Goal: Register for event/course

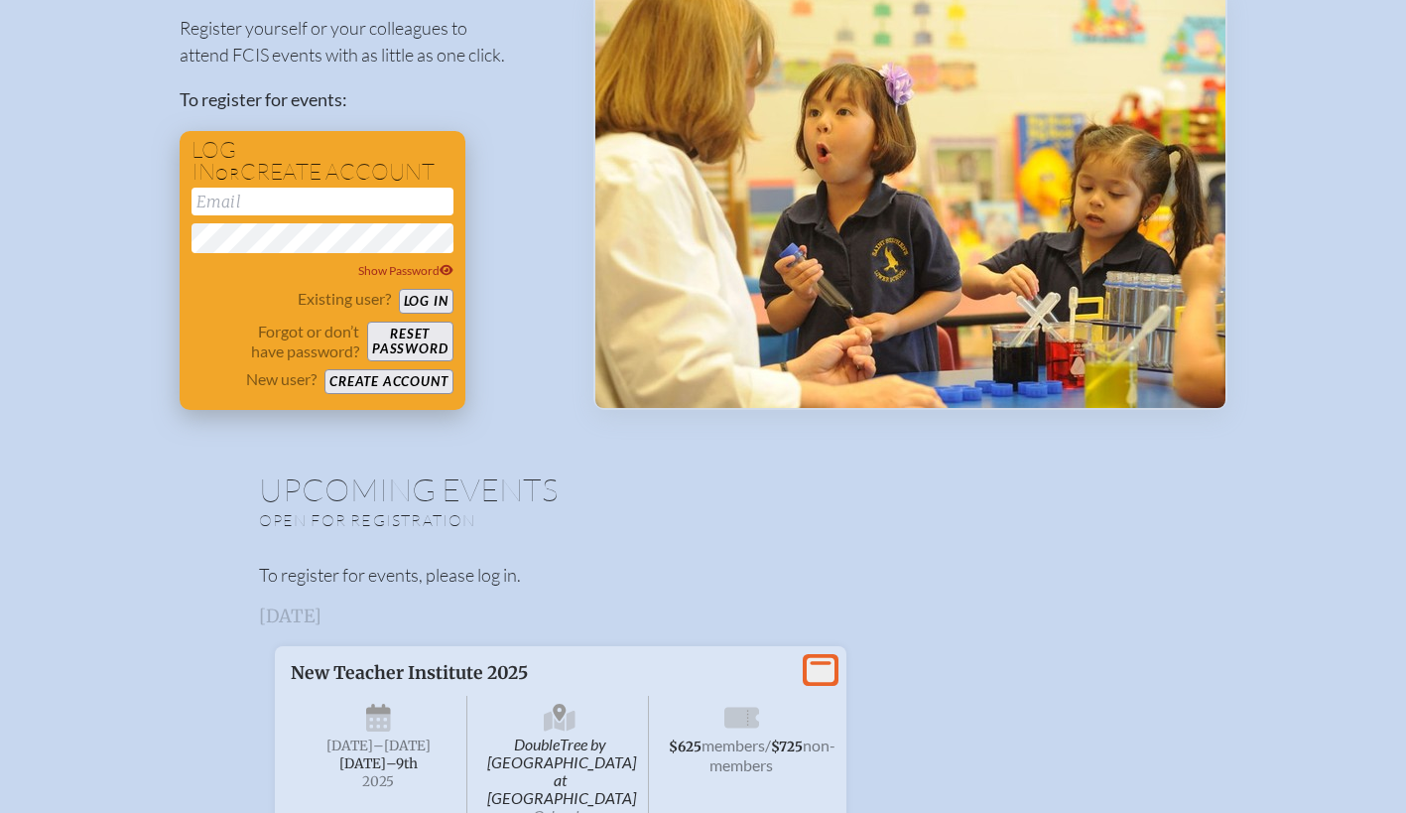
scroll to position [219, 0]
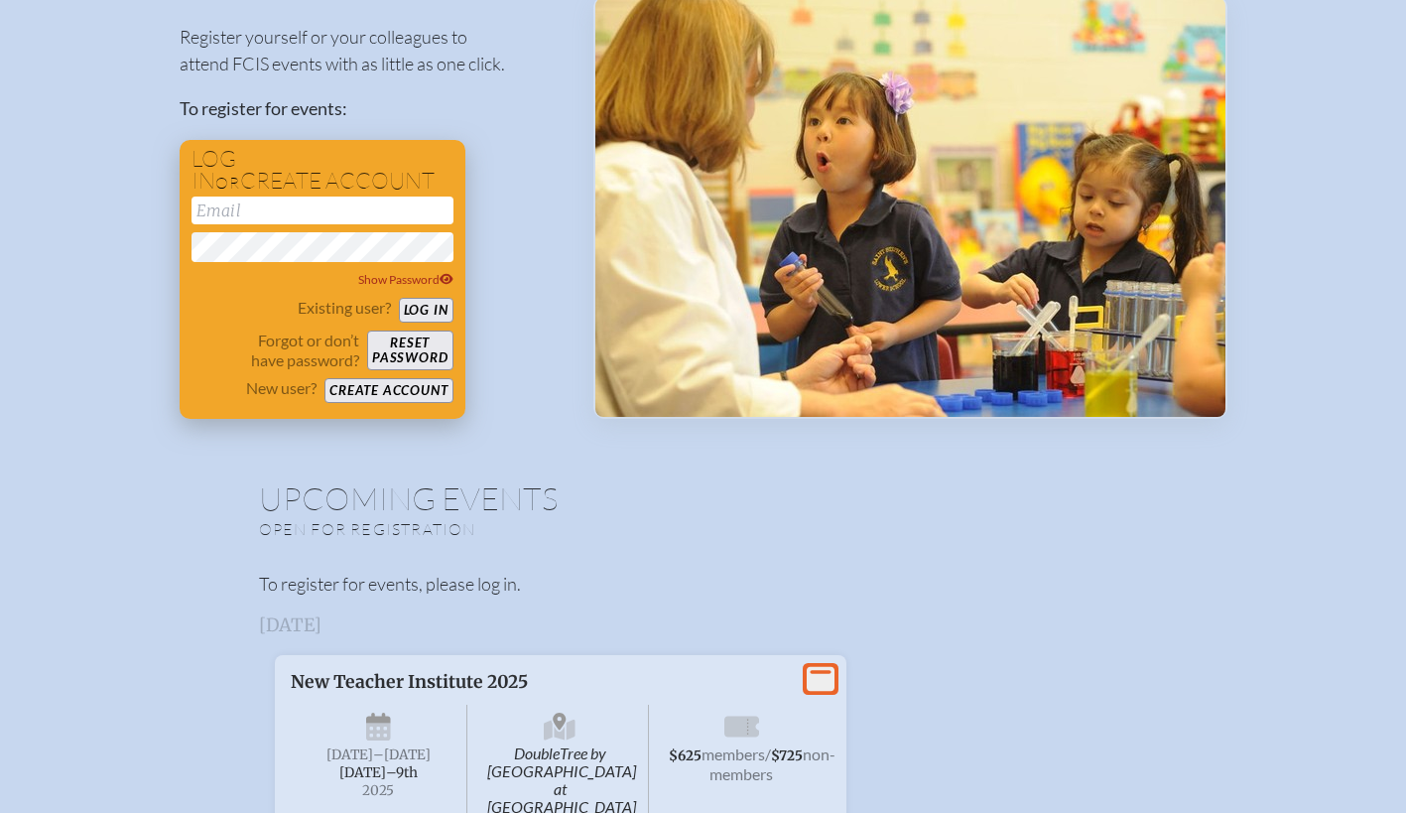
click at [377, 392] on button "Create account" at bounding box center [388, 390] width 128 height 25
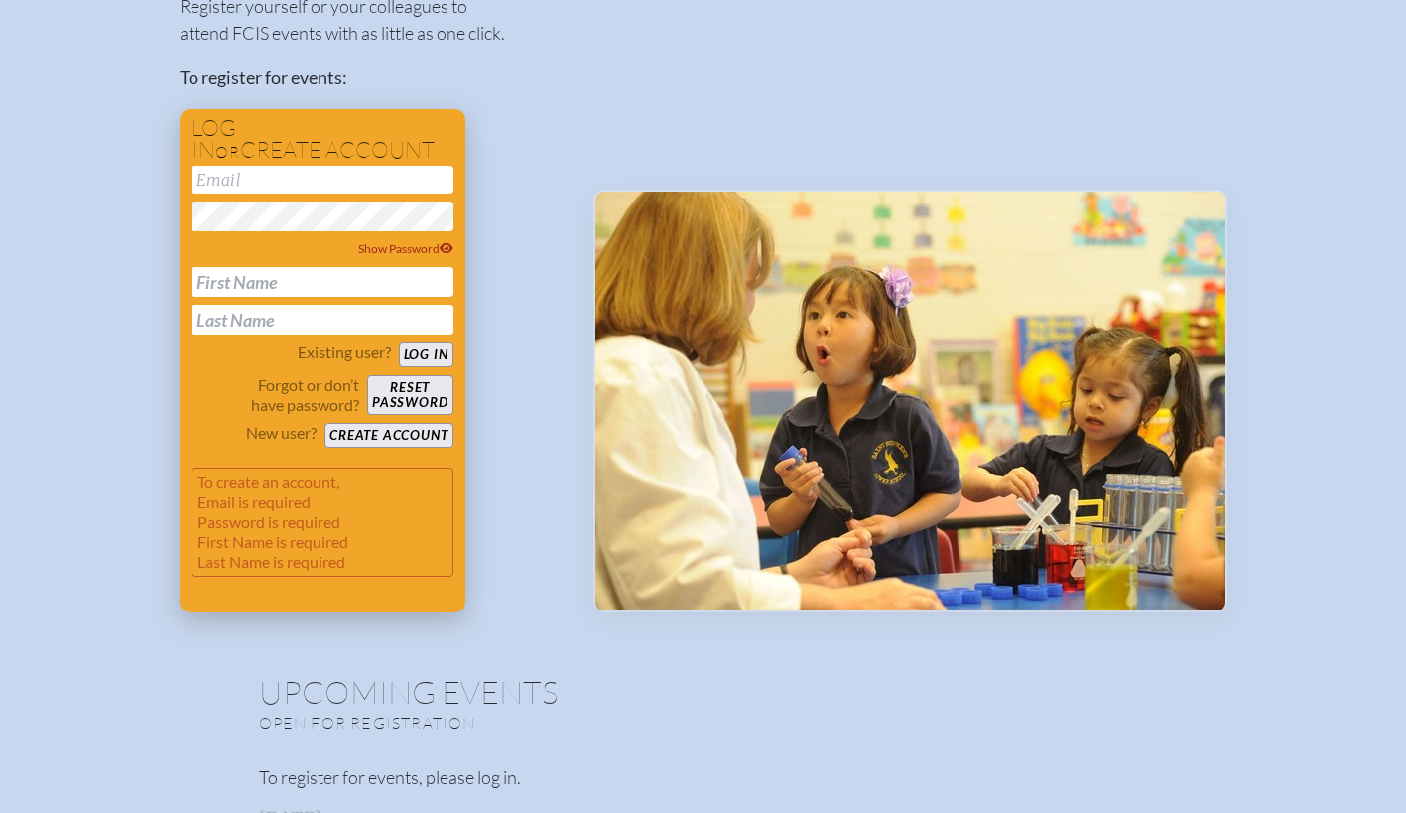
scroll to position [238, 0]
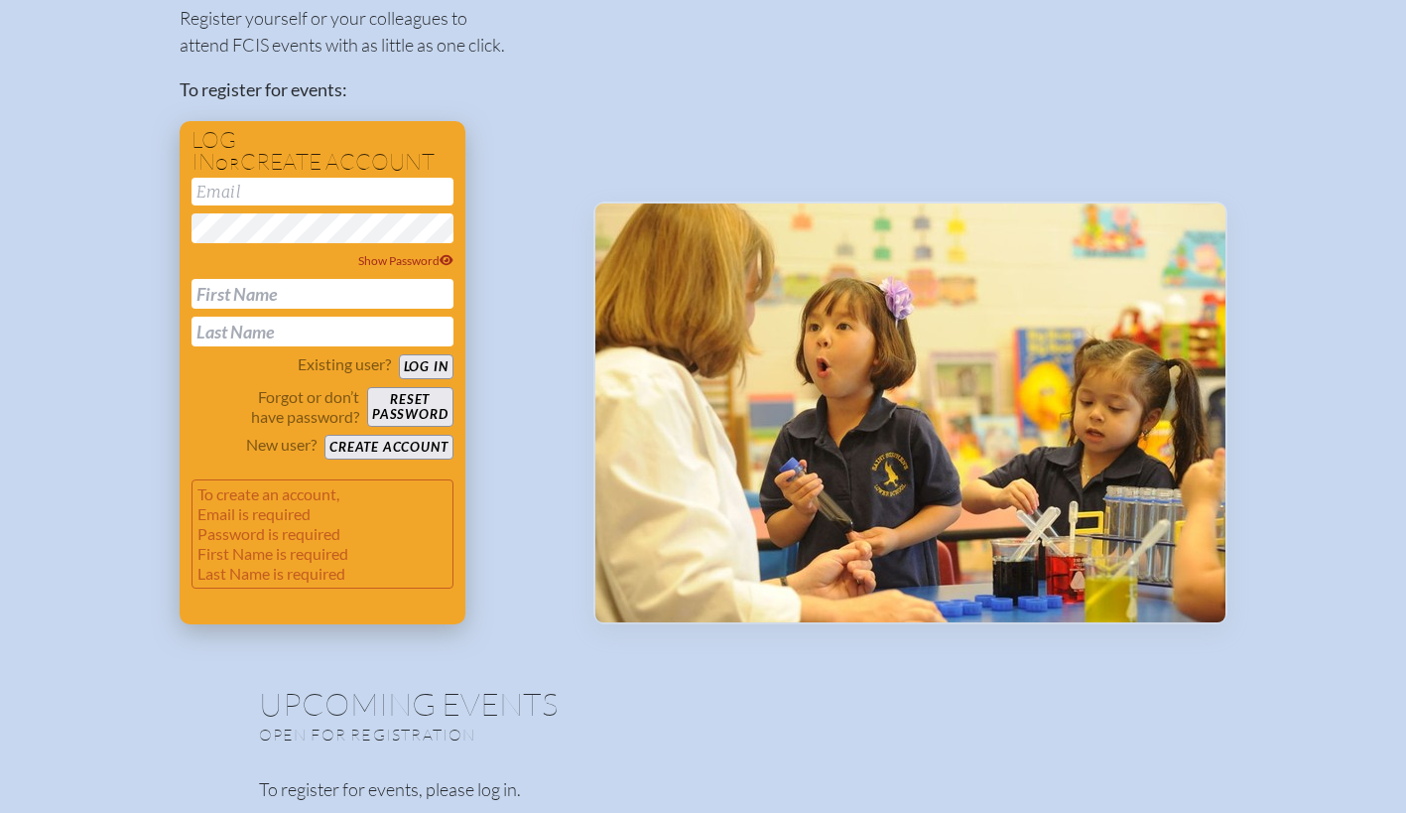
click at [268, 195] on input "email" at bounding box center [323, 192] width 262 height 28
type input "[EMAIL_ADDRESS][PERSON_NAME][DOMAIN_NAME]"
click at [268, 293] on input "text" at bounding box center [323, 294] width 262 height 30
type input "Da"
click at [214, 326] on input "text" at bounding box center [323, 332] width 262 height 30
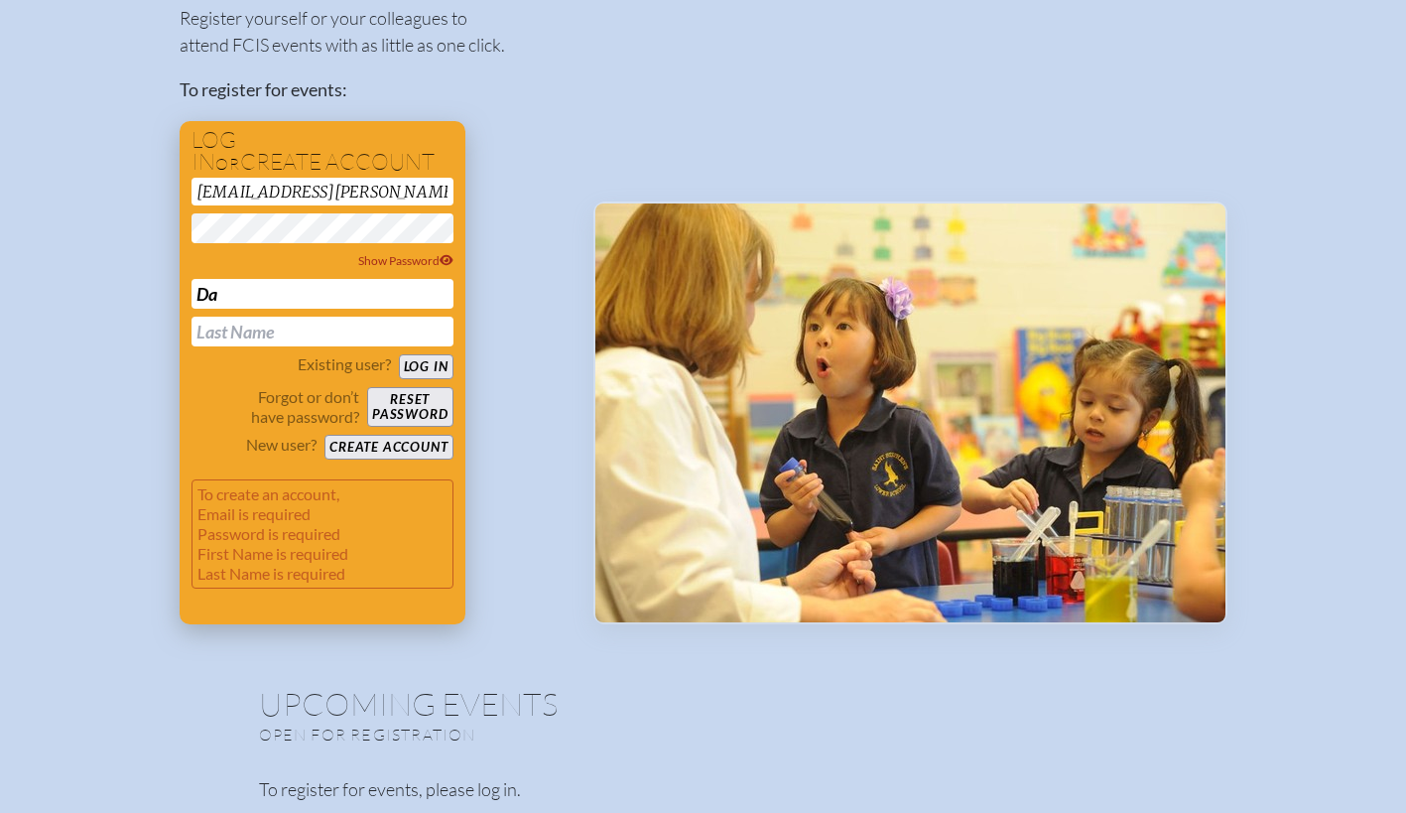
type input "Fortuna"
click at [199, 431] on div "Existing user? Log in Forgot or don’t have password? Reset password New user? C…" at bounding box center [323, 406] width 262 height 105
click at [347, 451] on button "Create account" at bounding box center [388, 447] width 128 height 25
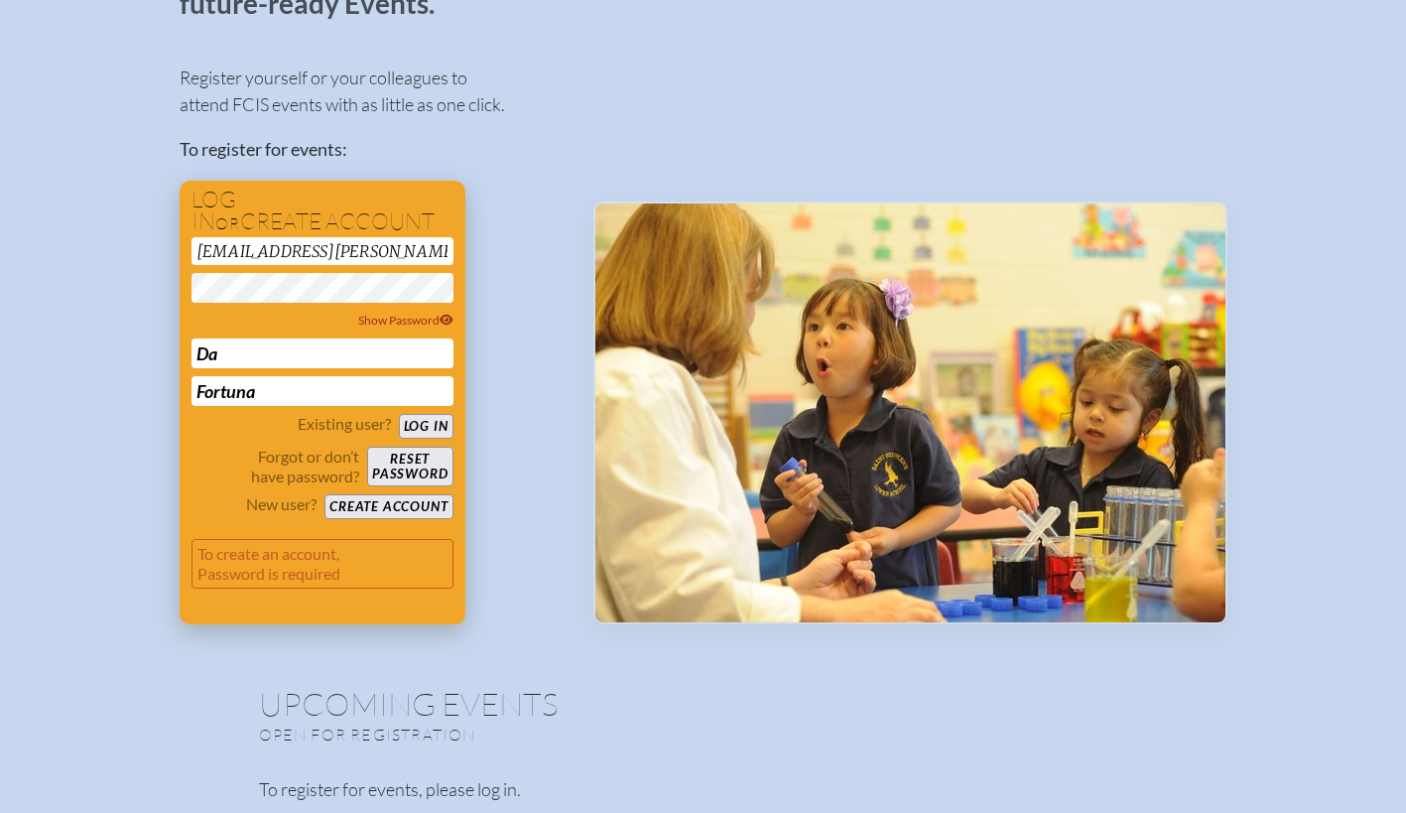
click at [230, 361] on input "Da" at bounding box center [323, 353] width 262 height 30
type input "[PERSON_NAME]"
click at [204, 469] on p "Forgot or don’t have password?" at bounding box center [276, 467] width 169 height 40
click at [358, 503] on button "Create account" at bounding box center [388, 506] width 128 height 25
click at [363, 514] on button "Create account" at bounding box center [388, 506] width 128 height 25
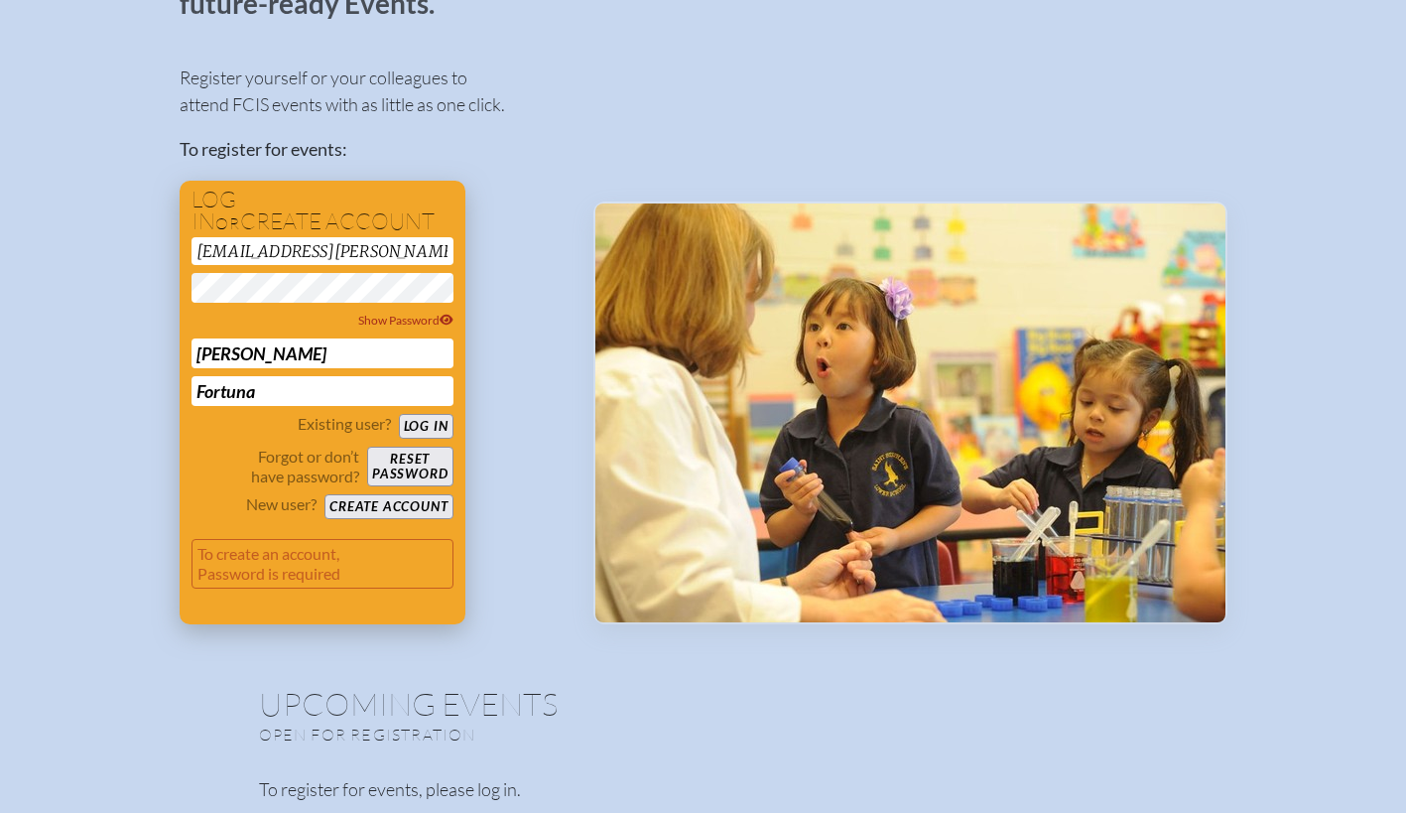
scroll to position [89, 0]
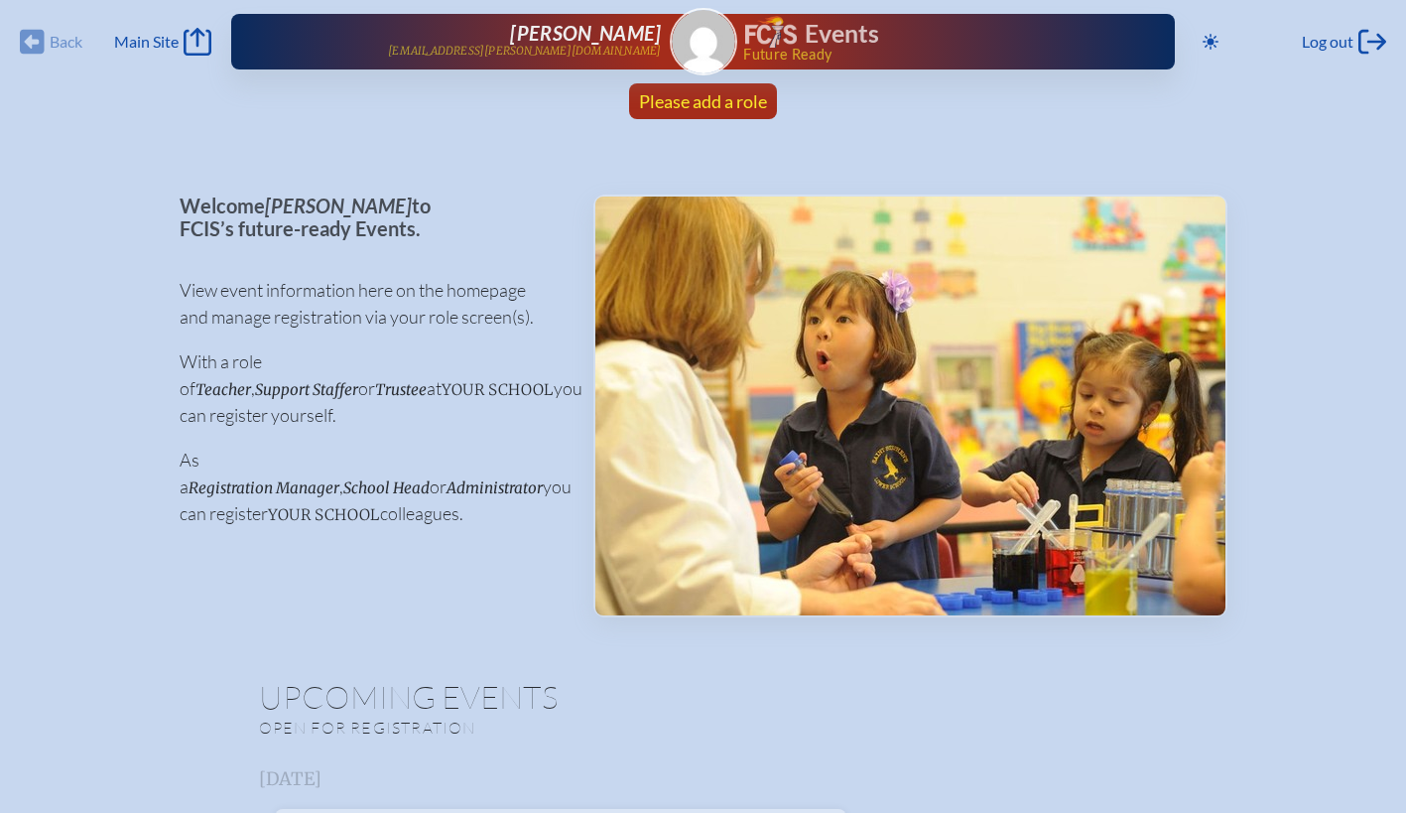
click at [691, 102] on span "Please add a role" at bounding box center [703, 101] width 128 height 22
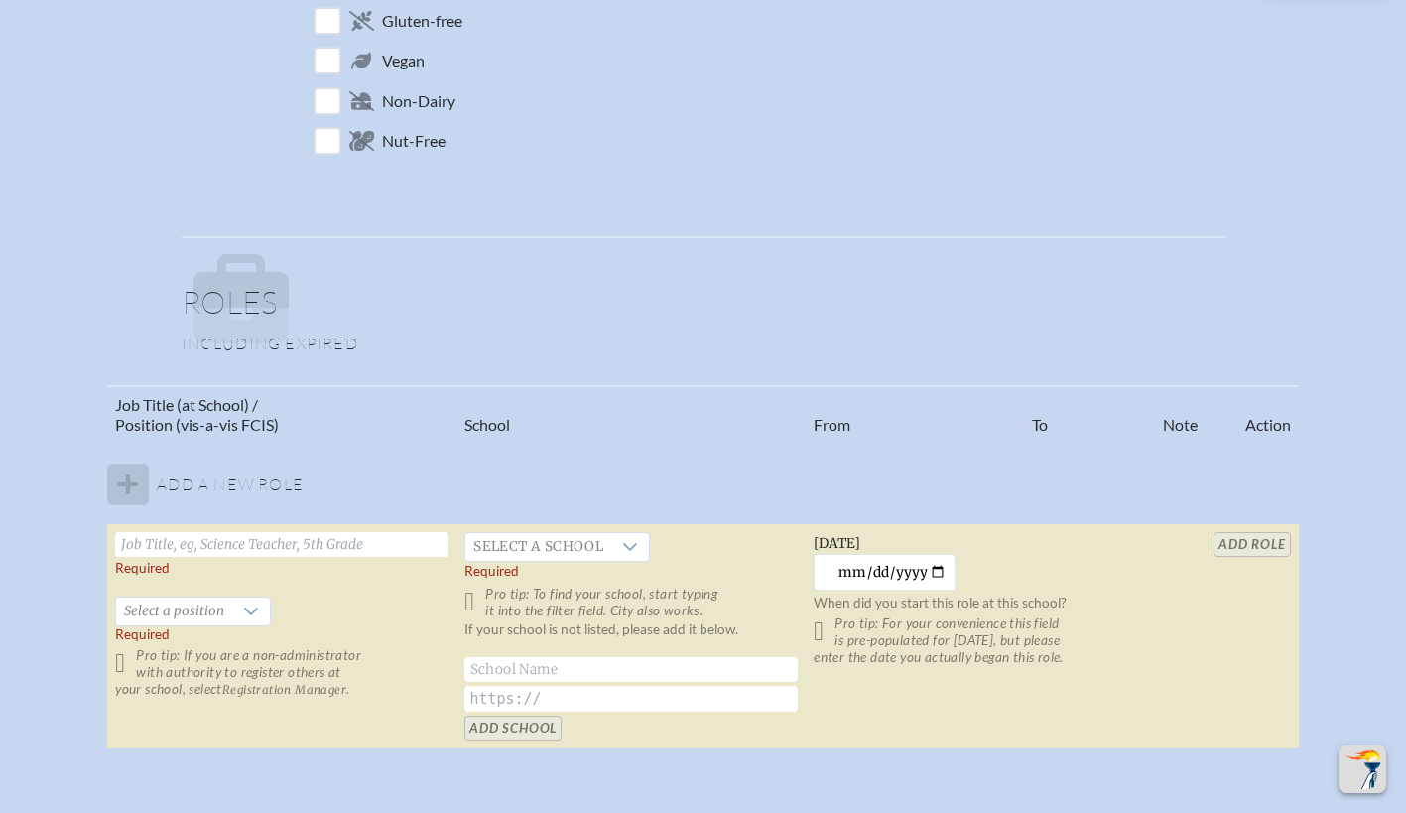
scroll to position [927, 0]
click at [175, 541] on input "text" at bounding box center [281, 541] width 333 height 25
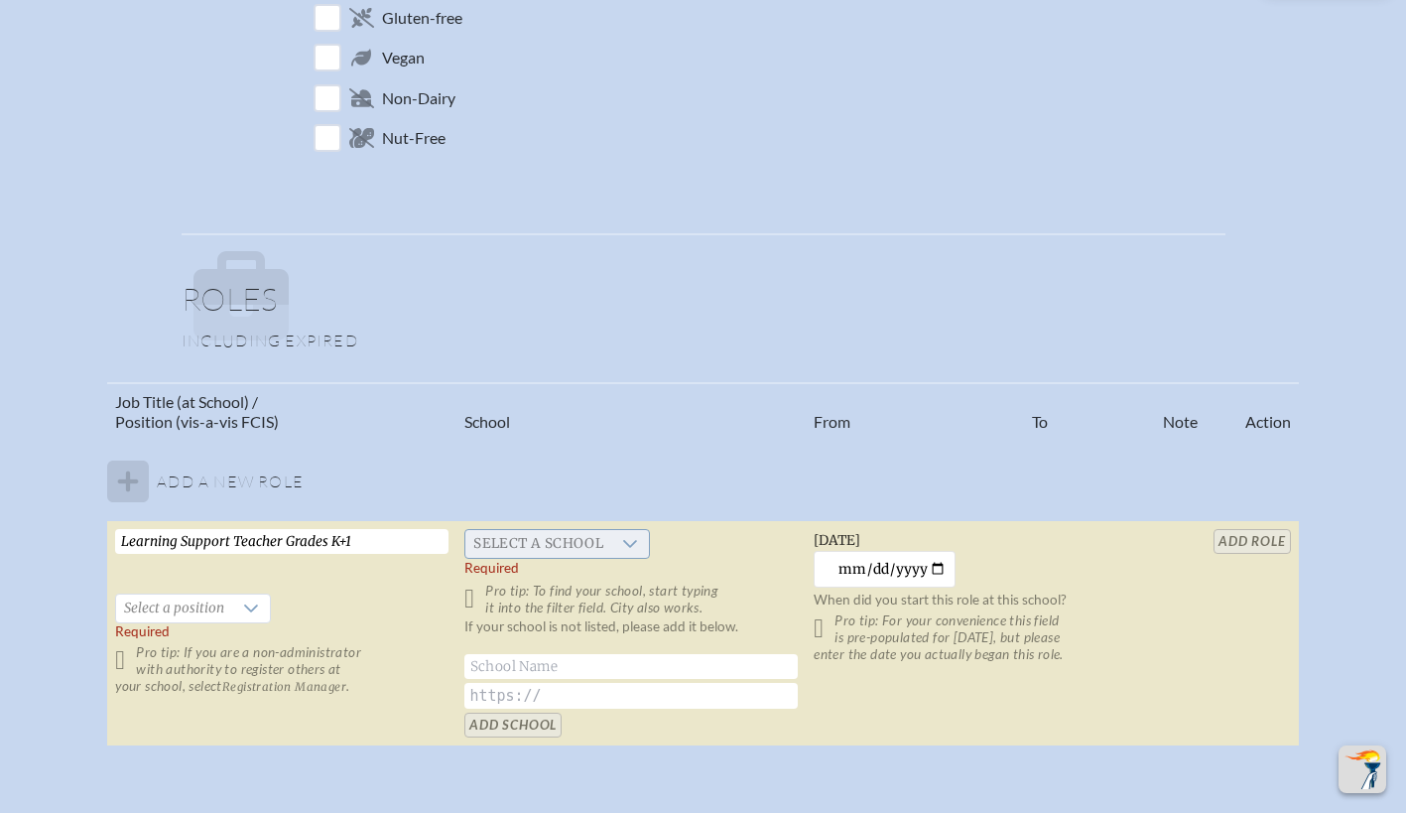
type input "Learning Support Teacher Grades K+1"
click at [560, 536] on span "Select a school" at bounding box center [538, 544] width 146 height 28
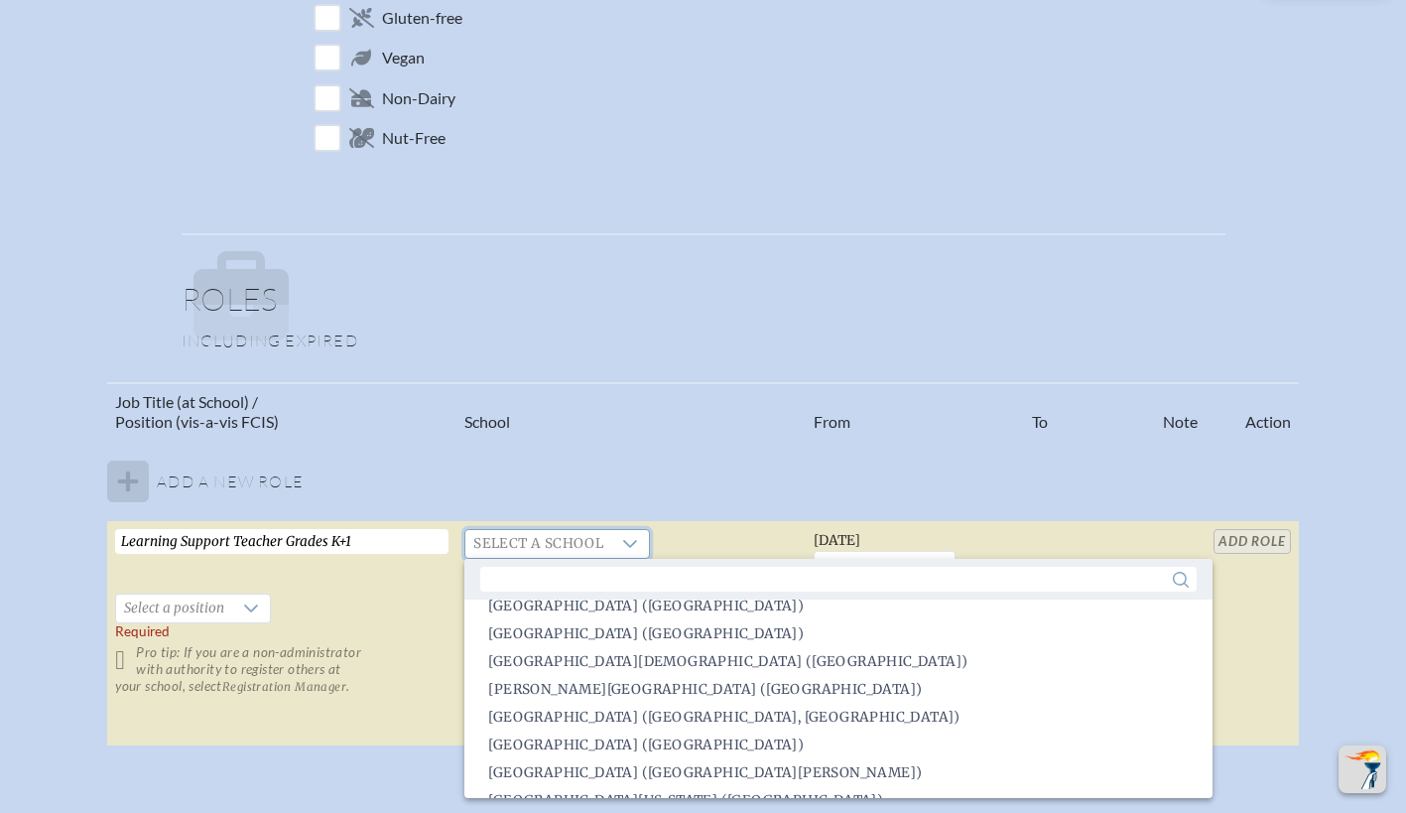
scroll to position [570, 0]
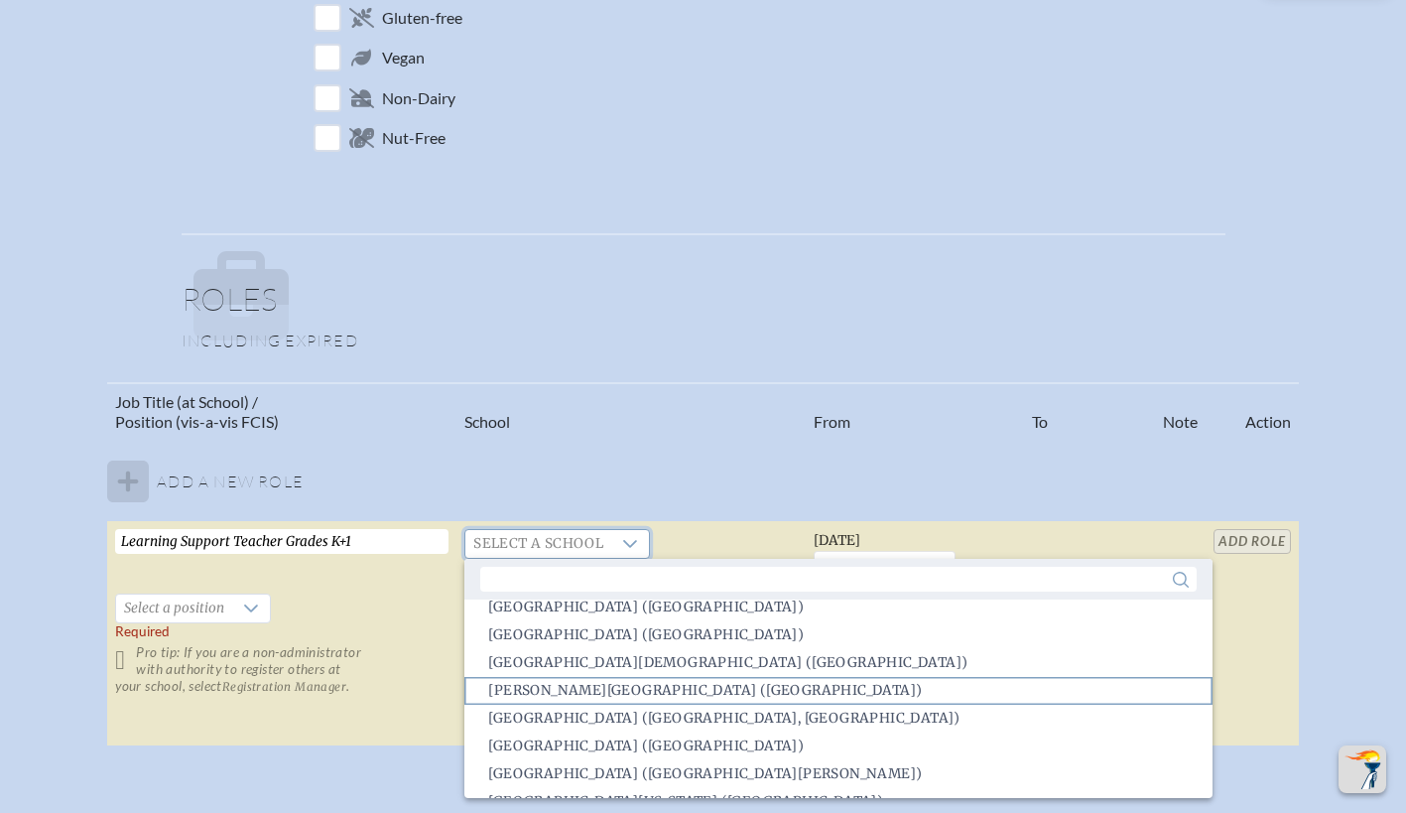
click at [579, 685] on span "Bolles School (Jacksonville)" at bounding box center [705, 691] width 434 height 20
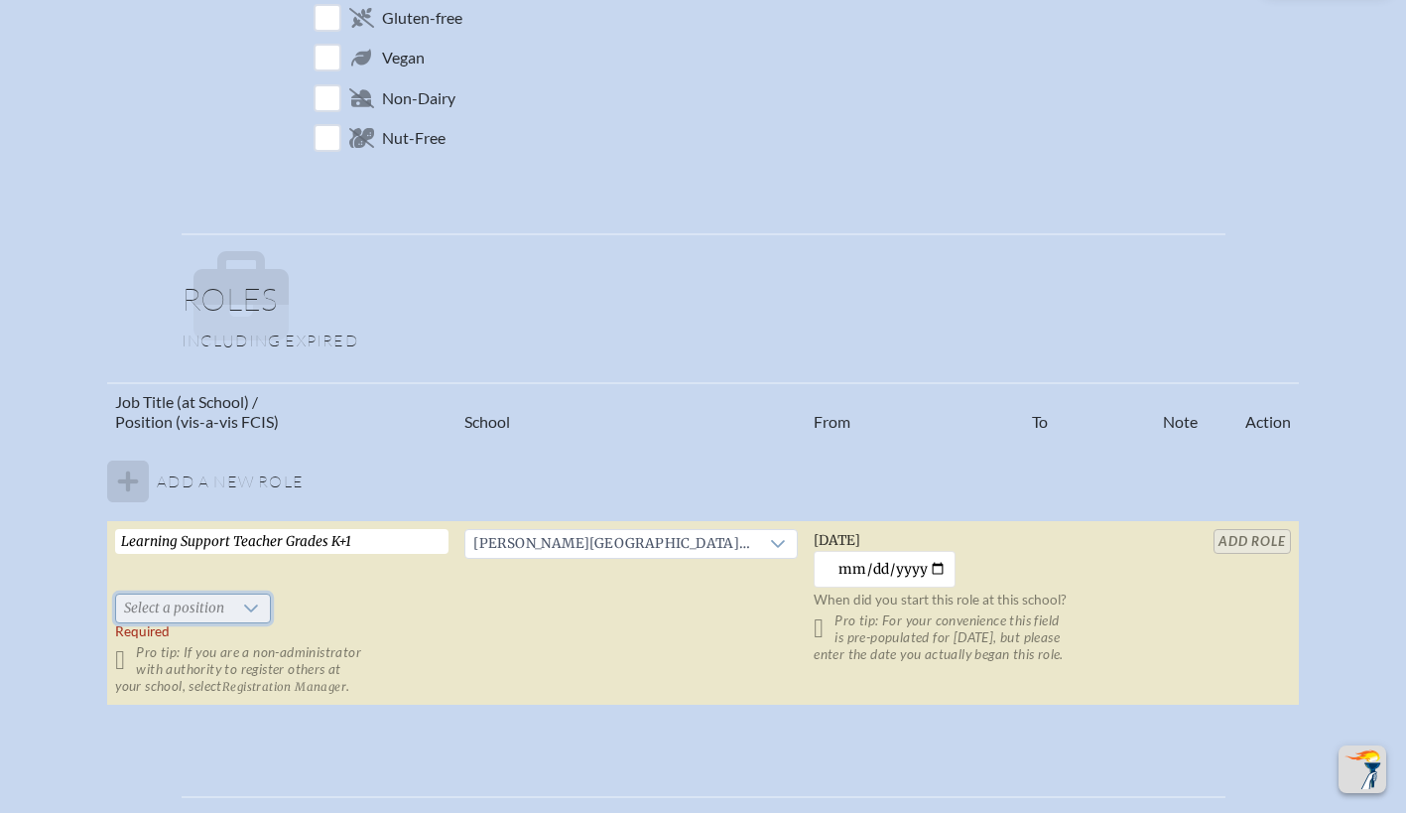
click at [232, 612] on span "Select a position" at bounding box center [174, 608] width 116 height 28
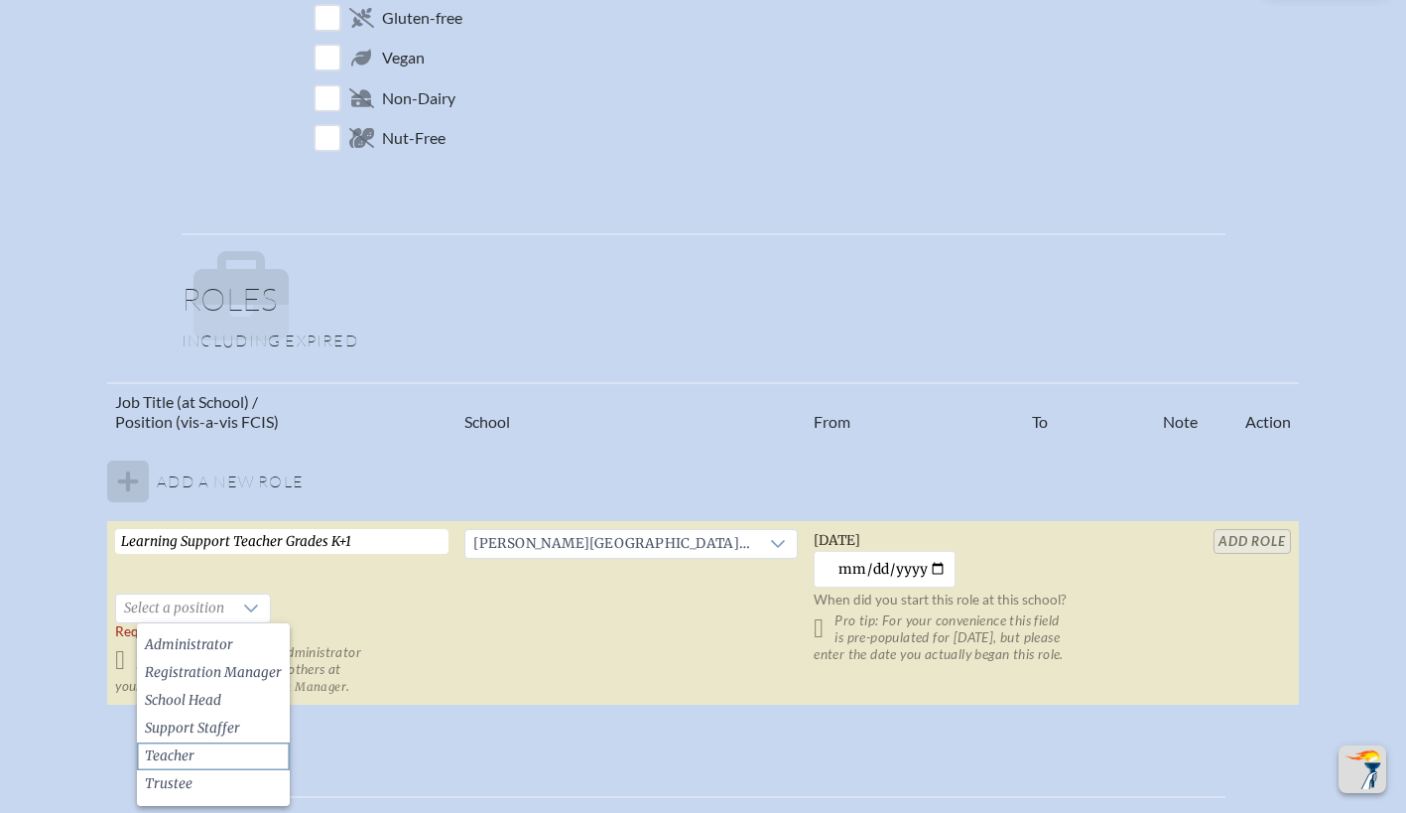
click at [214, 753] on li "Teacher" at bounding box center [213, 756] width 153 height 28
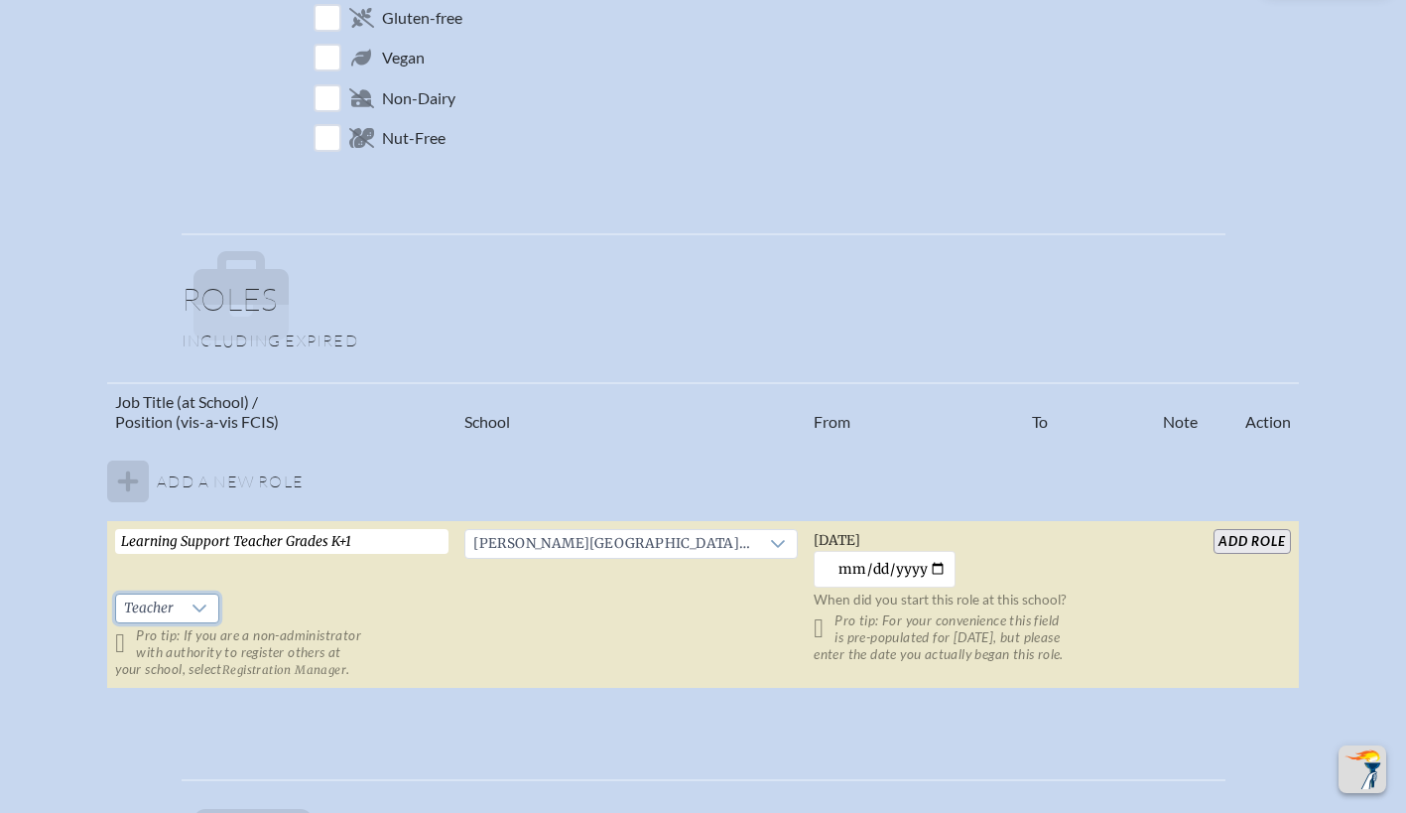
click at [1214, 537] on input "add Role" at bounding box center [1252, 541] width 76 height 25
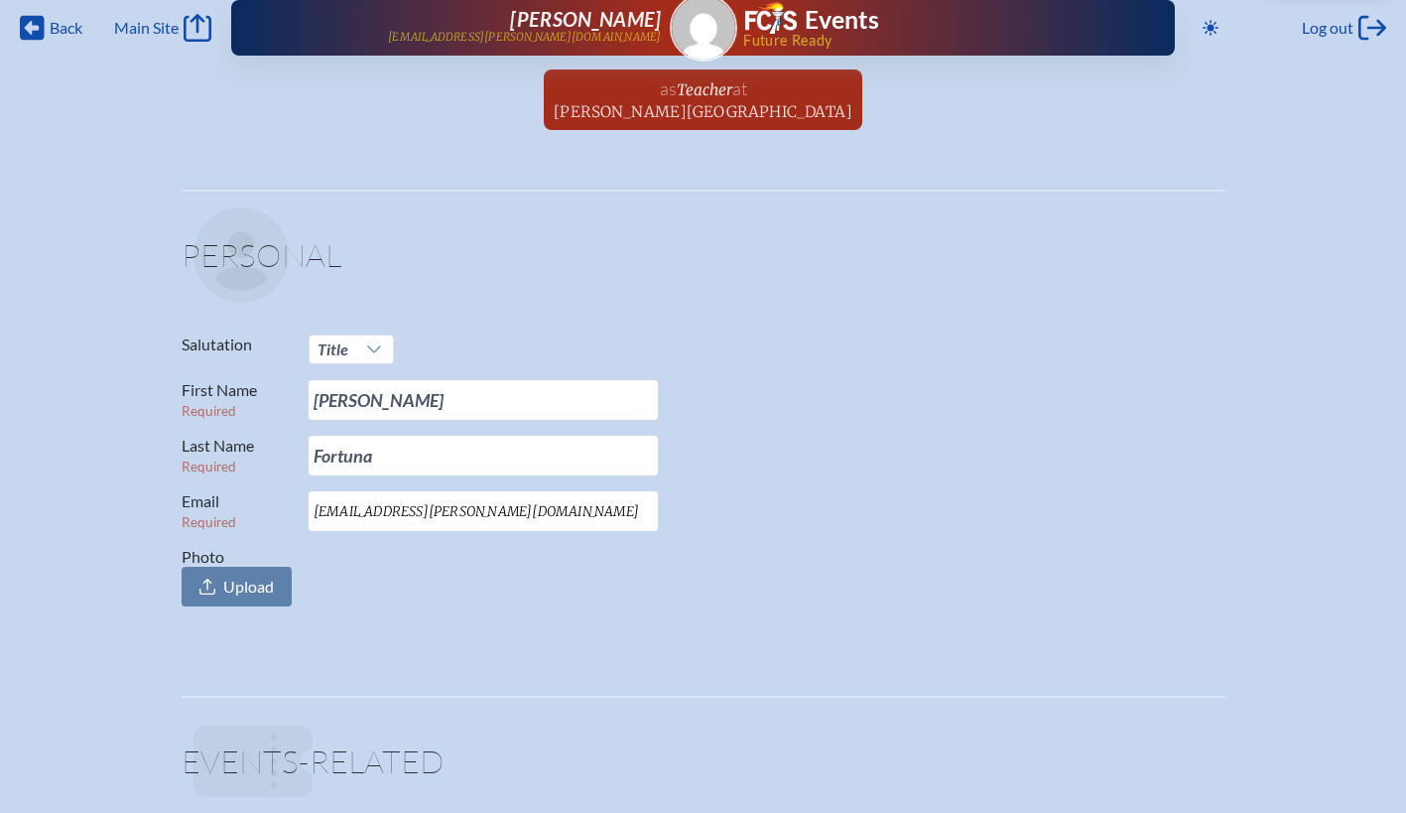
scroll to position [0, 15]
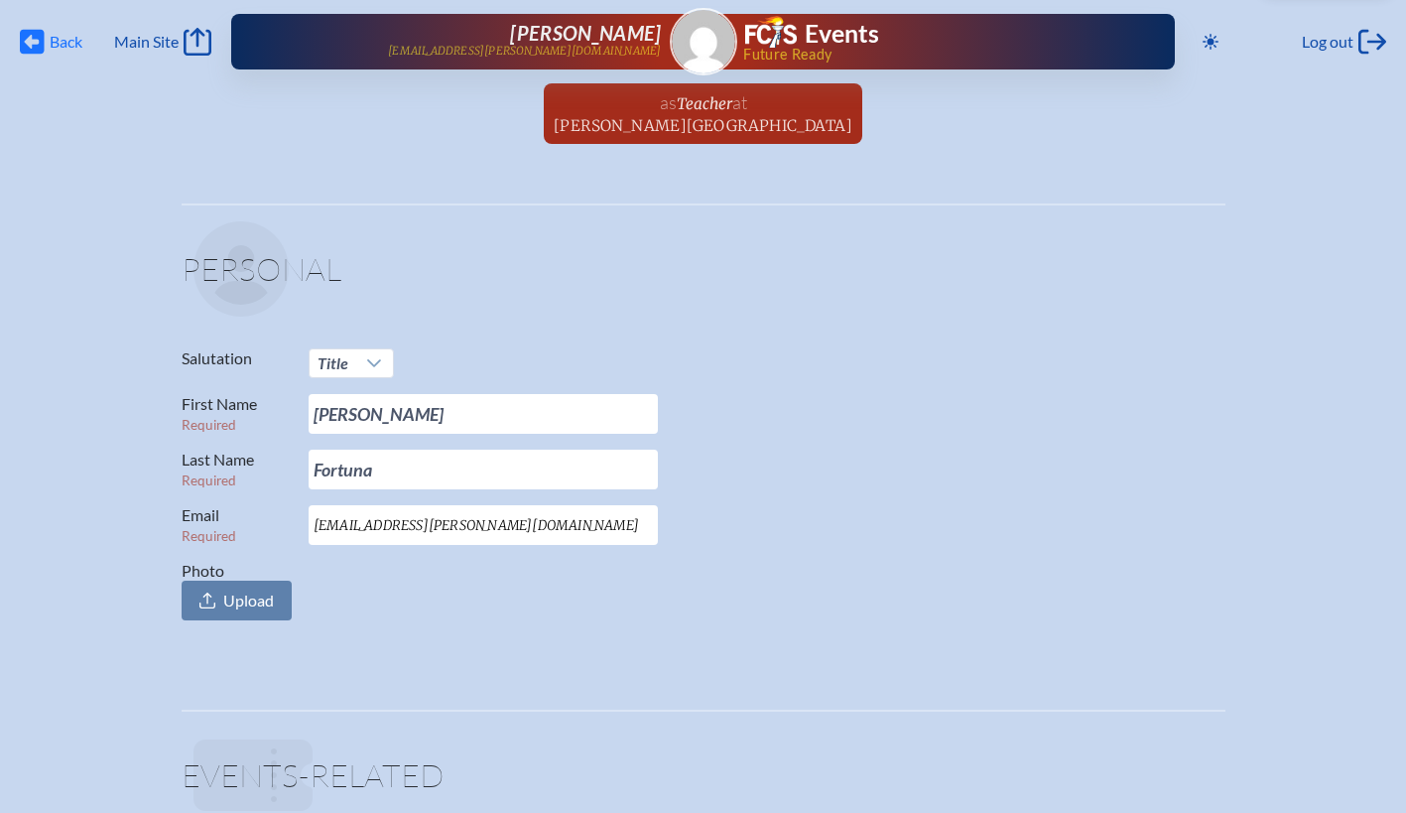
click at [50, 32] on span "Back" at bounding box center [66, 42] width 33 height 20
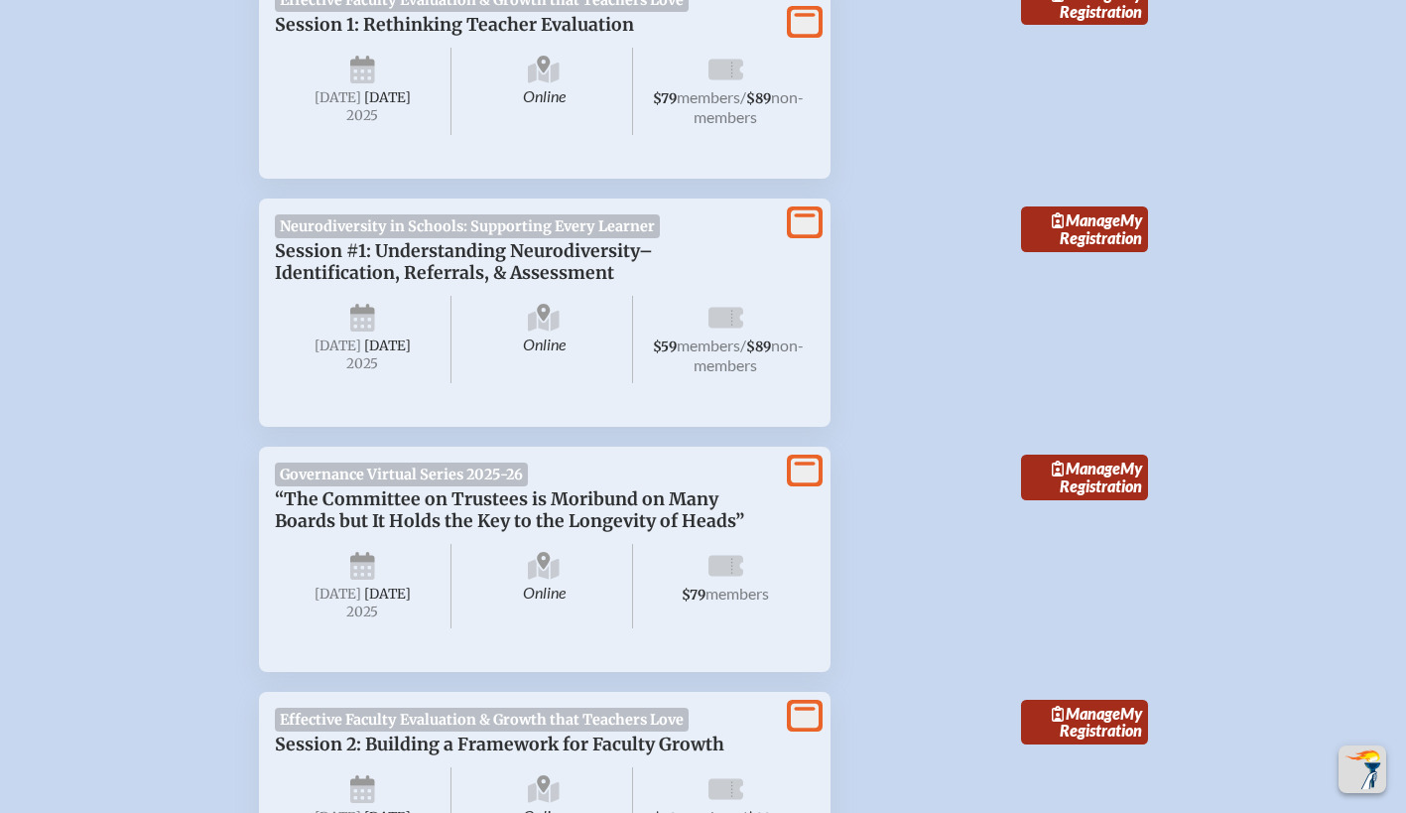
scroll to position [1090, 0]
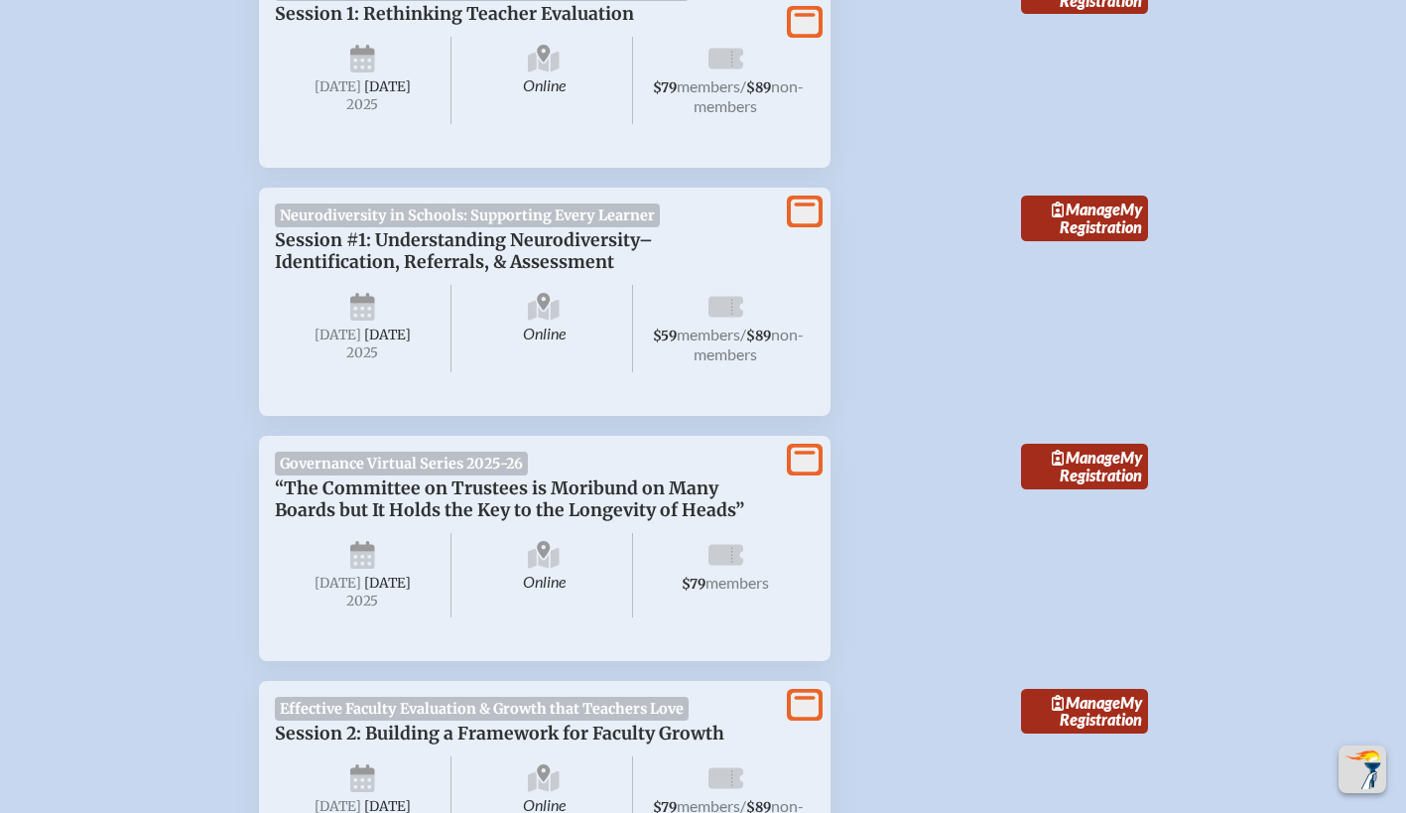
click at [462, 208] on span "Neurodiversity in Schools: Supporting Every Learner" at bounding box center [468, 215] width 386 height 24
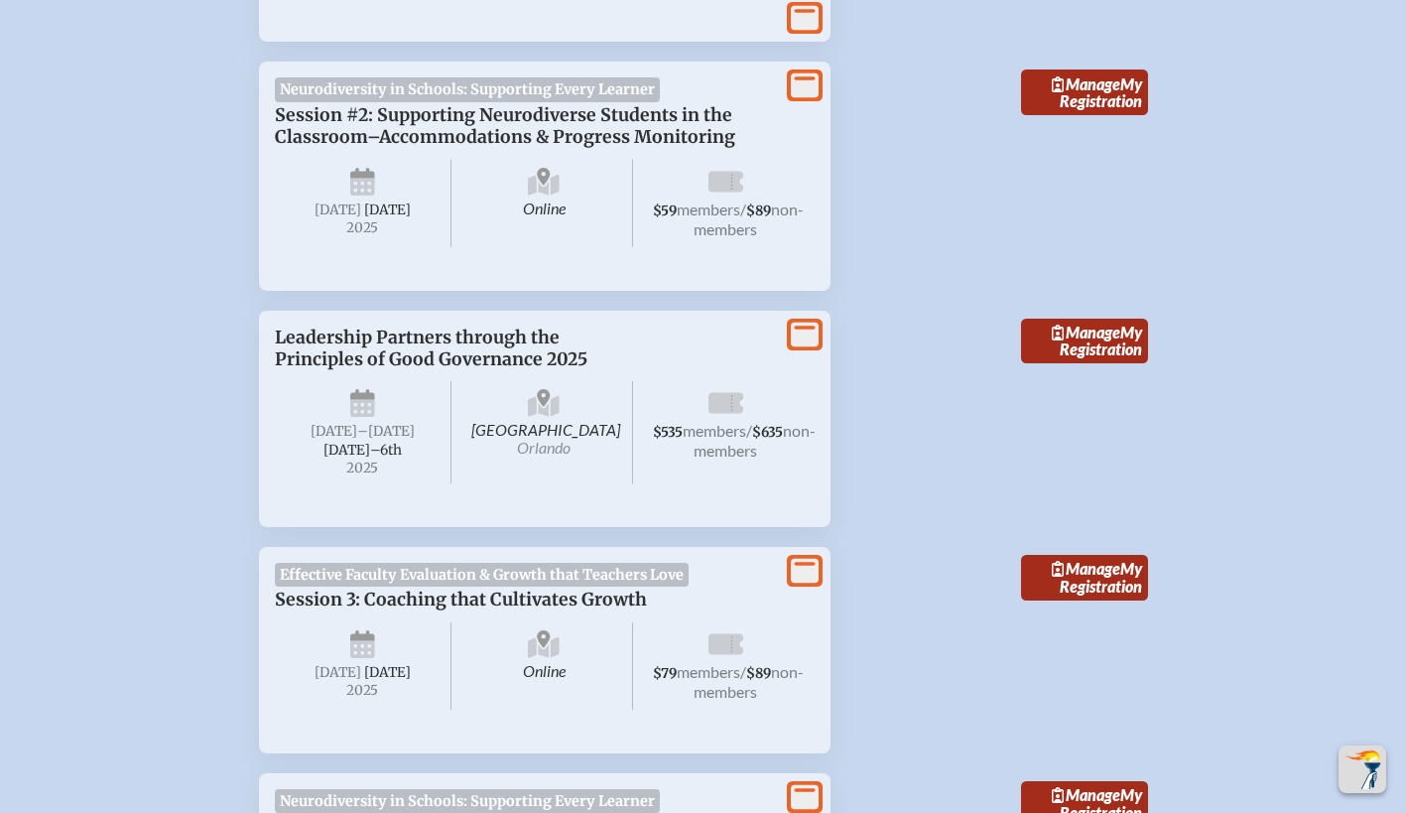
scroll to position [2922, 14]
click at [521, 102] on span "Neurodiversity in Schools: Supporting Every Learner" at bounding box center [468, 90] width 386 height 24
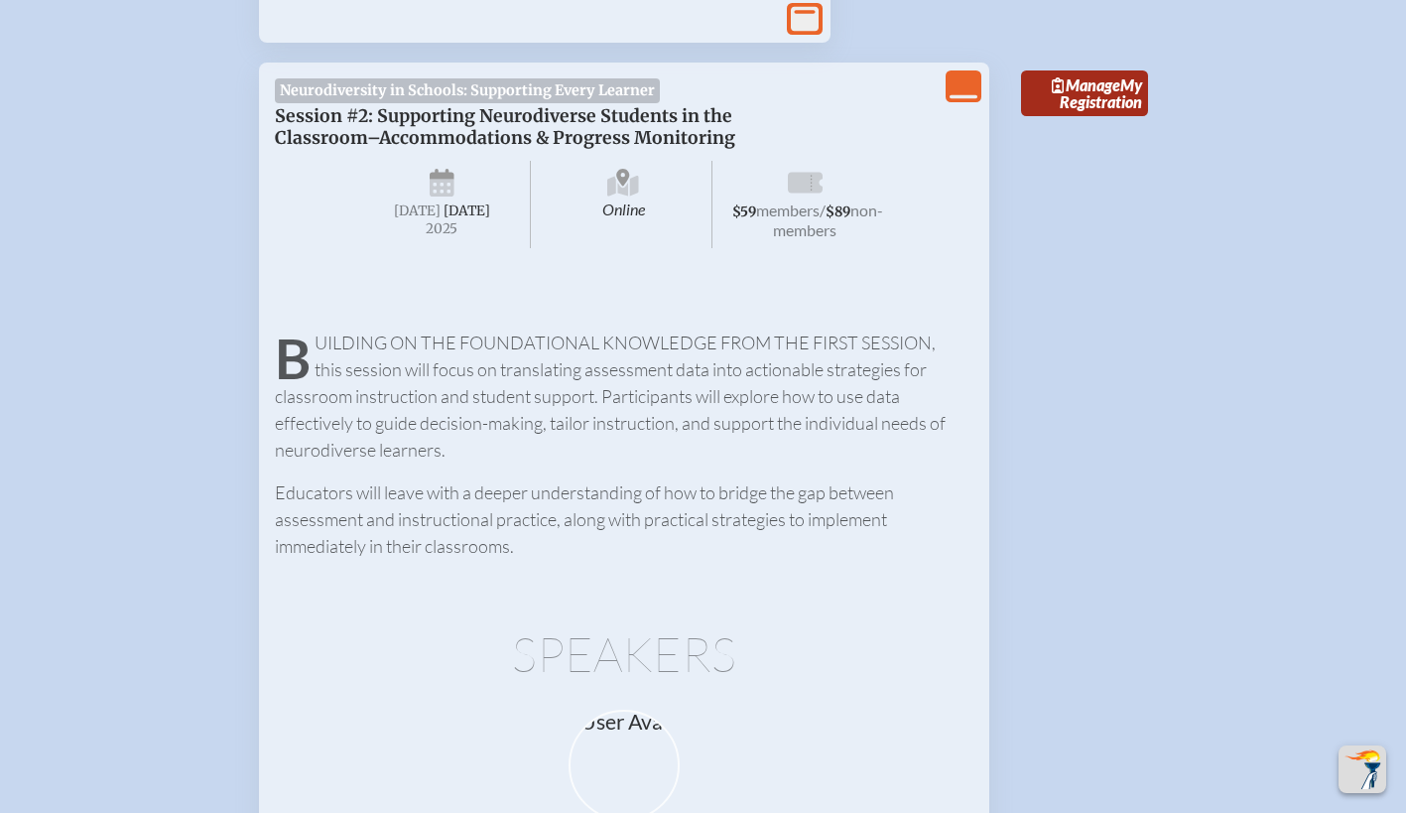
click at [950, 100] on icon "View Less" at bounding box center [964, 86] width 28 height 28
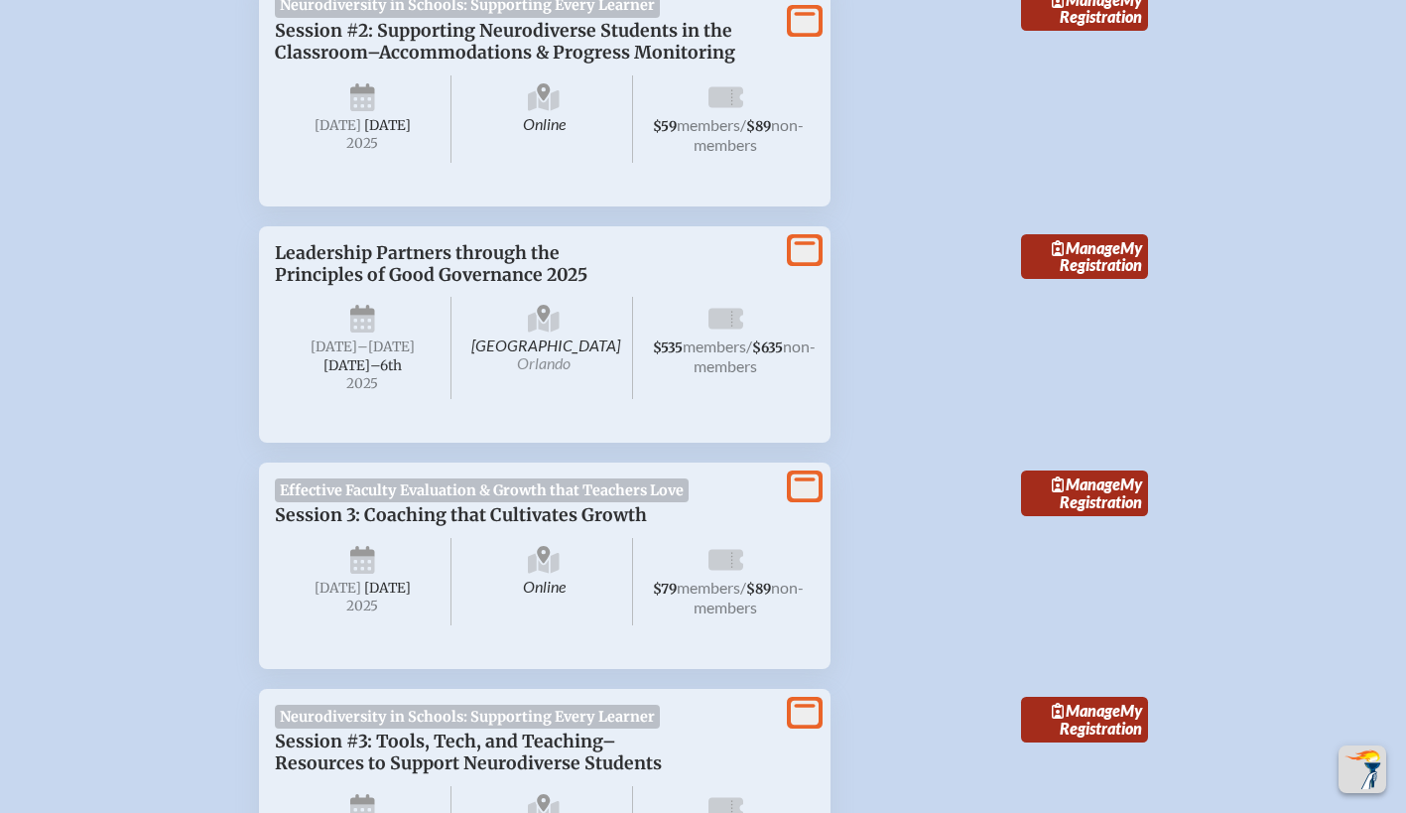
scroll to position [3009, 14]
click at [615, 16] on span "Neurodiversity in Schools: Supporting Every Learner" at bounding box center [468, 4] width 386 height 24
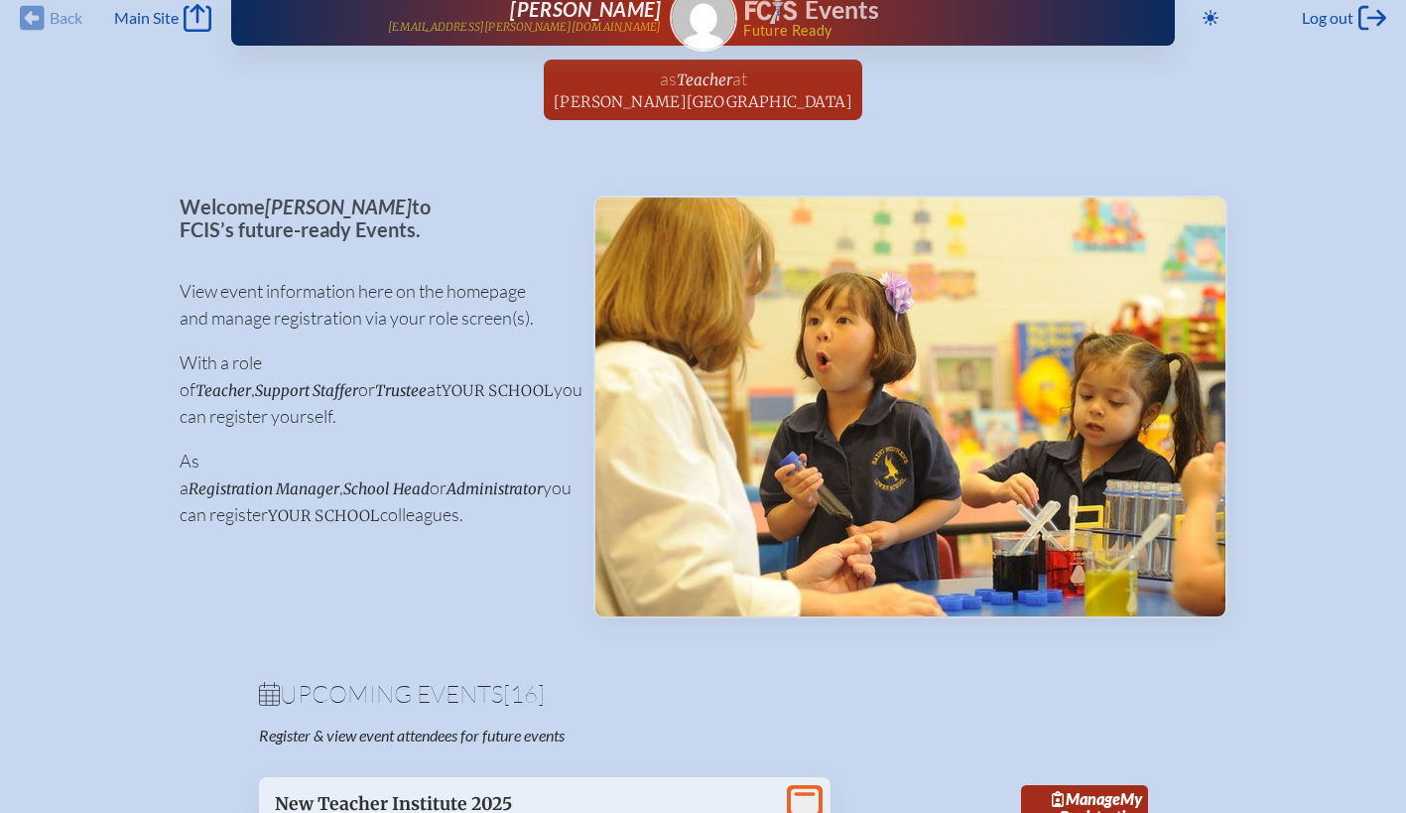
scroll to position [0, 14]
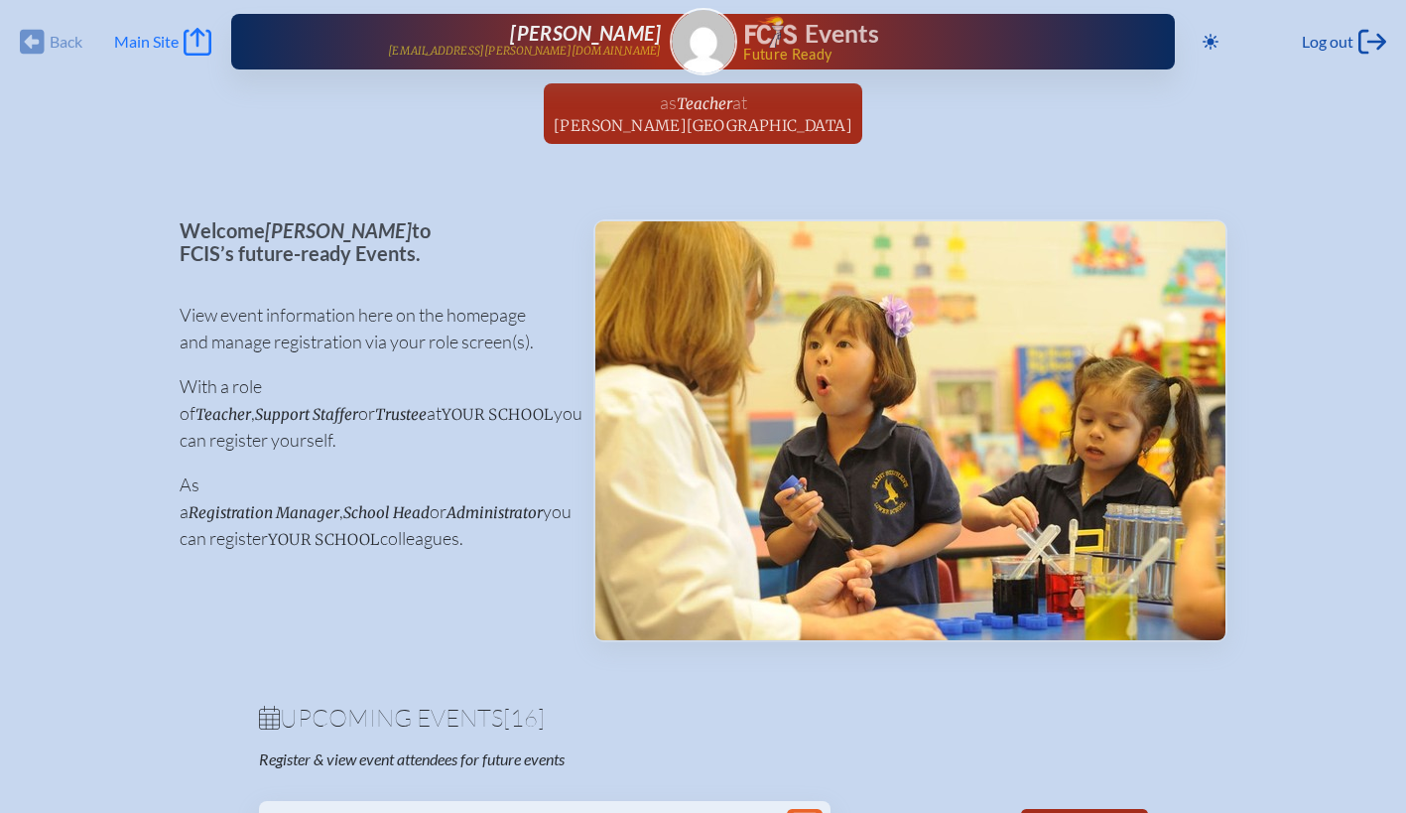
click at [184, 37] on icon "Main Site" at bounding box center [198, 42] width 28 height 28
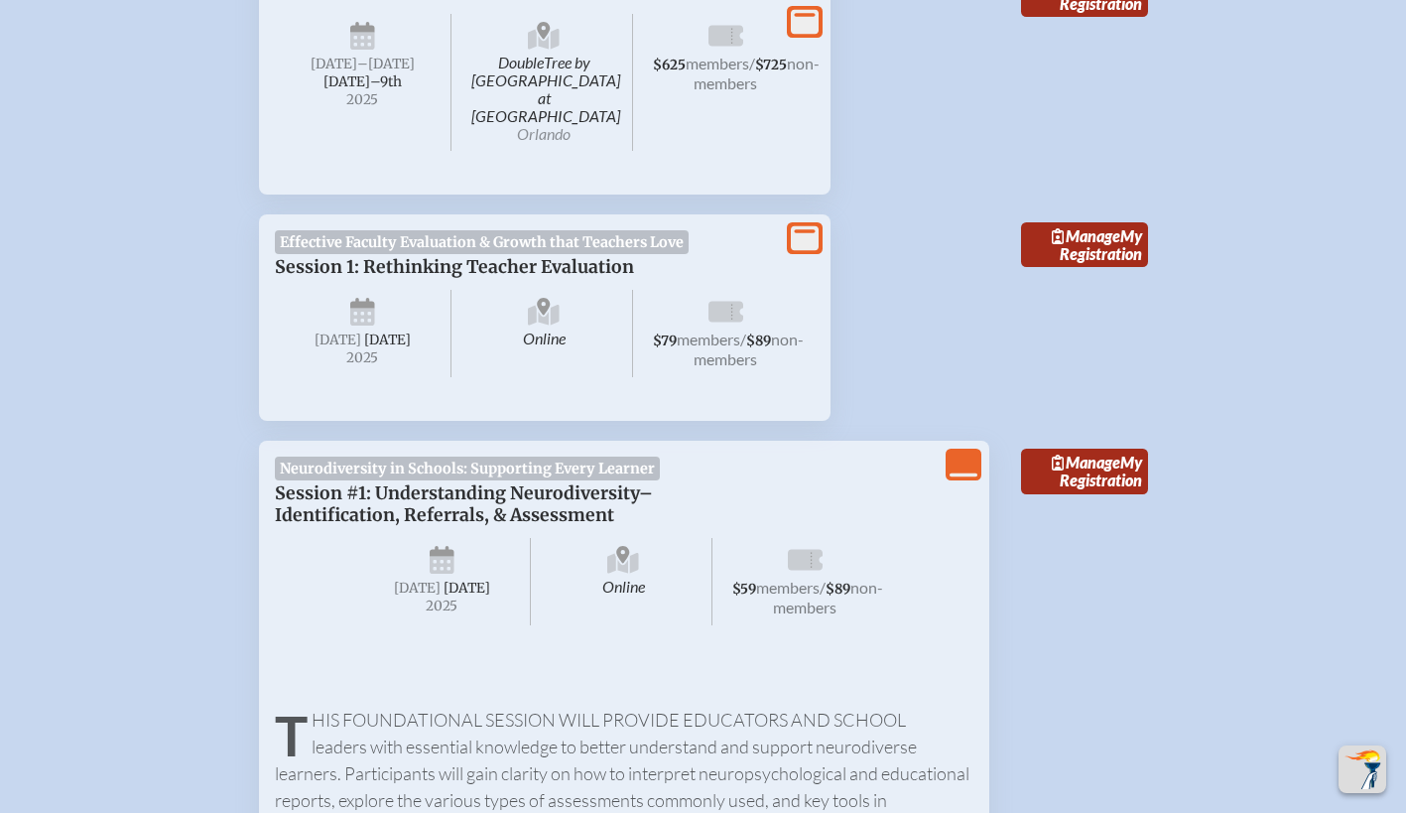
scroll to position [838, 0]
click at [1075, 470] on link "Manage My Registration" at bounding box center [1084, 471] width 127 height 46
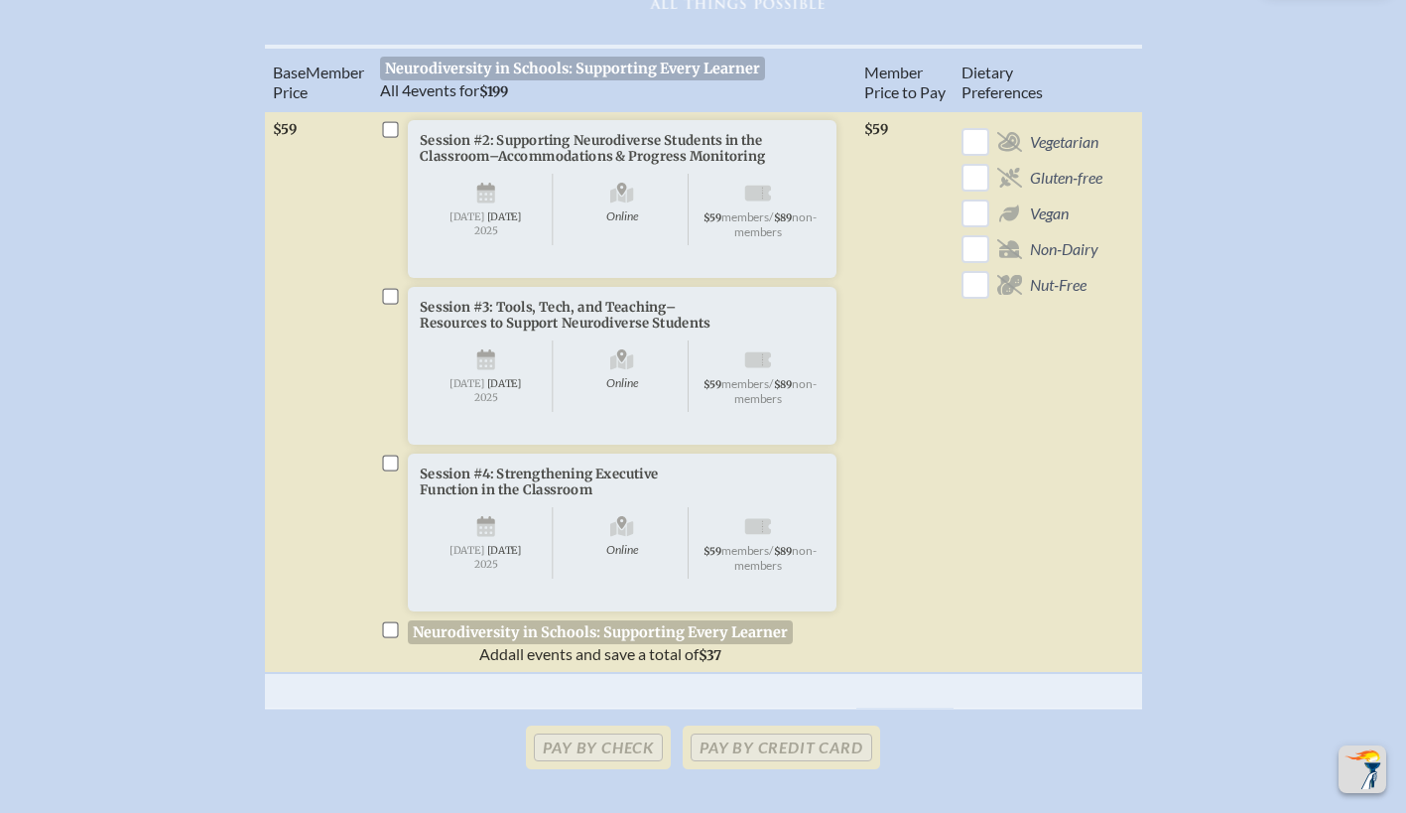
scroll to position [720, 0]
click at [395, 637] on input "checkbox" at bounding box center [390, 629] width 16 height 16
checkbox input "true"
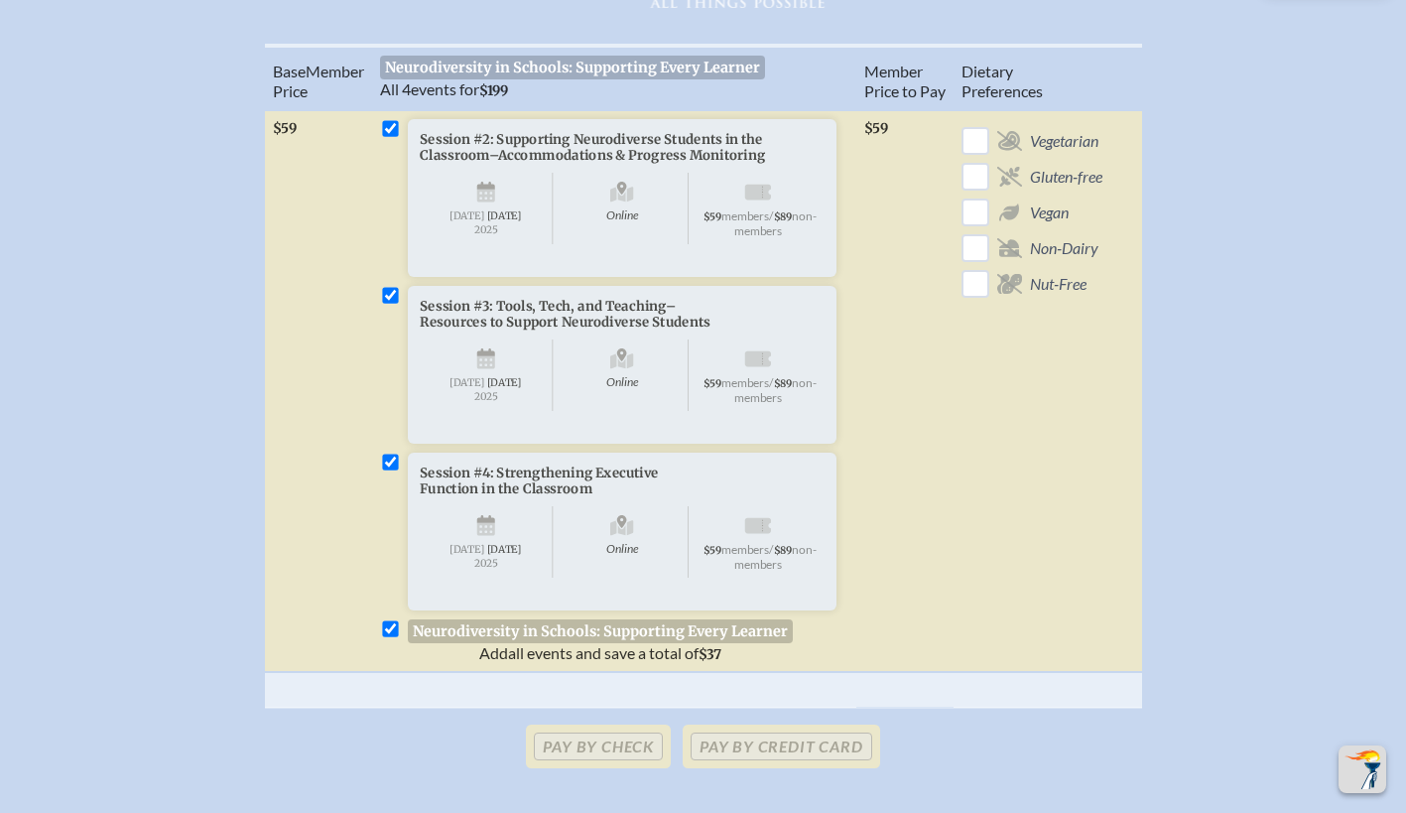
checkbox input "true"
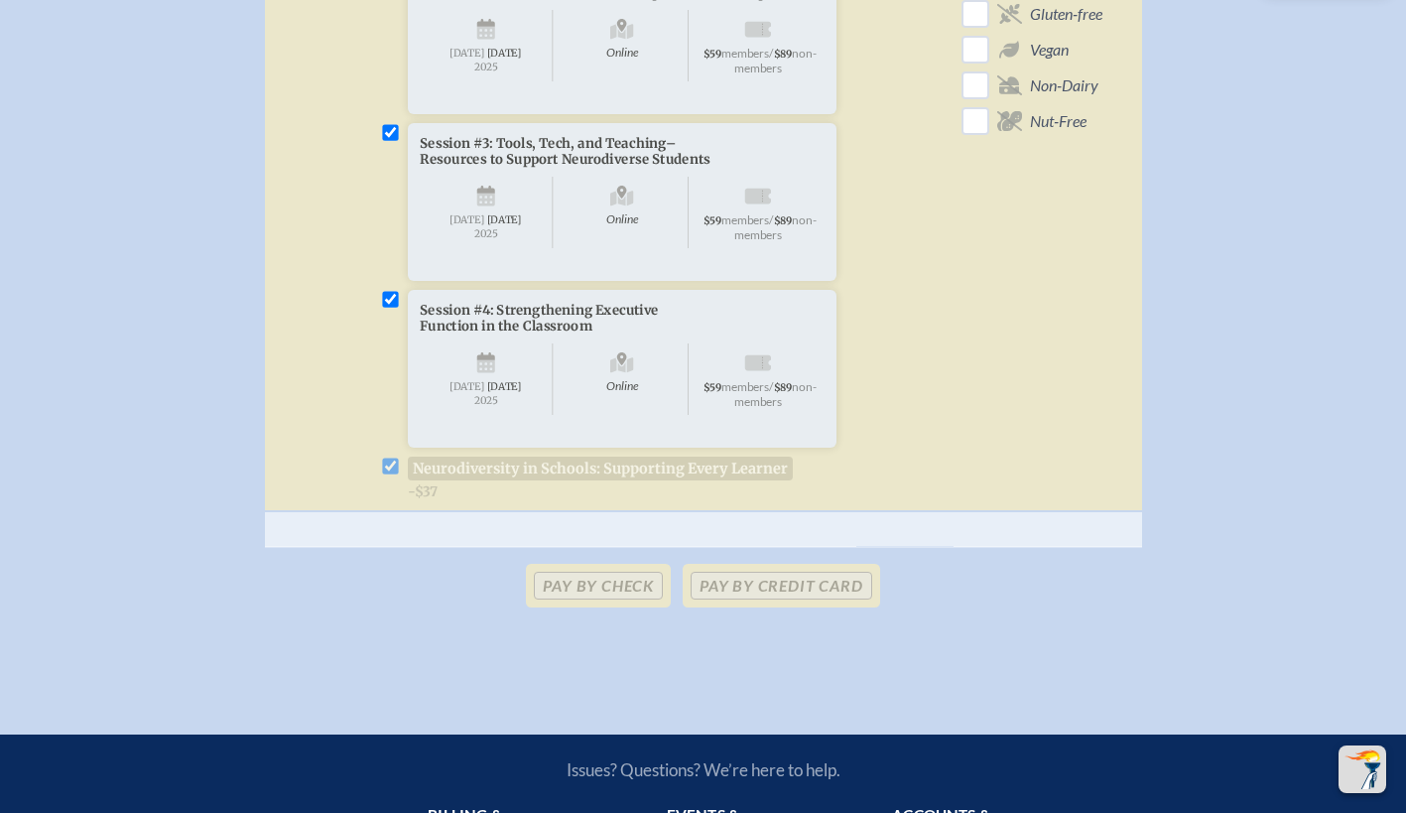
scroll to position [944, 0]
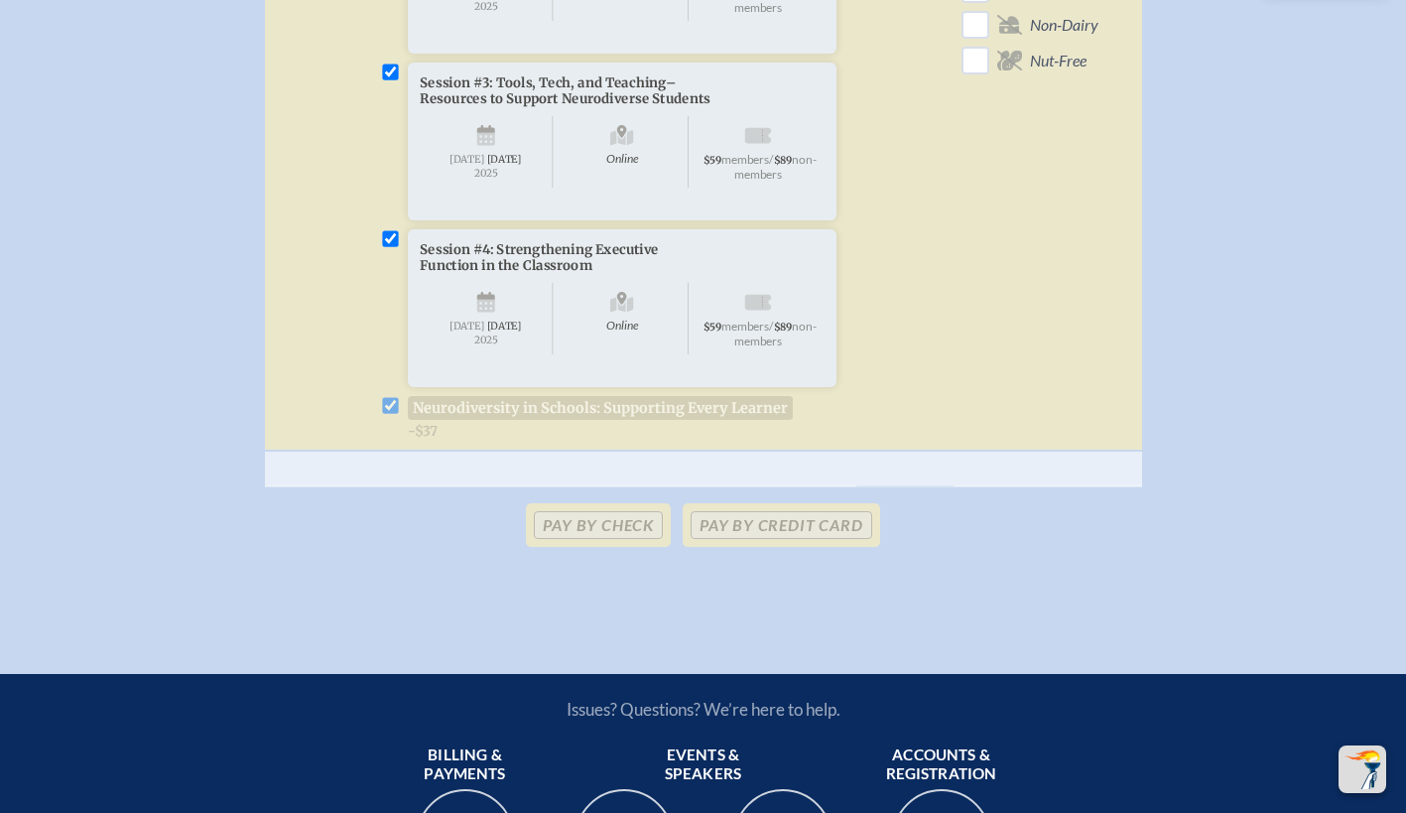
click at [392, 440] on li "Session #4: Strengthening Executive Function in the Classroom Online Wednesday …" at bounding box center [614, 334] width 468 height 210
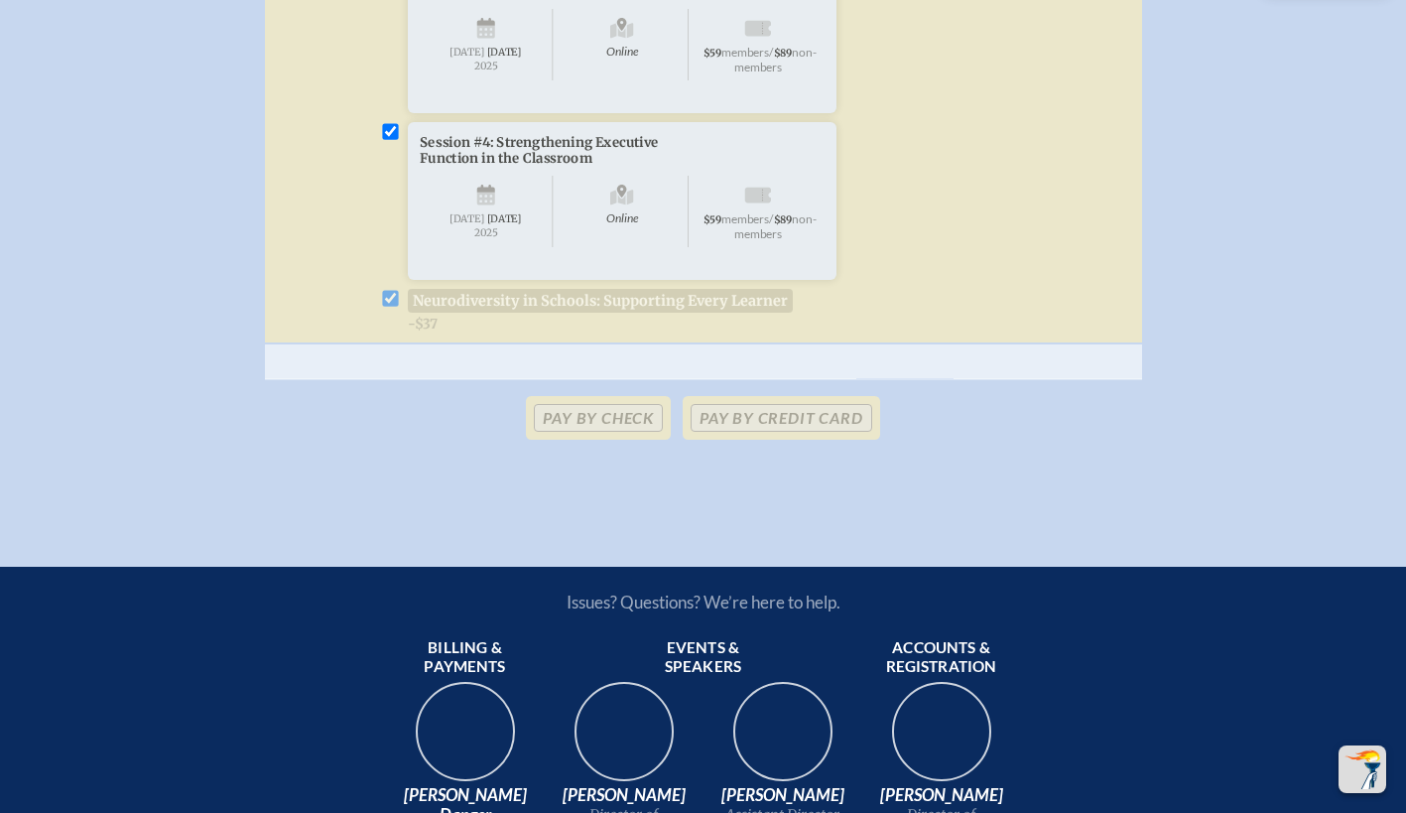
scroll to position [1055, 7]
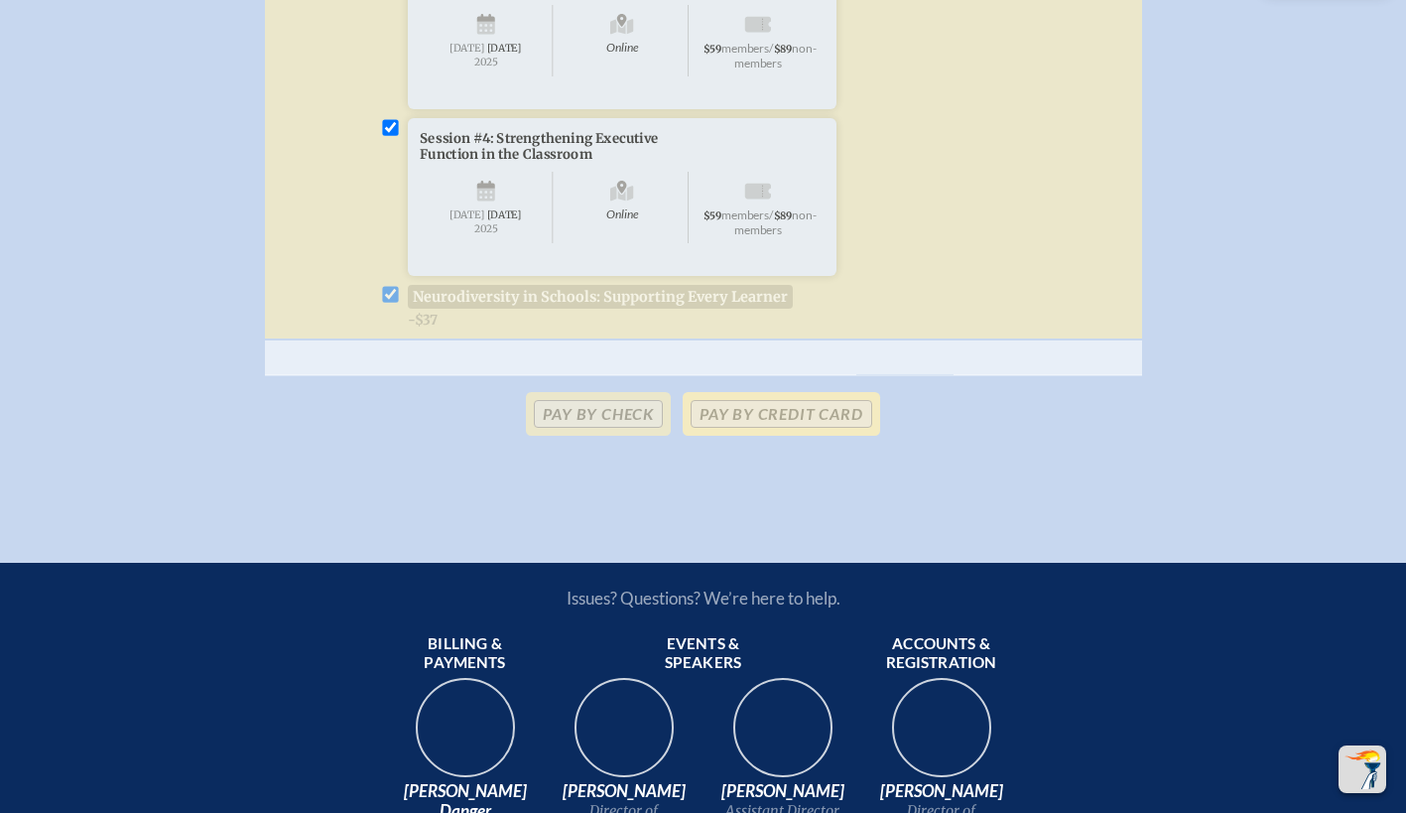
click at [817, 436] on p "Pay by Credit Card" at bounding box center [781, 414] width 196 height 44
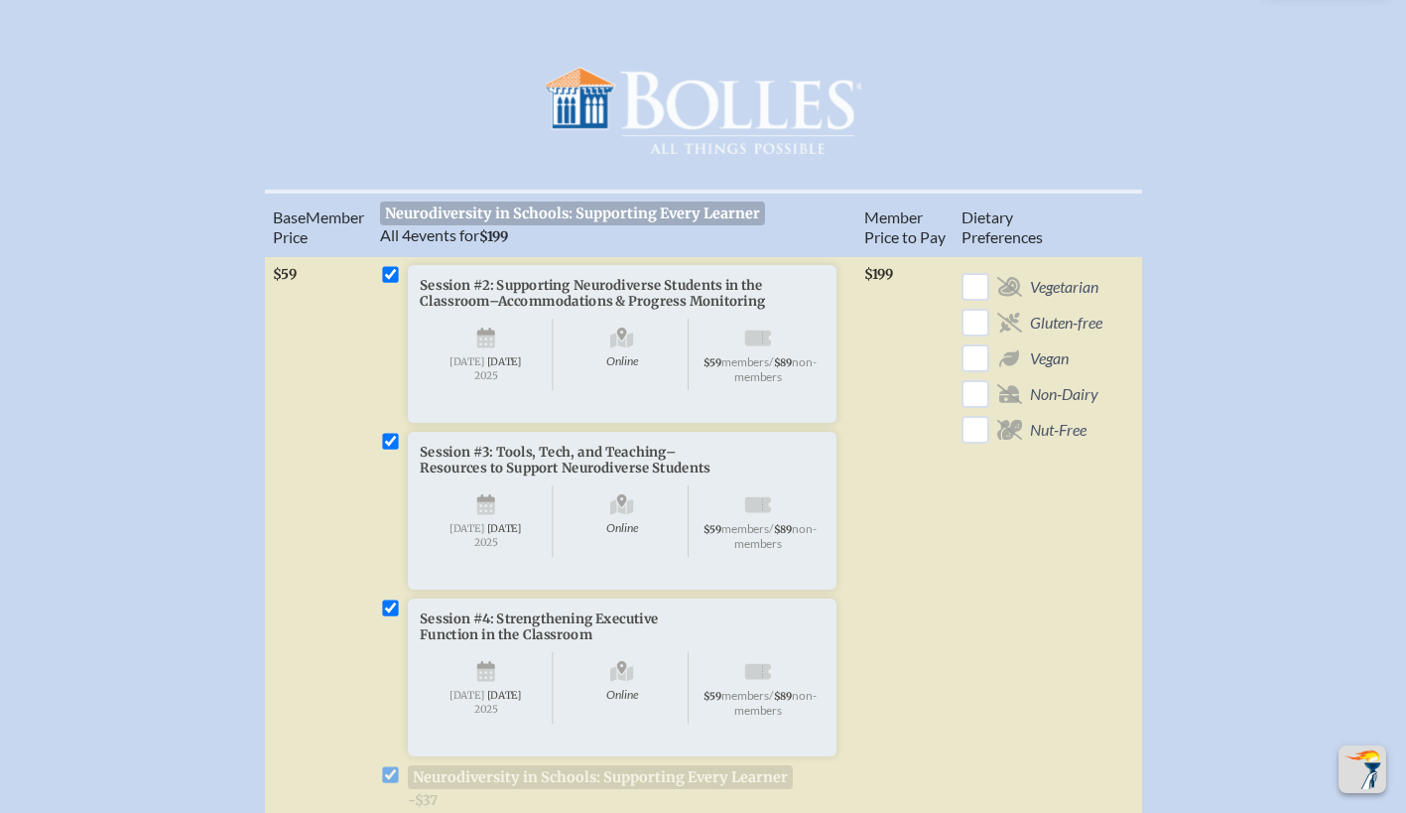
scroll to position [574, 7]
click at [962, 299] on input "checkbox" at bounding box center [975, 288] width 35 height 35
click at [962, 301] on input "checkbox" at bounding box center [975, 288] width 35 height 35
checkbox input "false"
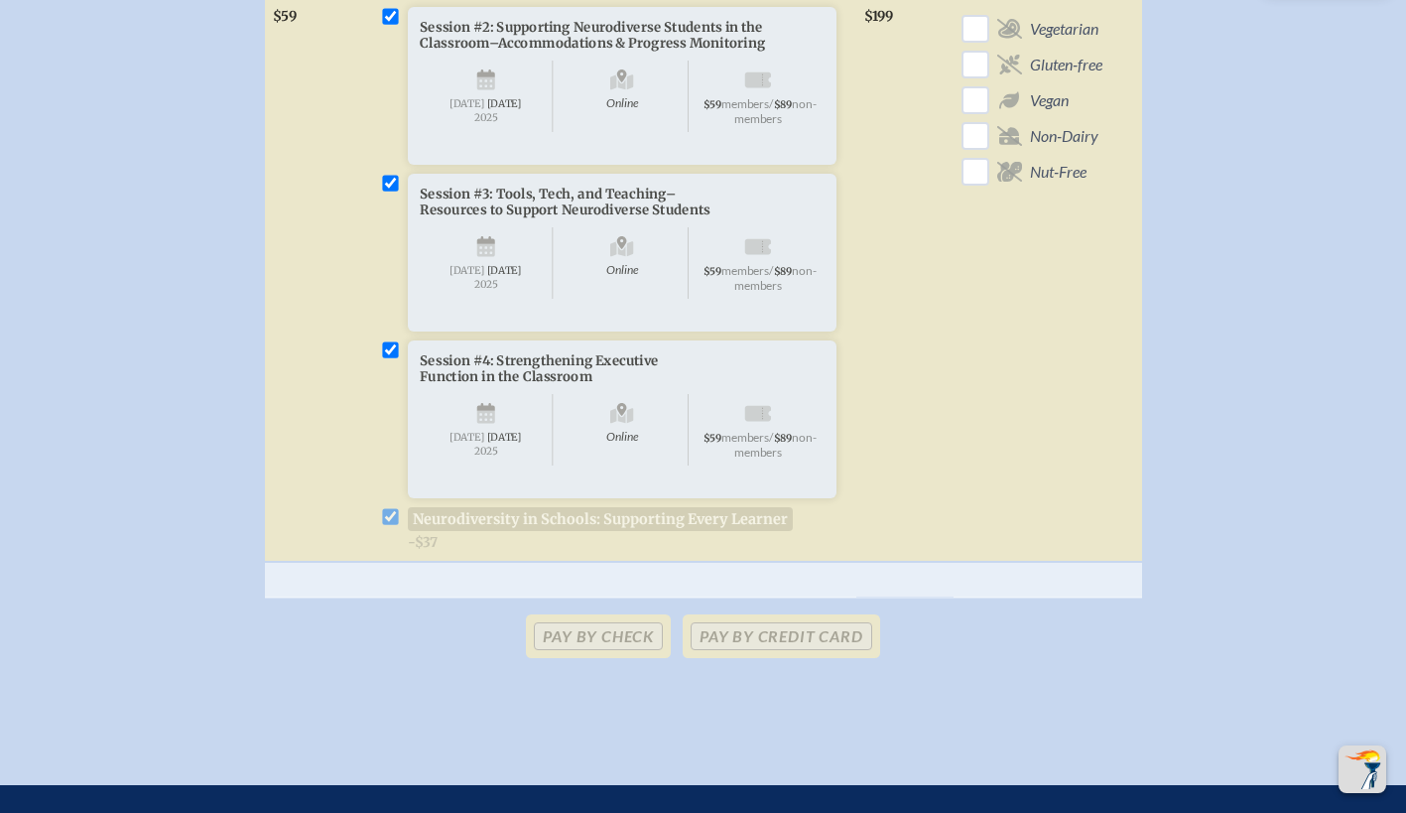
scroll to position [847, 7]
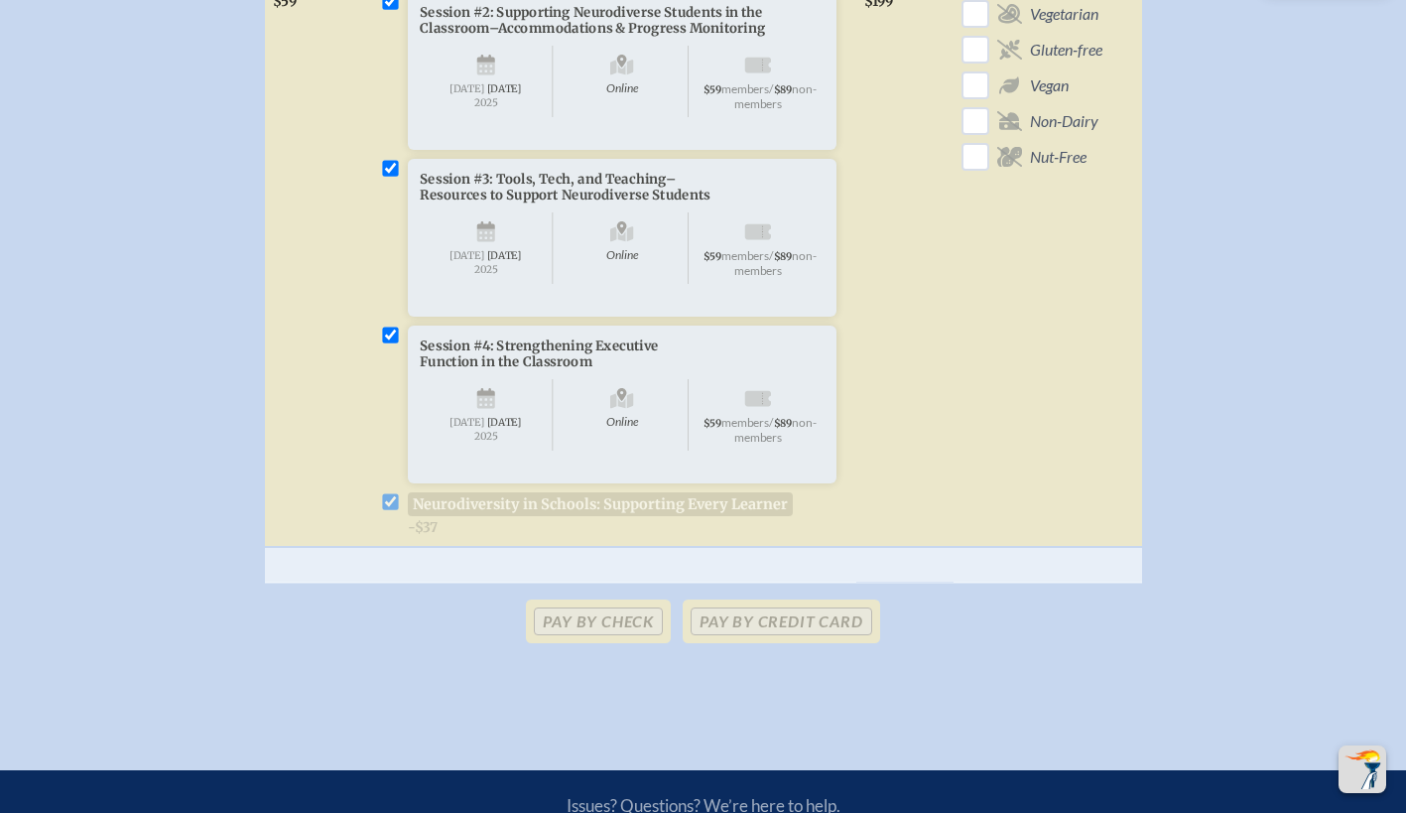
click at [384, 343] on input "checkbox" at bounding box center [390, 335] width 16 height 16
checkbox input "false"
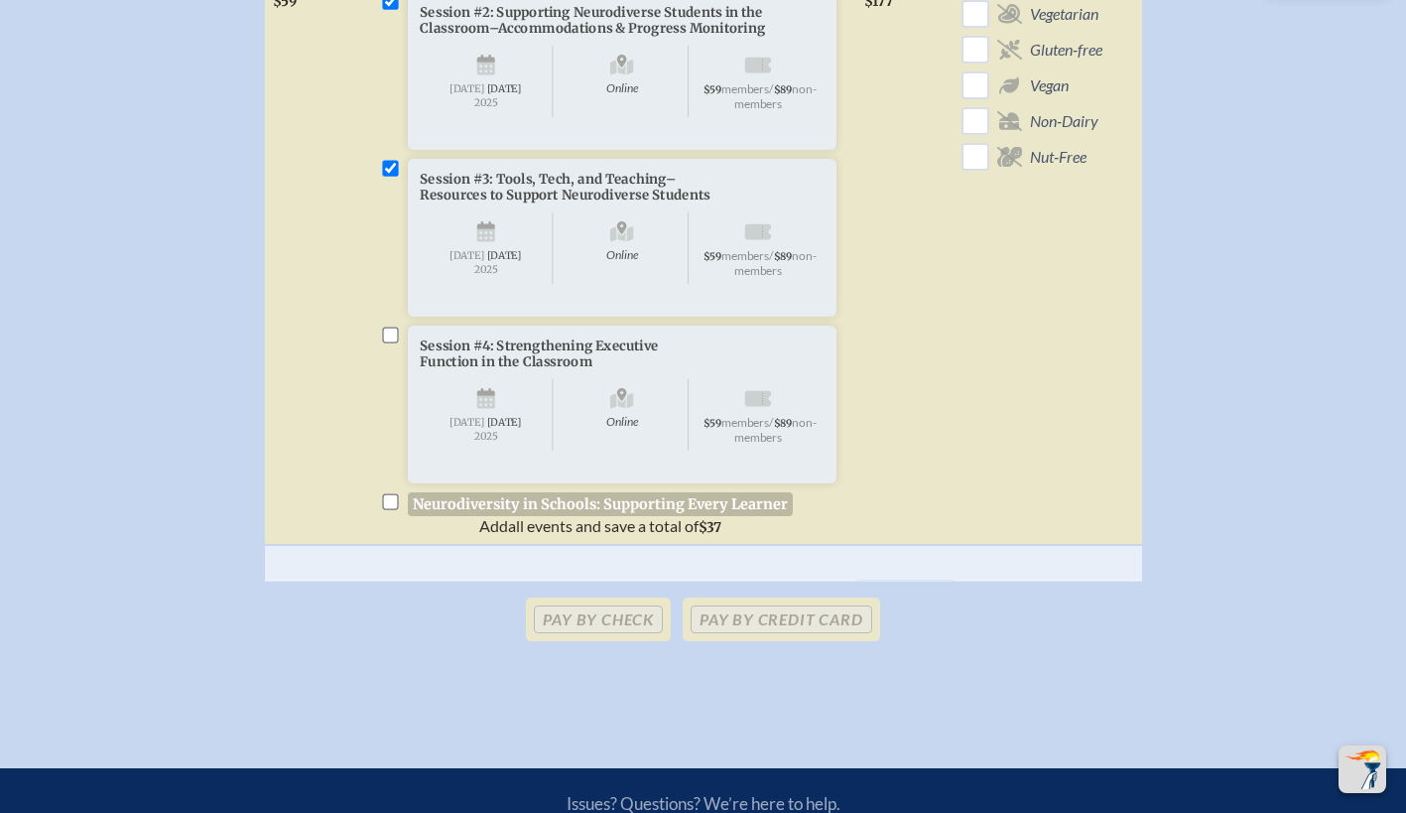
click at [384, 343] on input "checkbox" at bounding box center [390, 335] width 16 height 16
checkbox input "true"
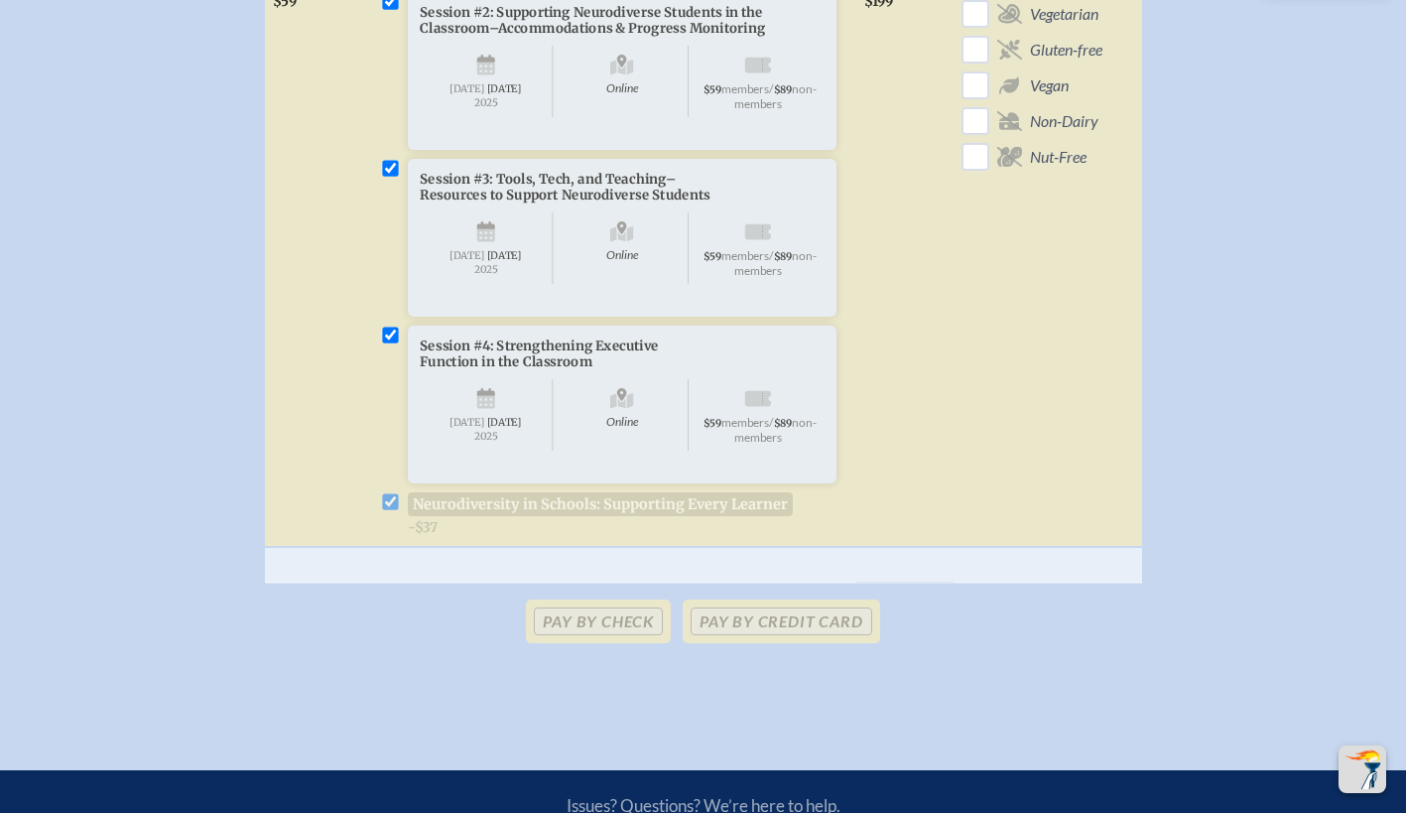
click at [384, 343] on input "checkbox" at bounding box center [390, 335] width 16 height 16
checkbox input "false"
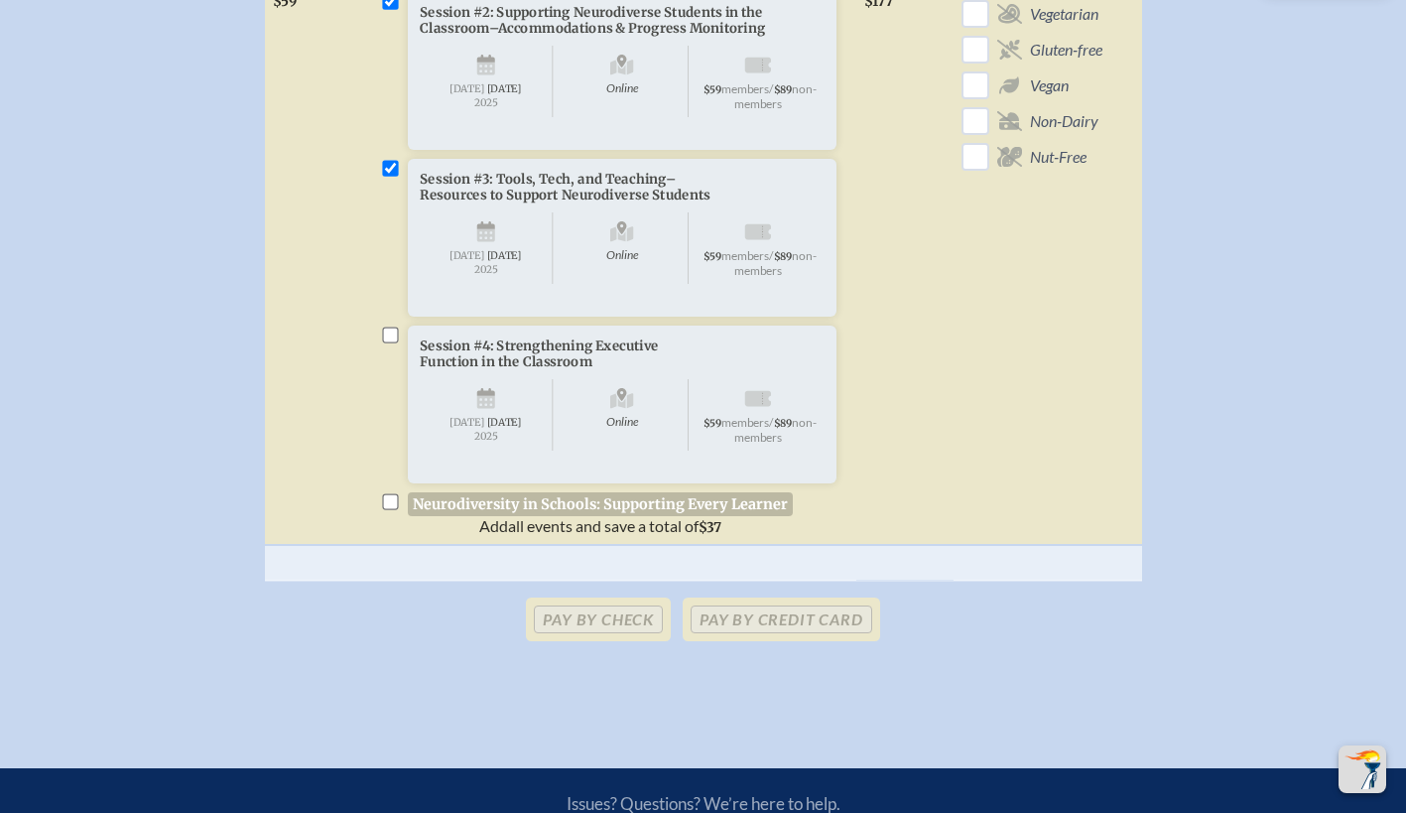
click at [383, 510] on input "checkbox" at bounding box center [390, 502] width 16 height 16
checkbox input "true"
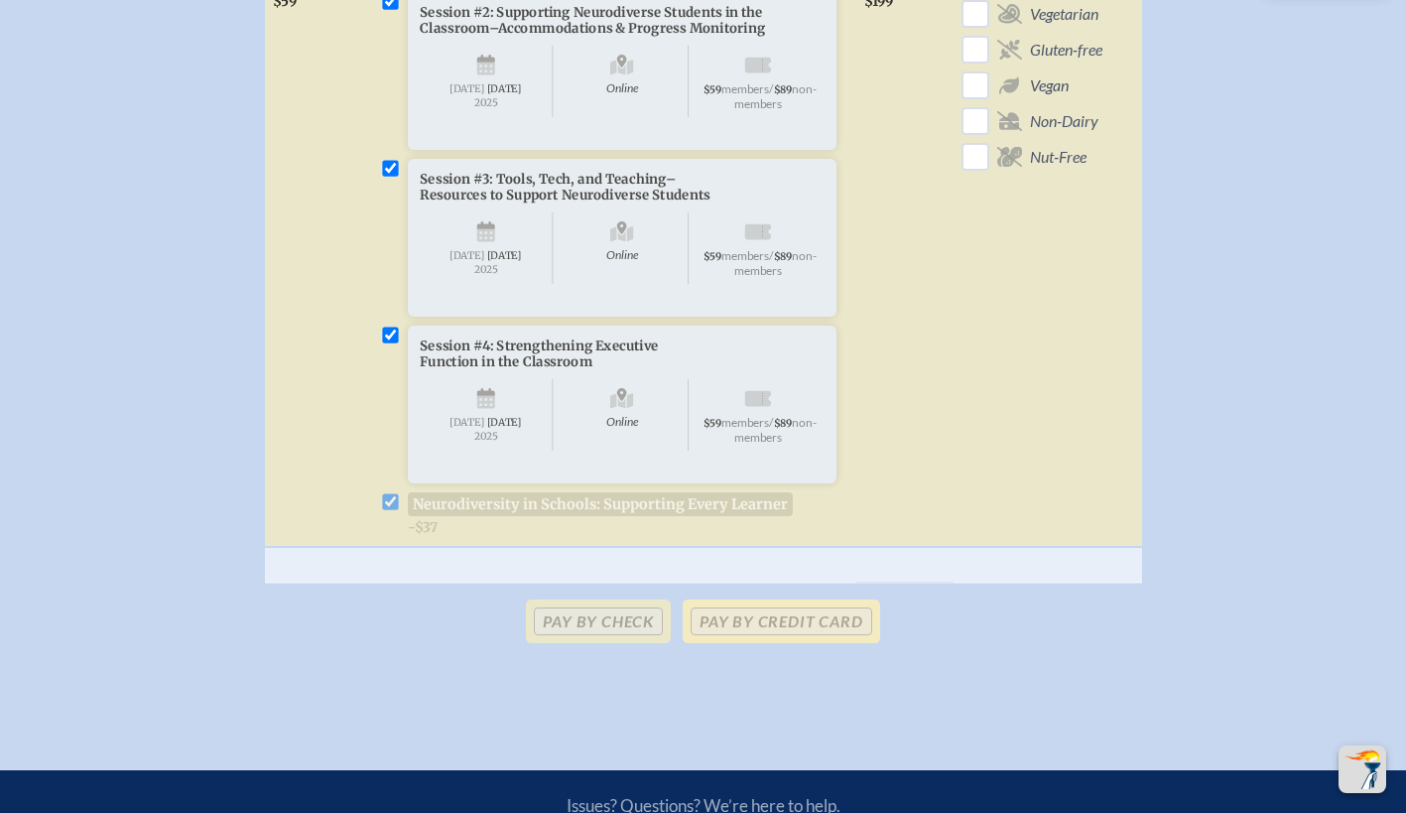
click at [722, 643] on p "Pay by Credit Card" at bounding box center [781, 621] width 196 height 44
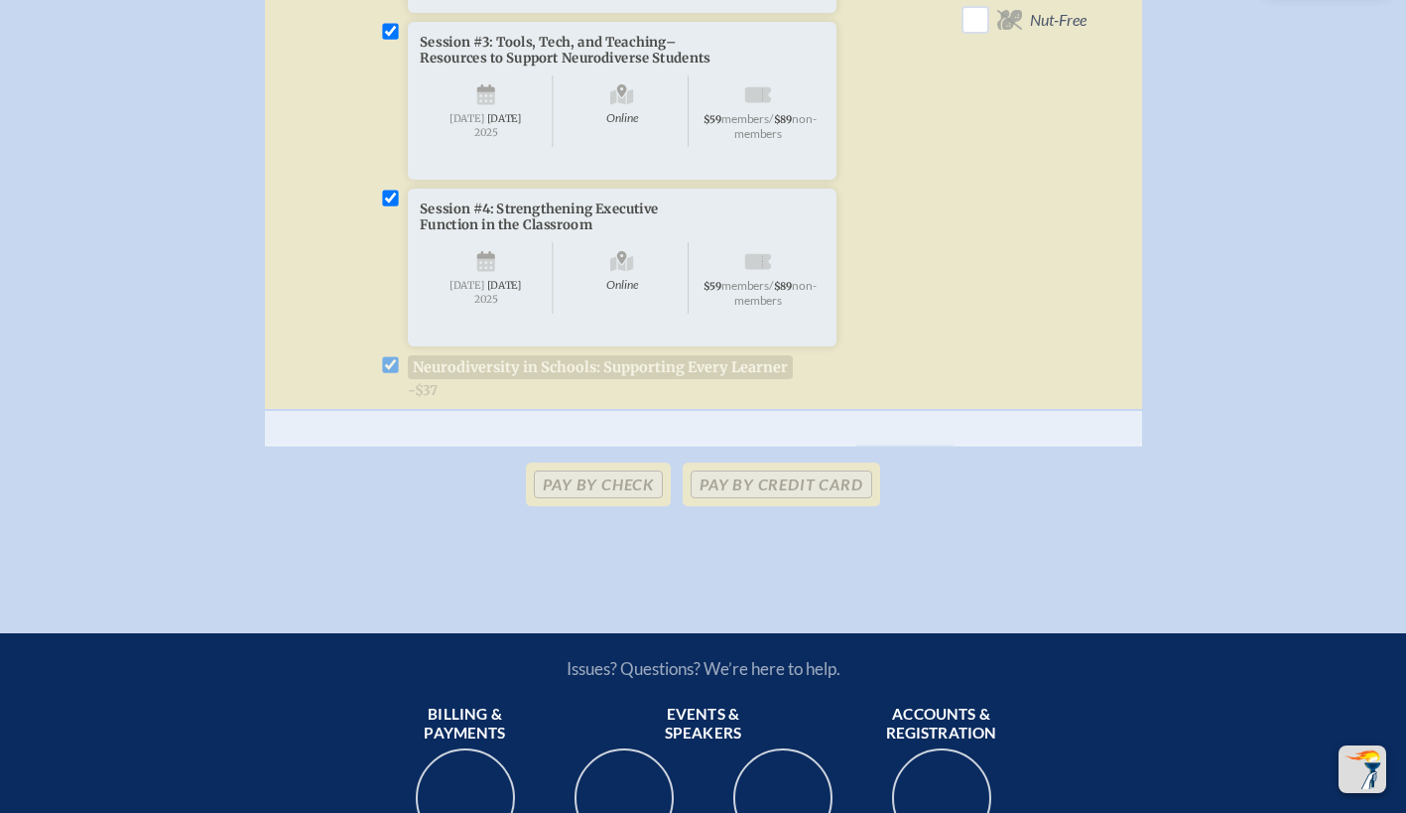
scroll to position [985, 7]
drag, startPoint x: 732, startPoint y: 538, endPoint x: 773, endPoint y: 562, distance: 47.1
click at [773, 505] on p "Pay by Credit Card" at bounding box center [781, 483] width 196 height 44
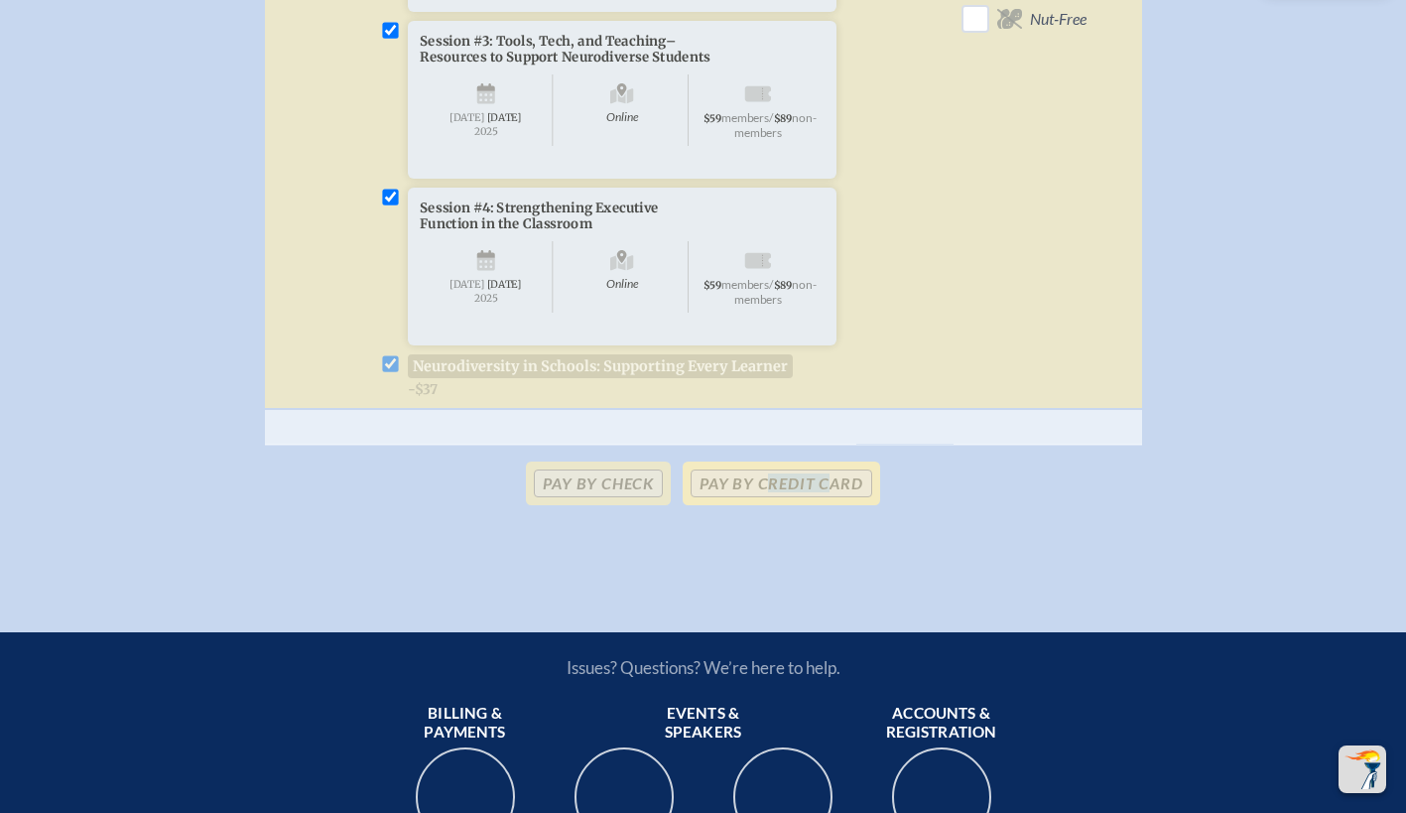
click at [773, 505] on p "Pay by Credit Card" at bounding box center [781, 483] width 196 height 44
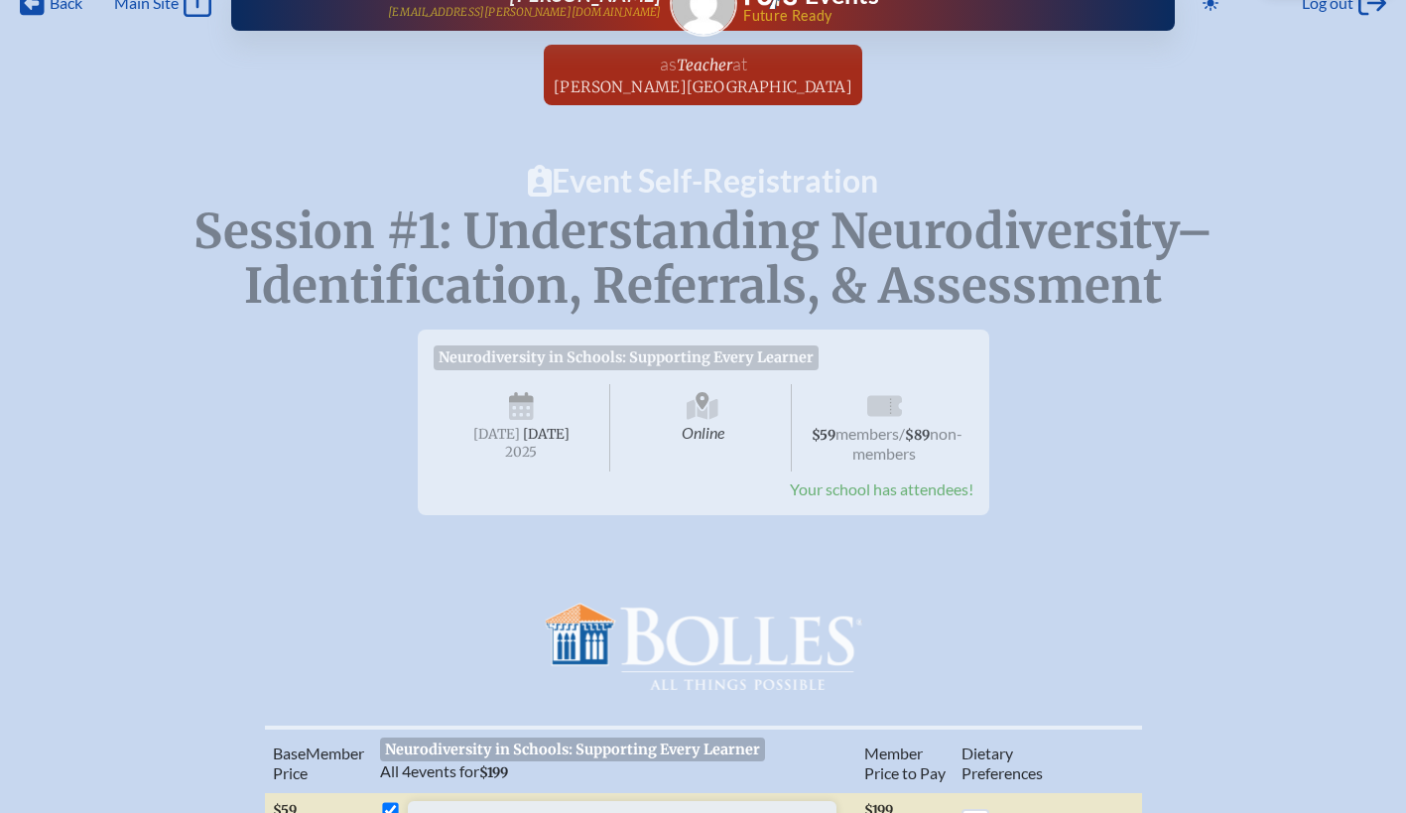
scroll to position [0, 7]
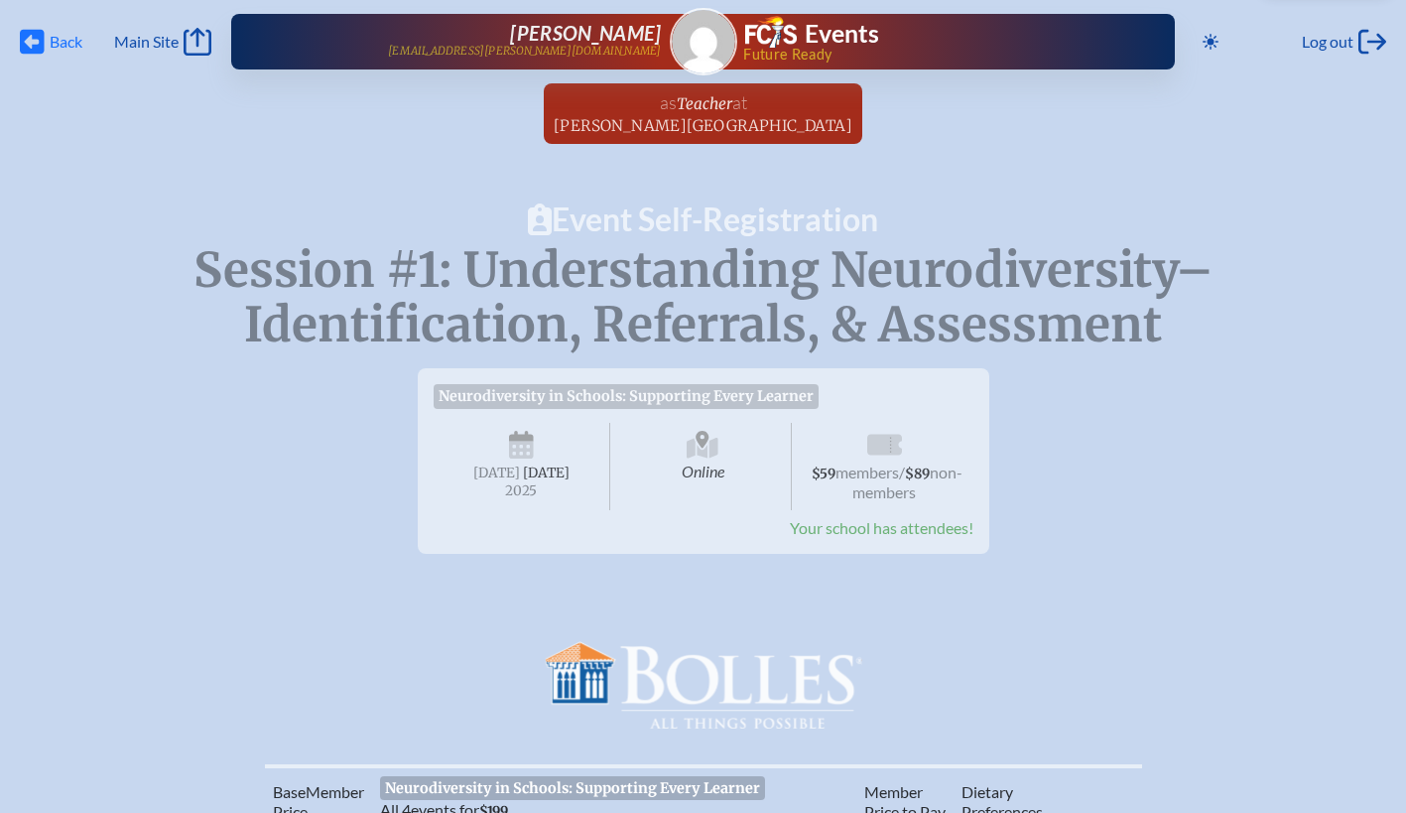
click at [31, 47] on icon at bounding box center [32, 42] width 25 height 25
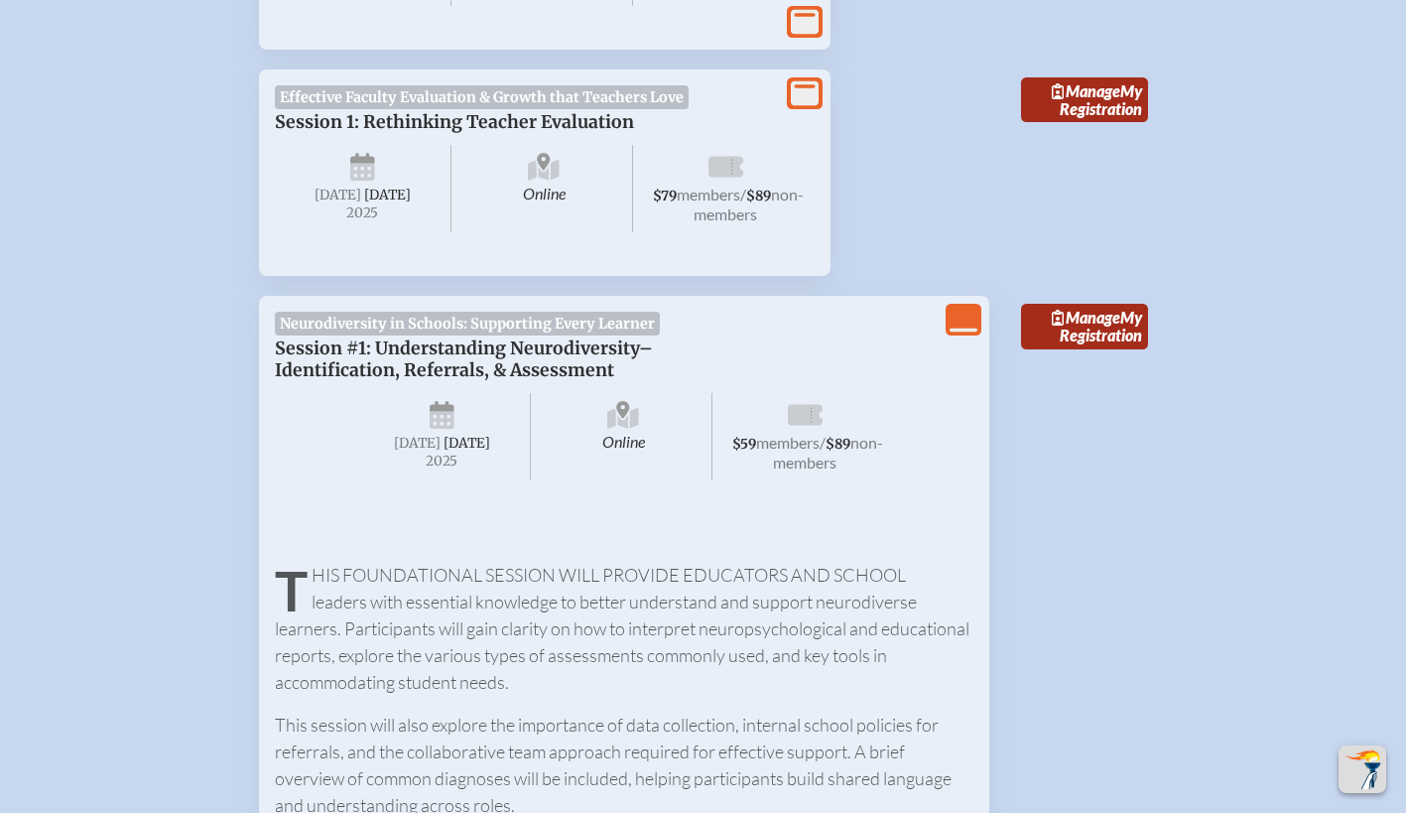
scroll to position [979, 0]
click at [1081, 335] on link "Manage My Registration" at bounding box center [1084, 329] width 127 height 46
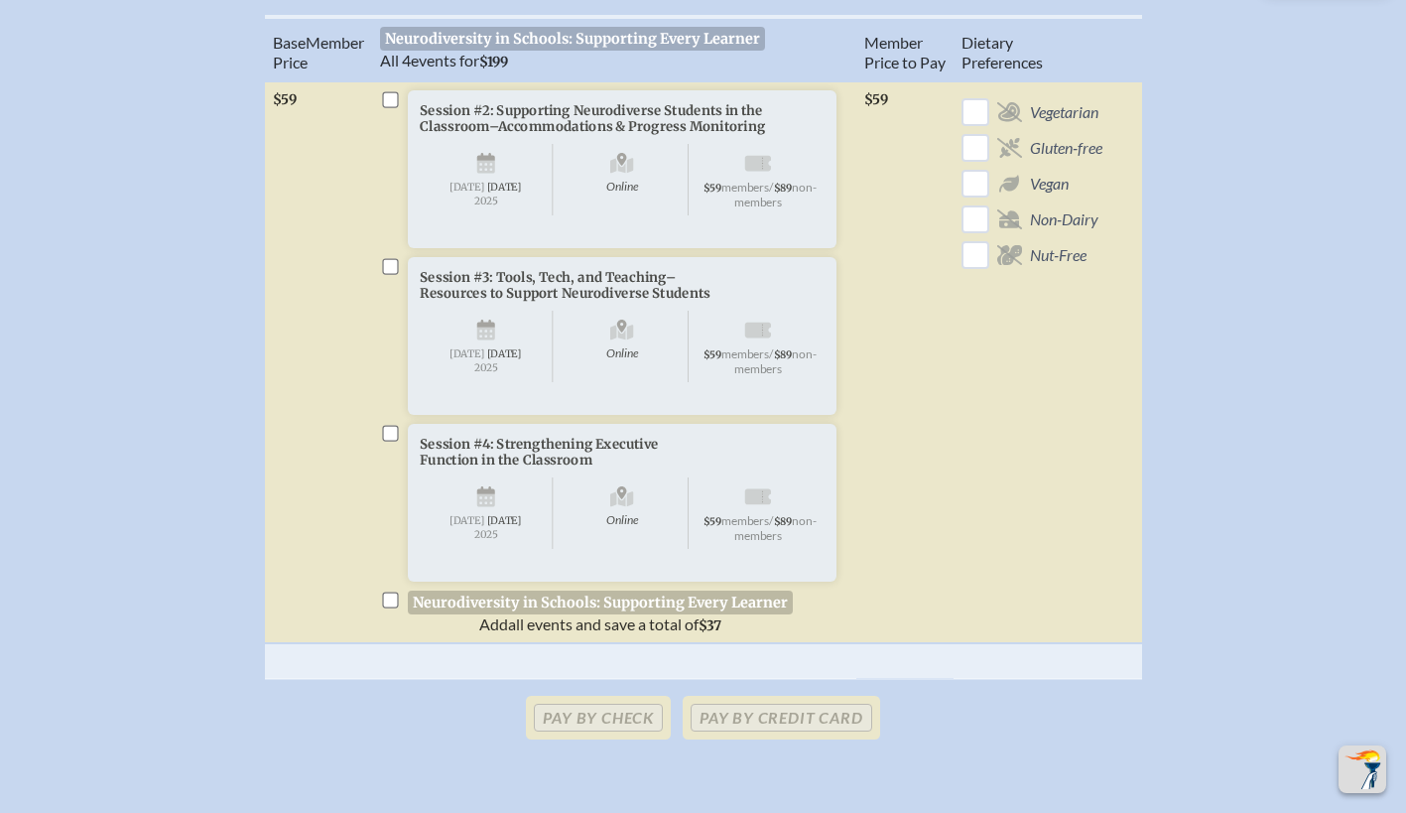
scroll to position [769, 0]
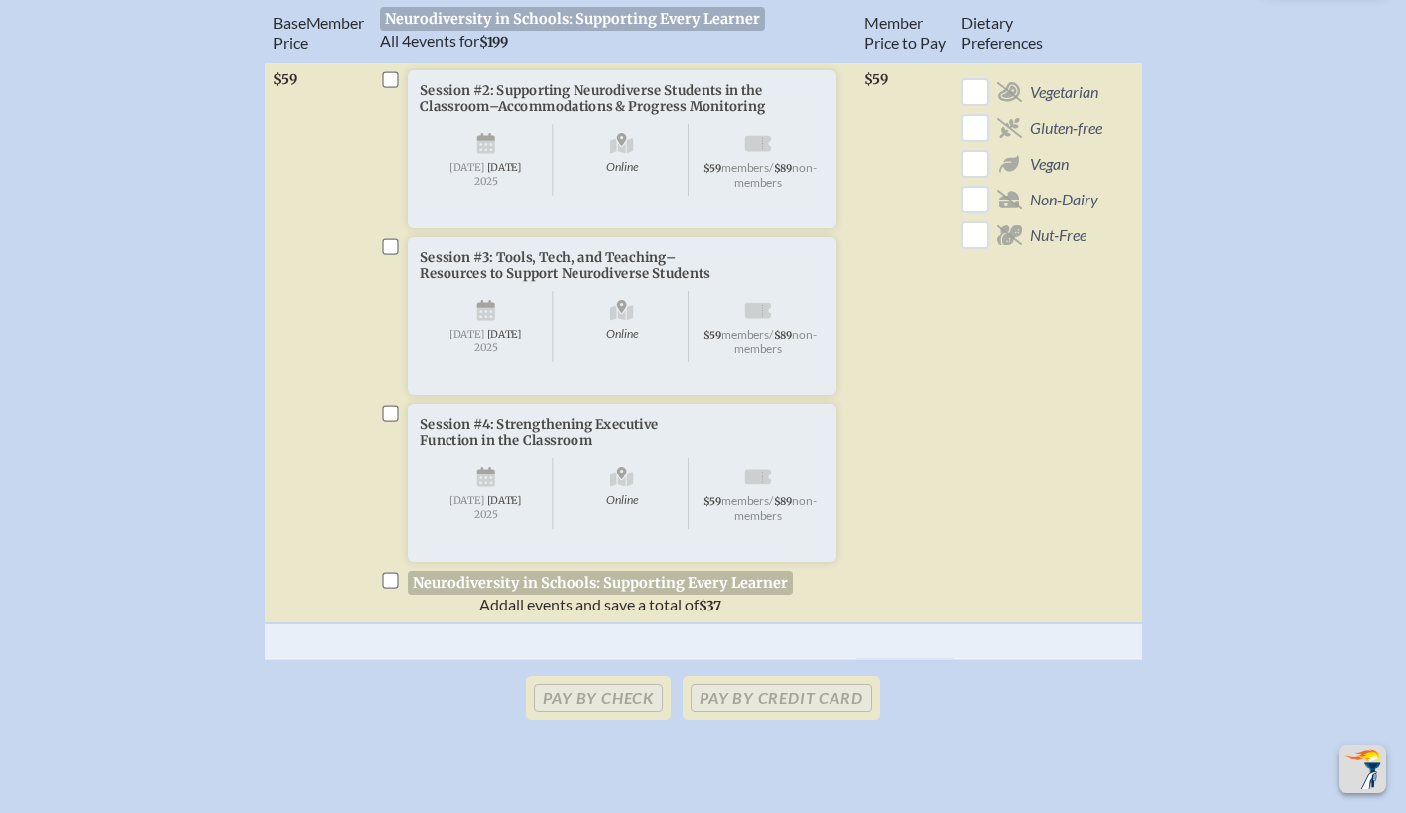
click at [396, 422] on input "checkbox" at bounding box center [390, 414] width 16 height 16
checkbox input "true"
click at [395, 255] on input "checkbox" at bounding box center [390, 247] width 16 height 16
checkbox input "true"
click at [390, 588] on input "checkbox" at bounding box center [390, 581] width 16 height 16
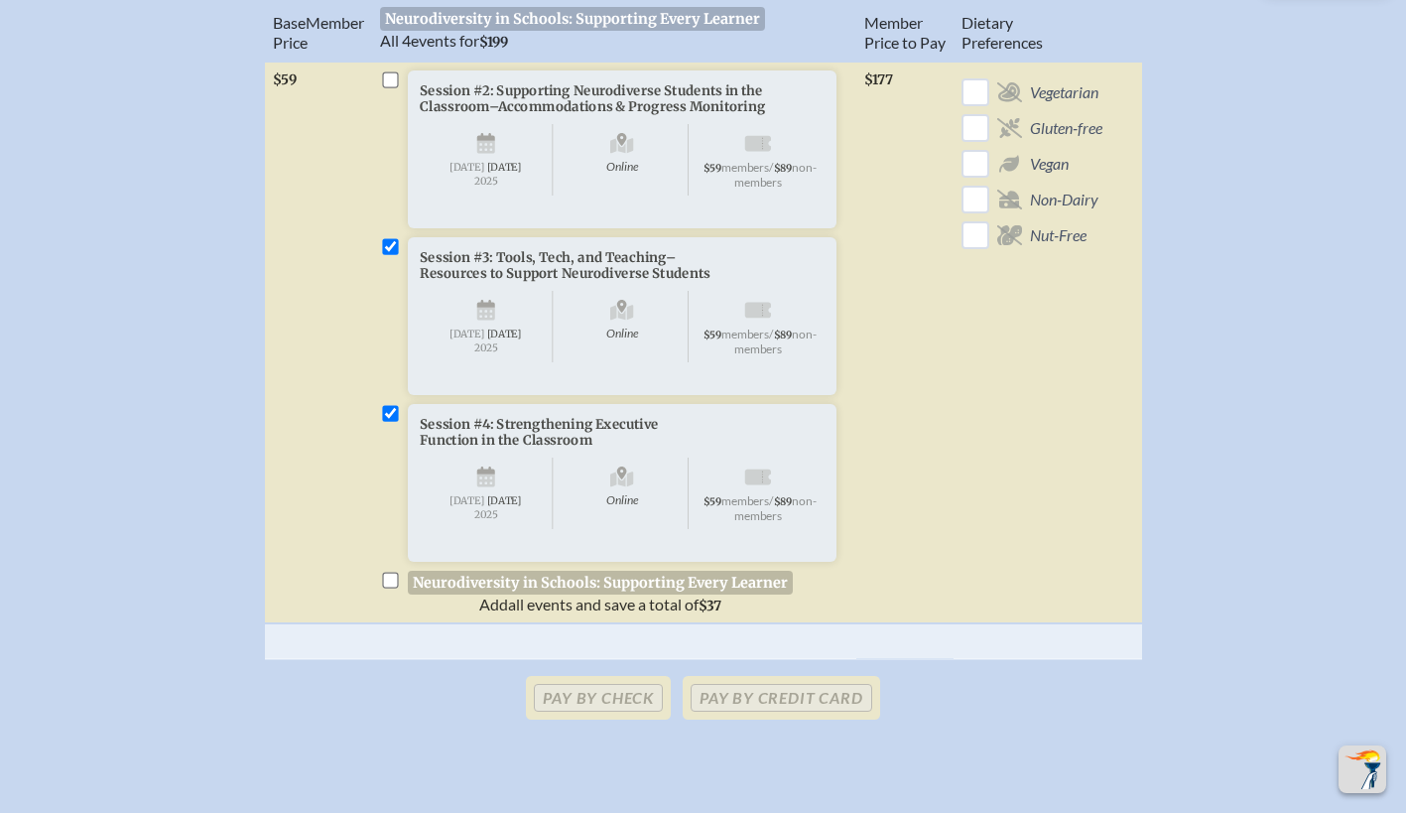
checkbox input "true"
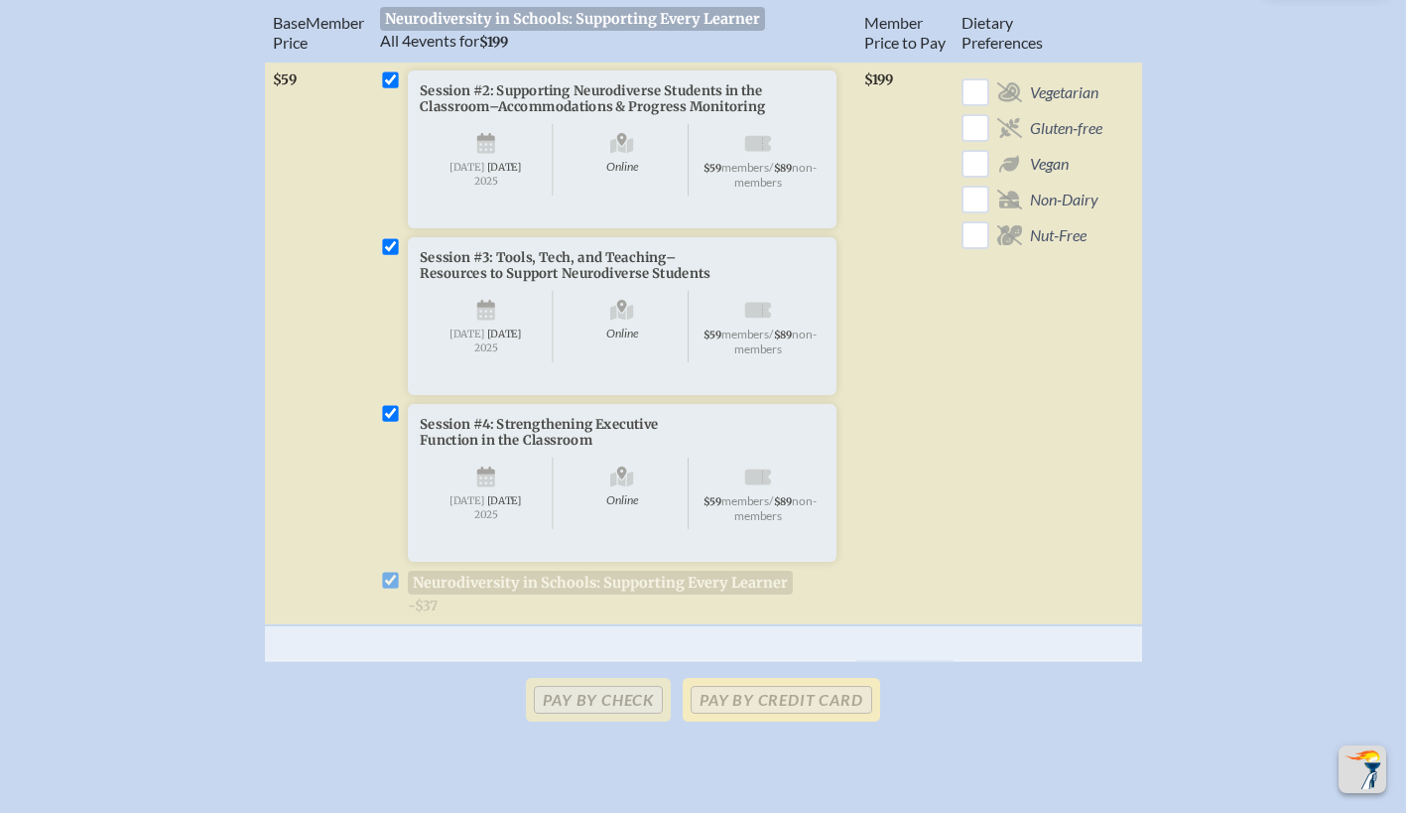
click at [770, 721] on p "Pay by Credit Card" at bounding box center [781, 700] width 196 height 44
drag, startPoint x: 770, startPoint y: 758, endPoint x: 1198, endPoint y: 530, distance: 484.8
click at [1198, 530] on div "Base Memb . er Price Neurodiversity in Schools: Supporting Every Learner All 4 …" at bounding box center [703, 336] width 1295 height 683
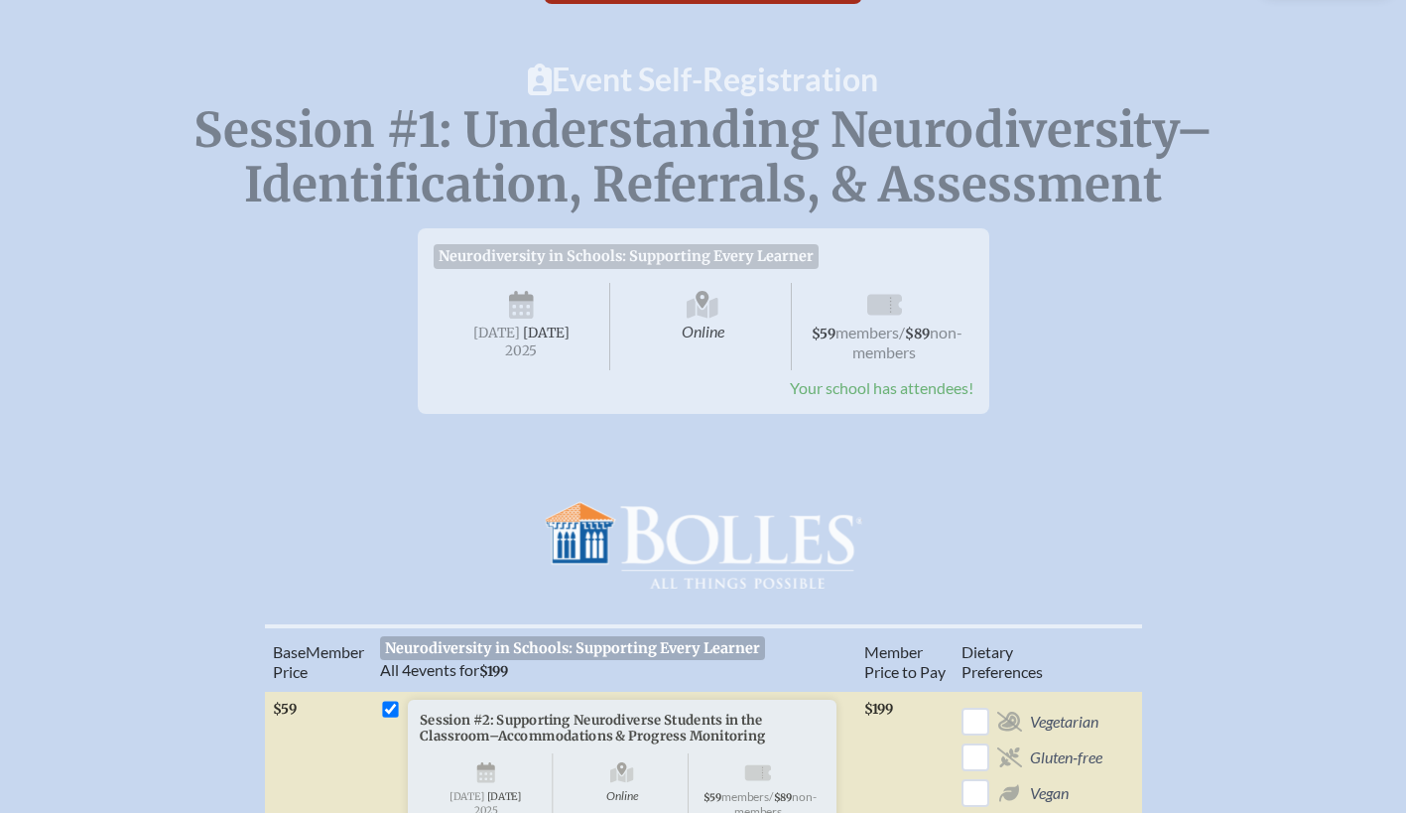
scroll to position [139, 0]
click at [923, 396] on span "Your school has attendees!" at bounding box center [882, 388] width 184 height 19
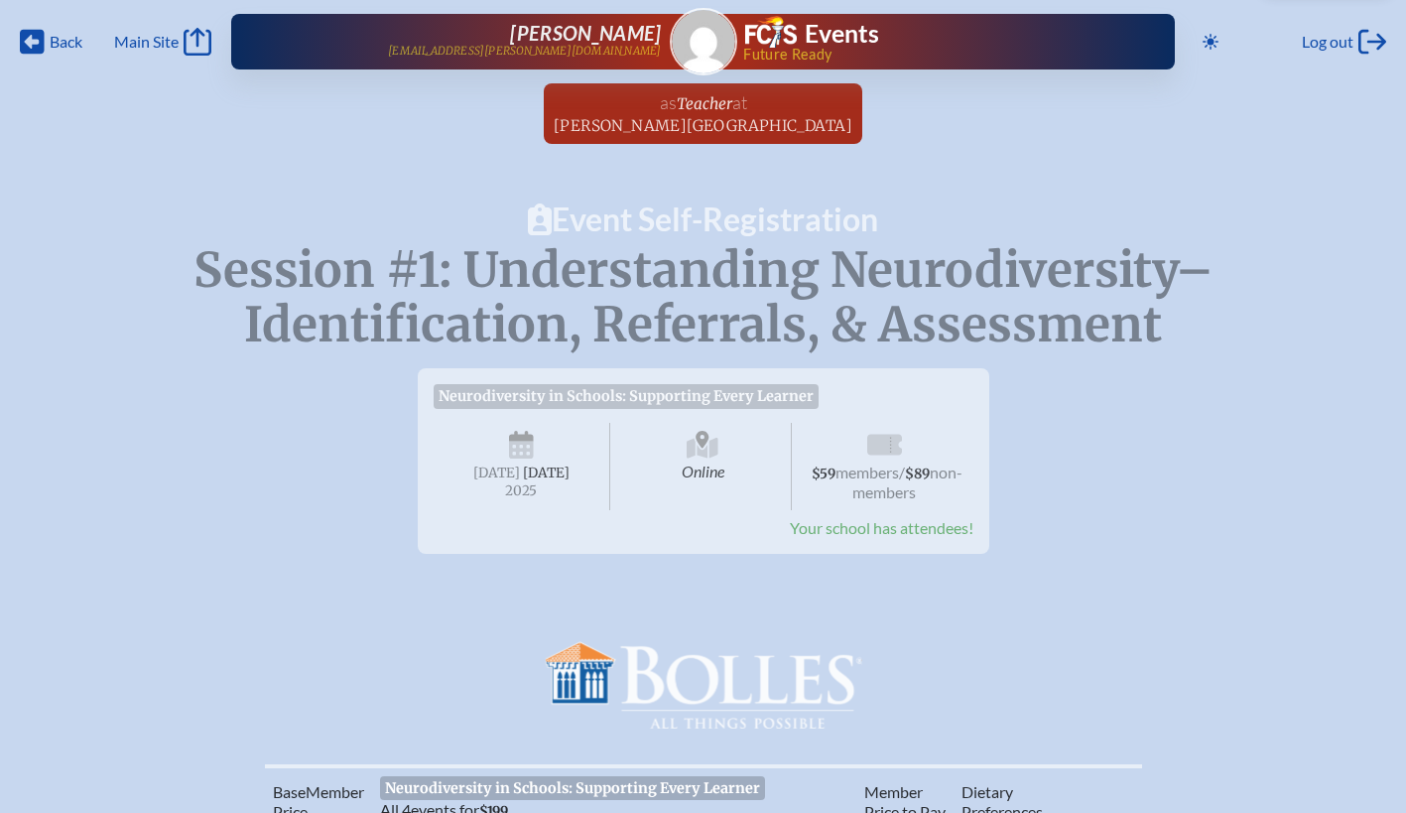
click at [1145, 601] on div "Neurodiversity in Schools: Supporting Every Learner Session #1: Understanding N…" at bounding box center [703, 540] width 1343 height 376
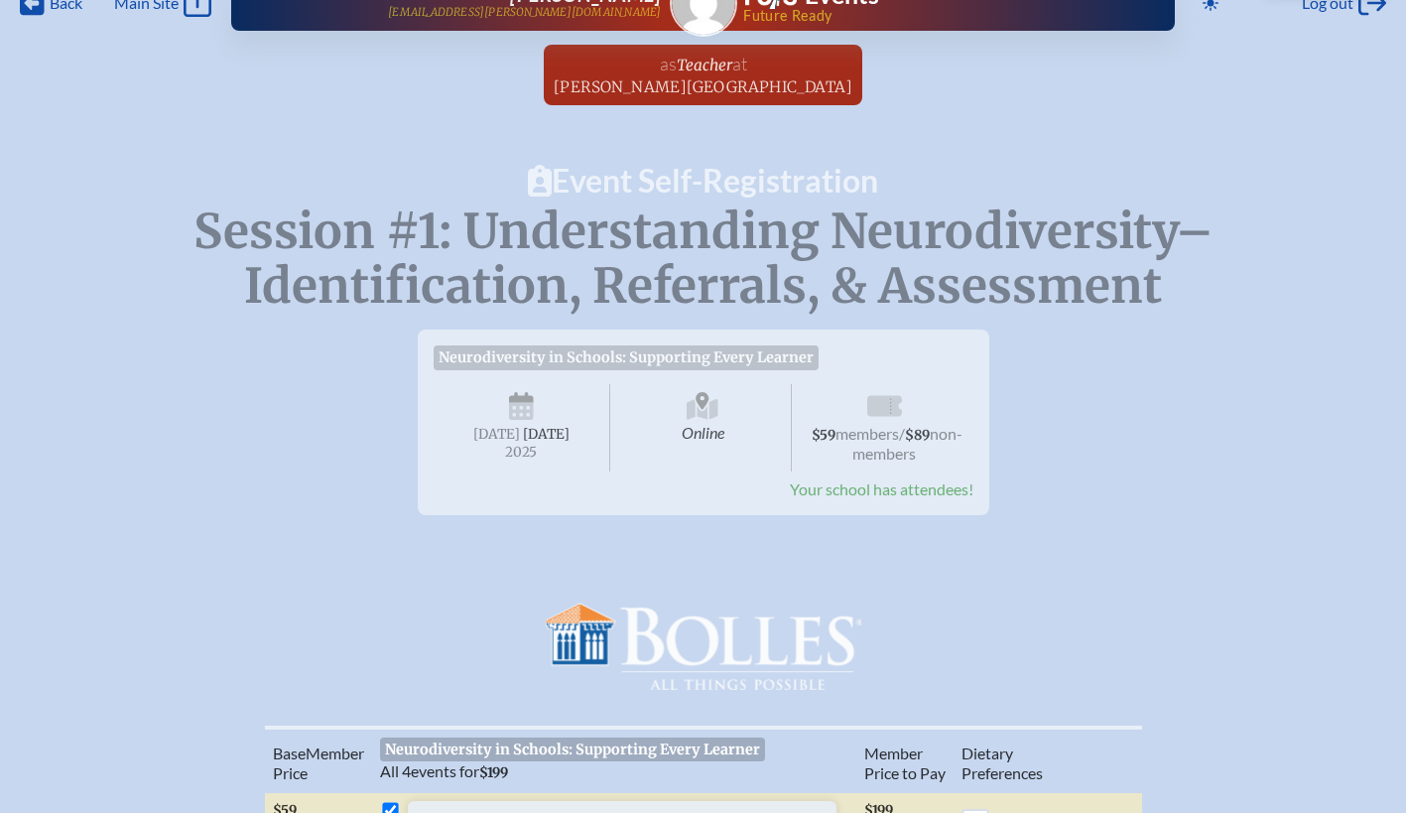
scroll to position [35, 0]
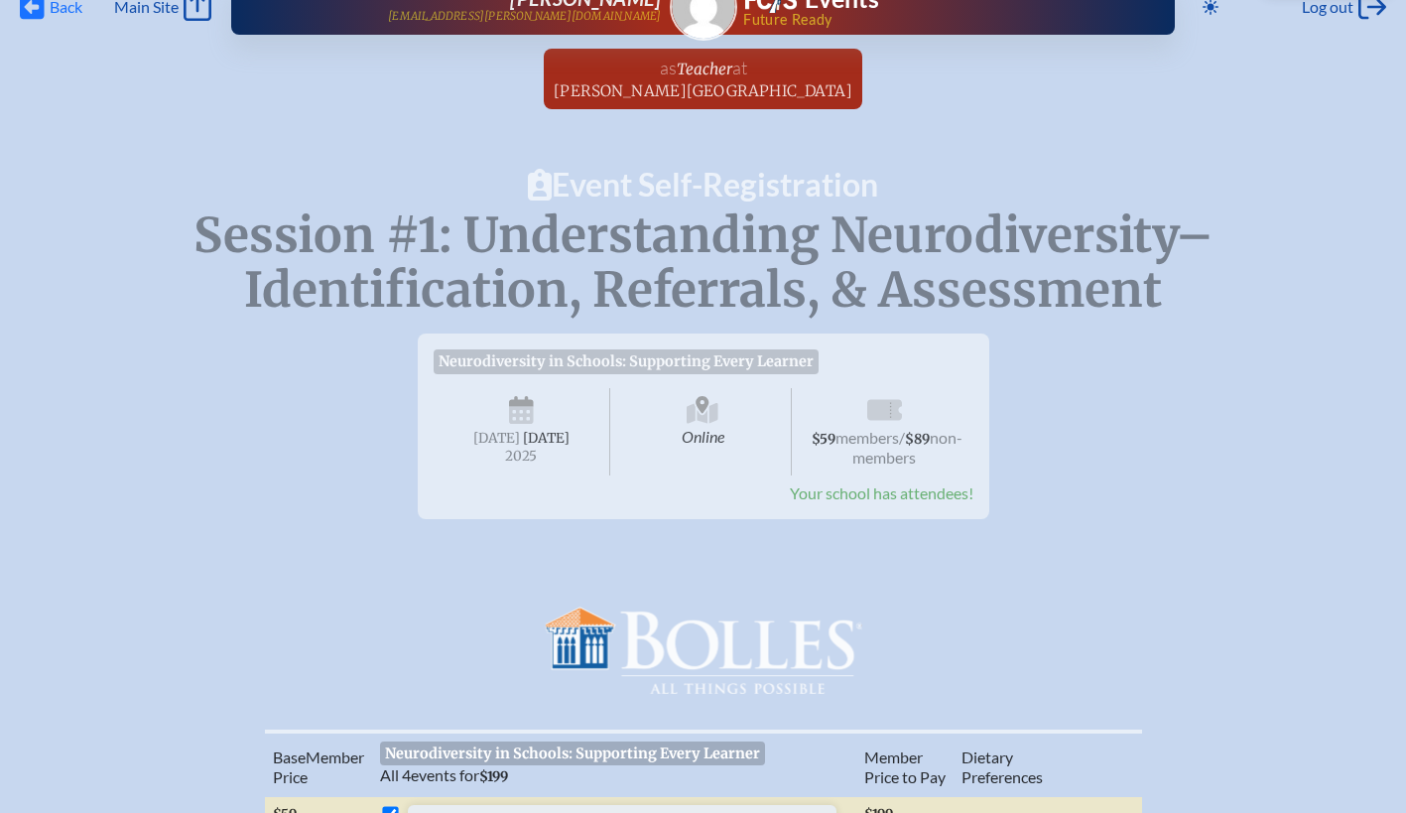
click at [61, 9] on span "Back" at bounding box center [66, 7] width 33 height 20
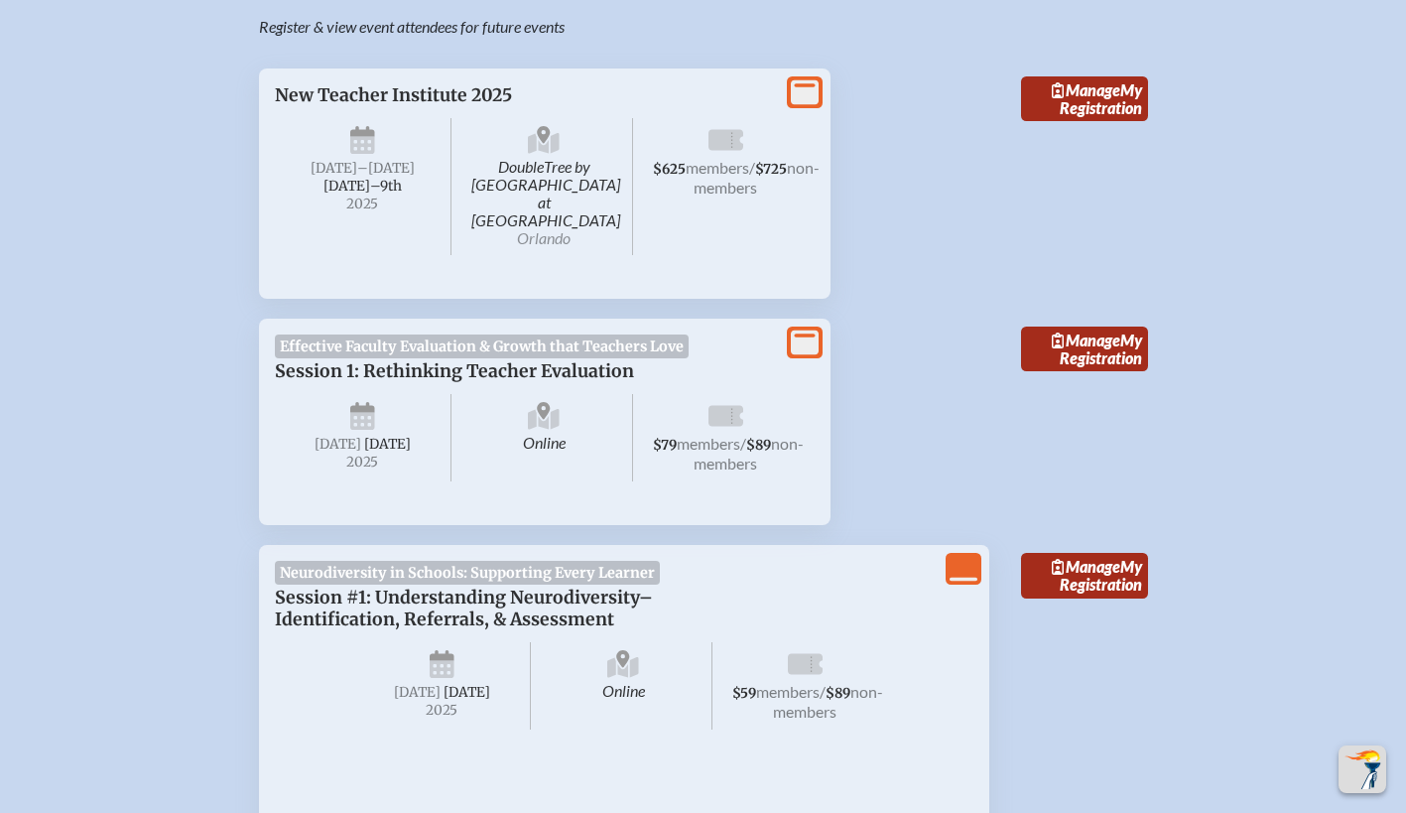
scroll to position [884, 6]
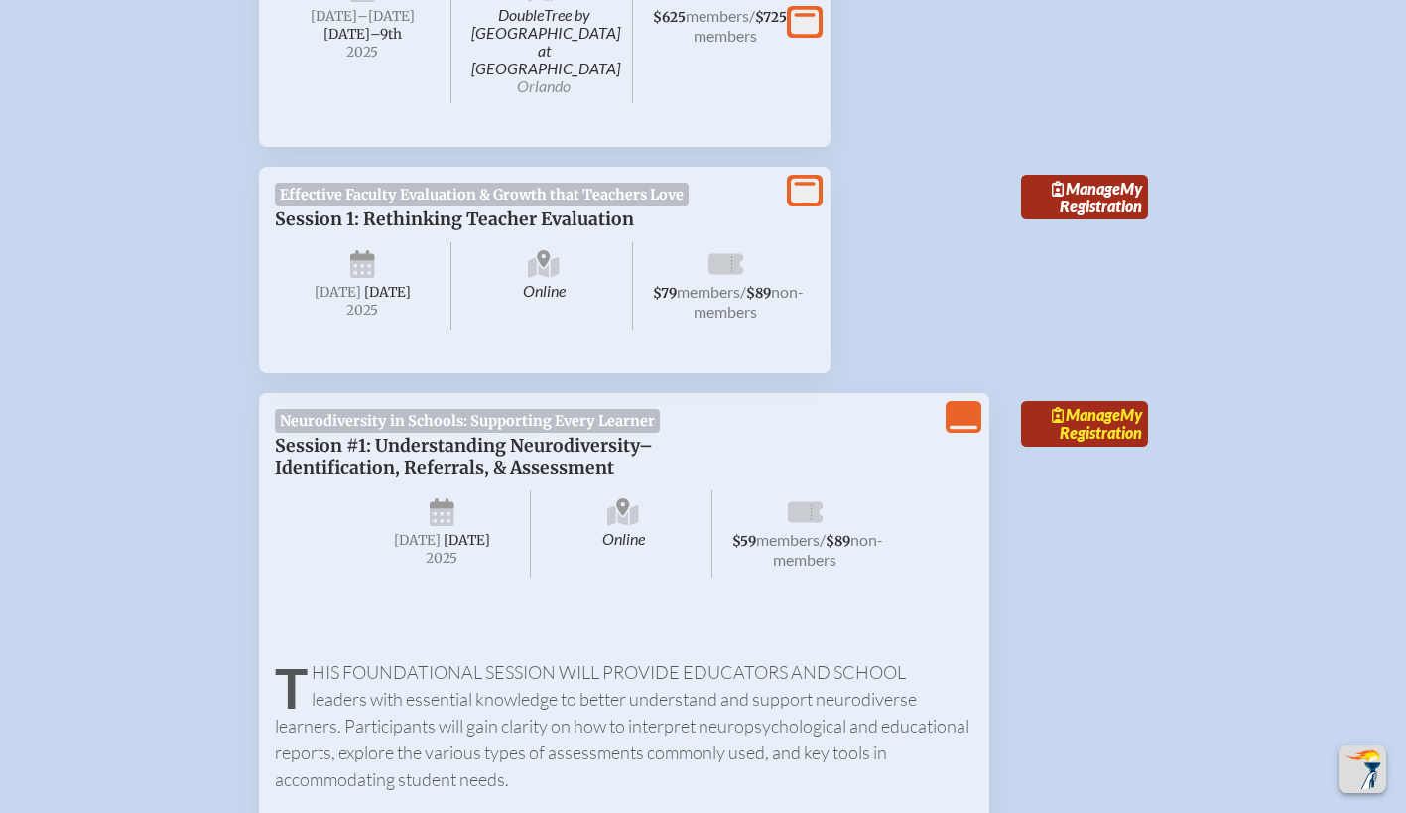
click at [1057, 405] on span "Manage" at bounding box center [1086, 414] width 68 height 19
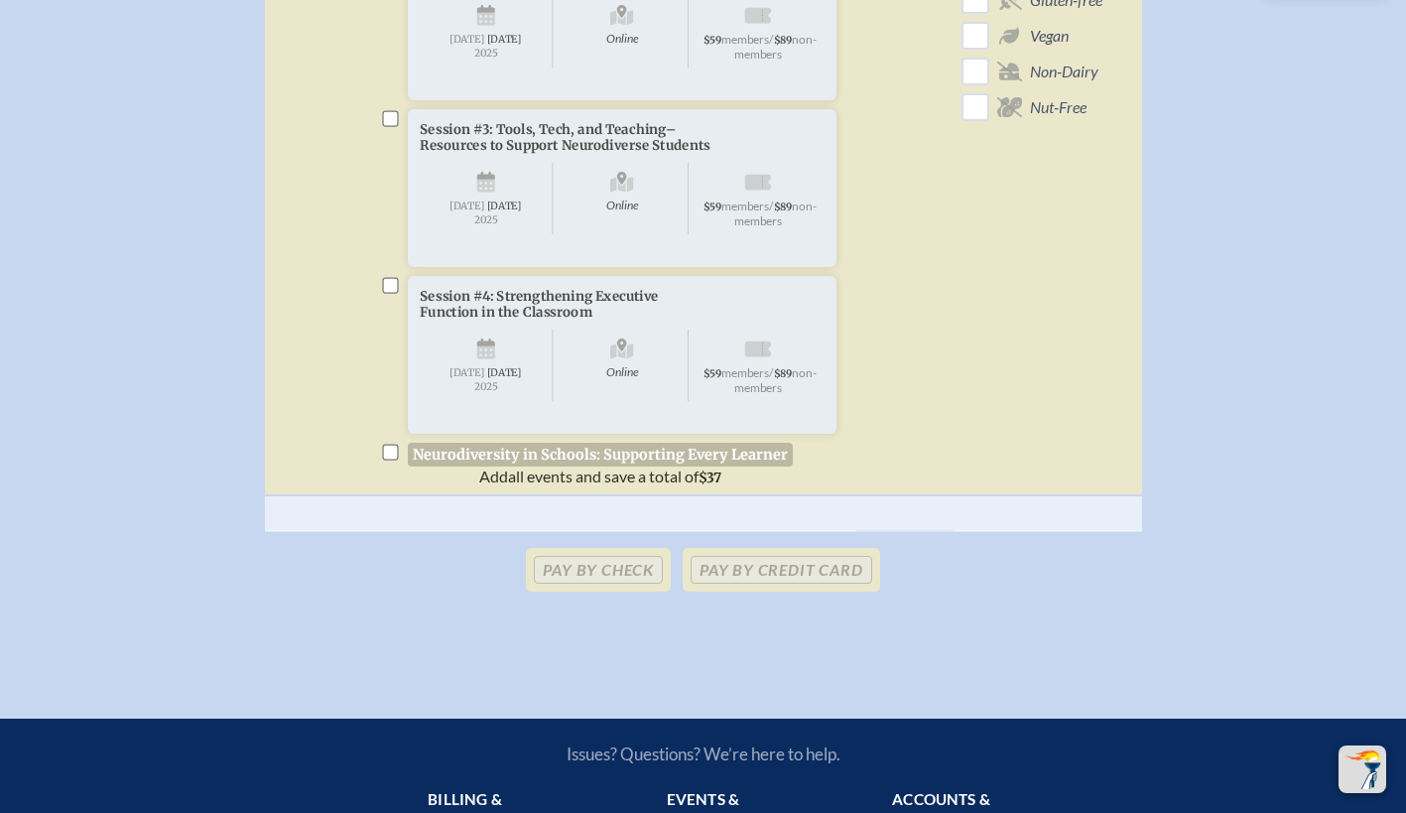
scroll to position [898, 15]
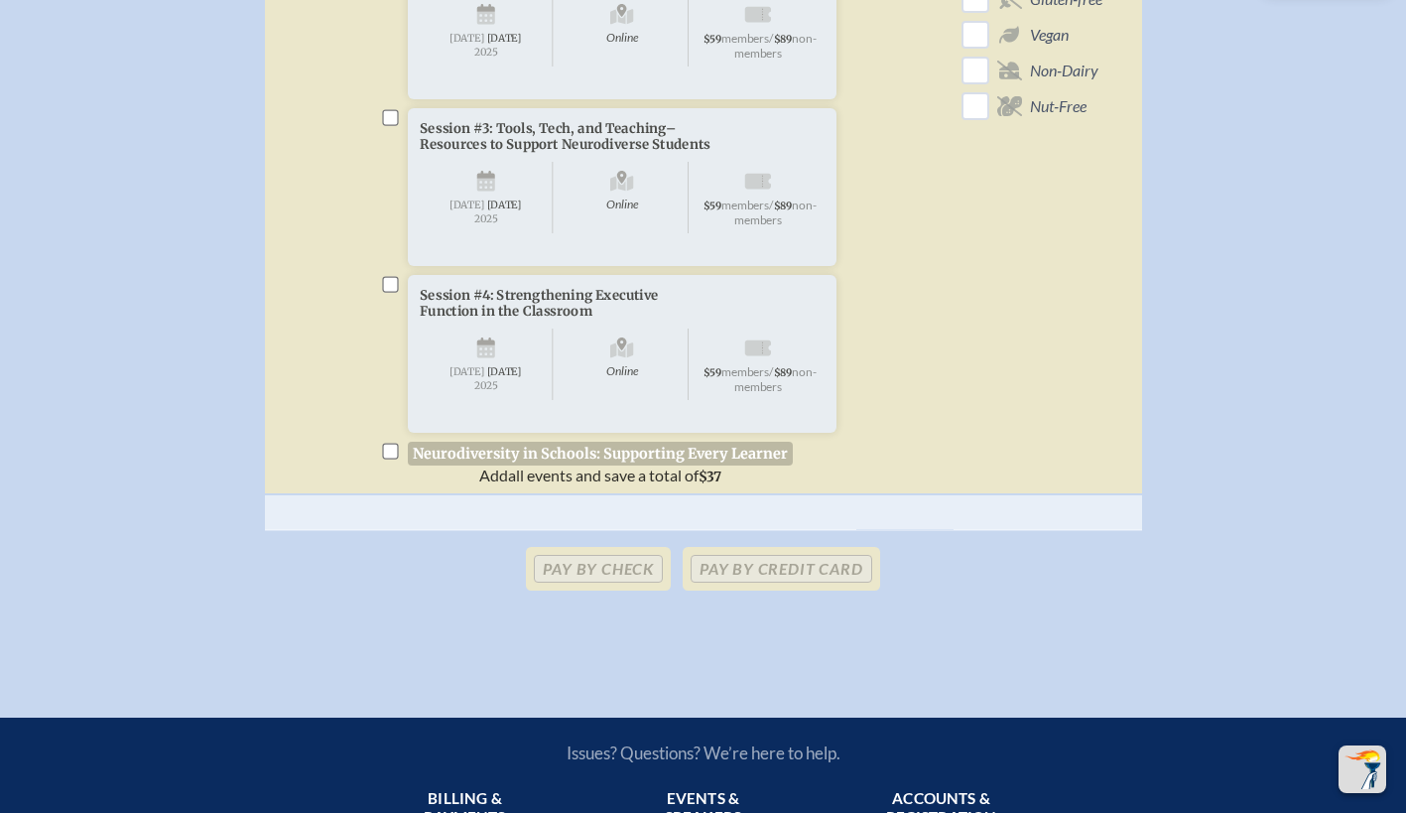
click at [382, 459] on input "checkbox" at bounding box center [390, 452] width 16 height 16
checkbox input "true"
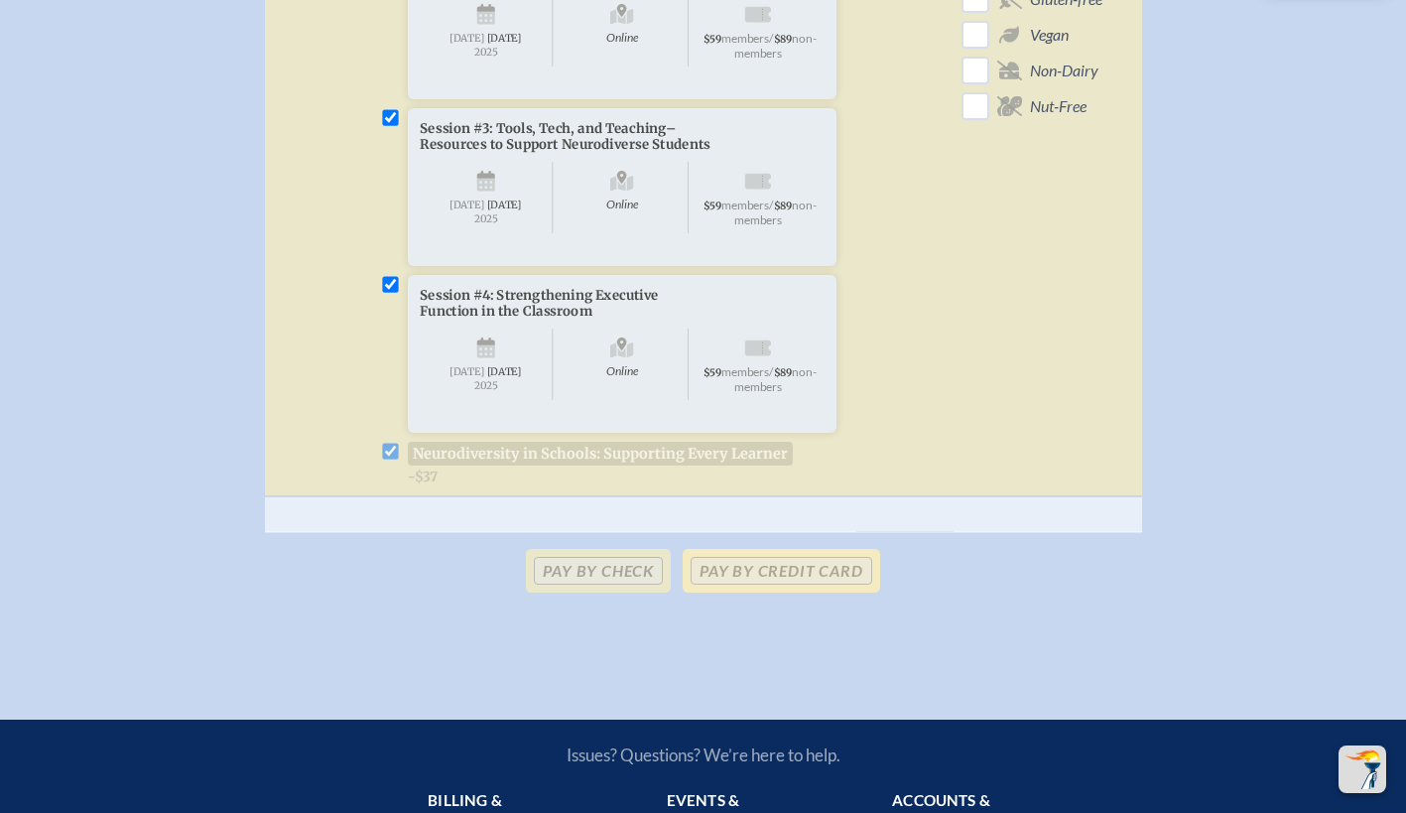
click at [766, 592] on p "Pay by Credit Card" at bounding box center [781, 571] width 196 height 44
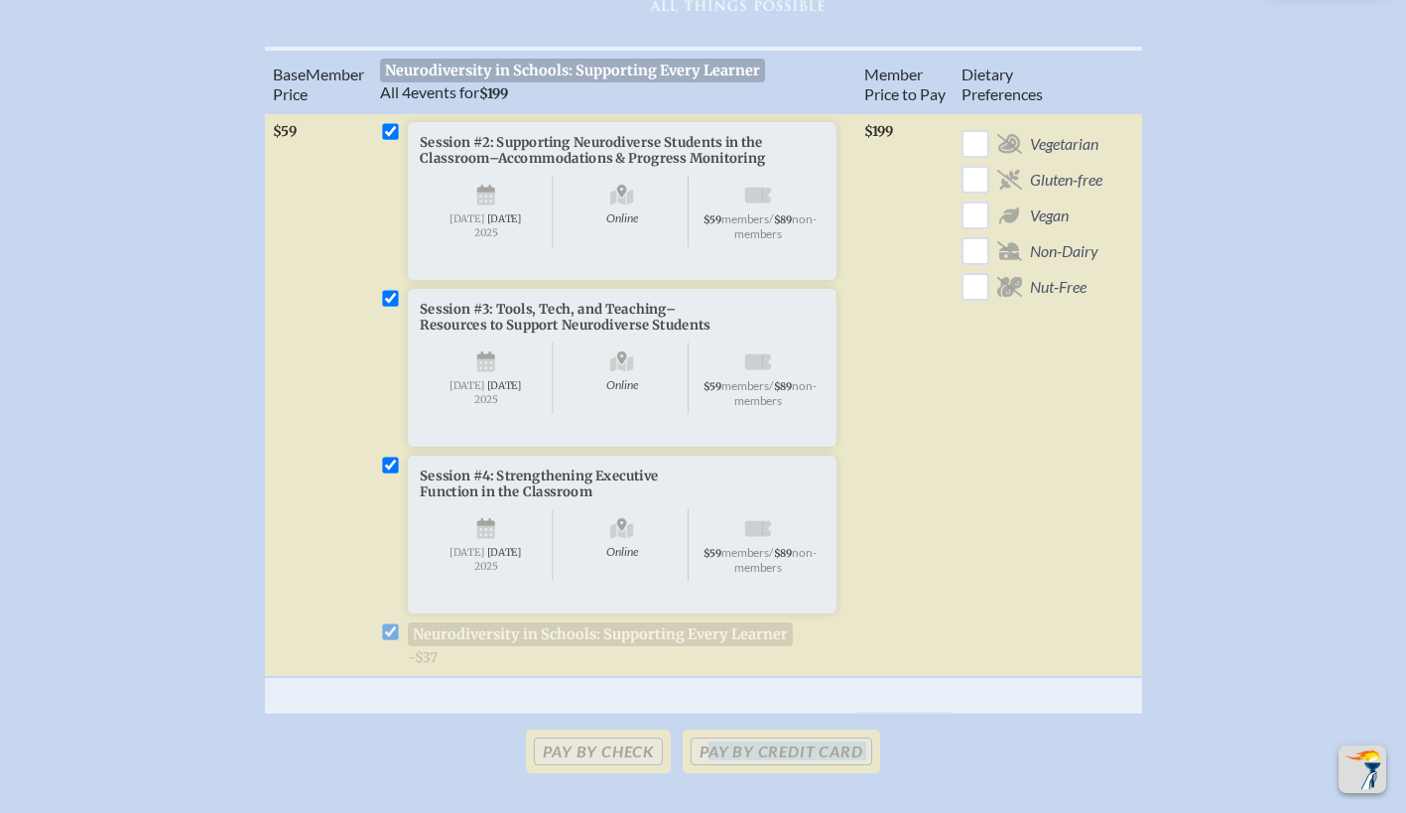
scroll to position [718, 15]
click at [380, 500] on li "Session #4: Strengthening Executive Function in the Classroom Online Wednesday …" at bounding box center [614, 559] width 468 height 210
click at [382, 472] on input "checkbox" at bounding box center [390, 464] width 16 height 16
checkbox input "false"
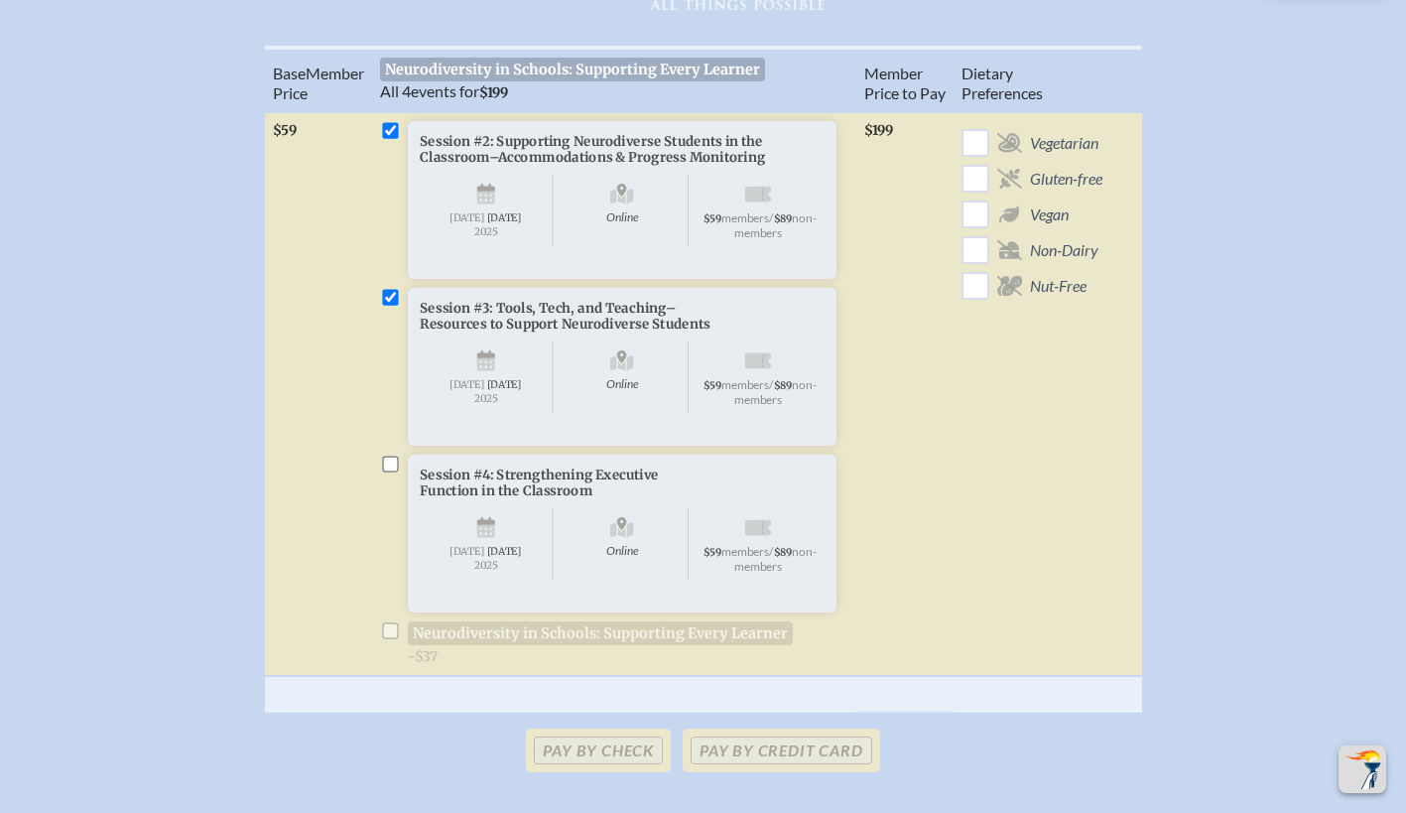
checkbox input "false"
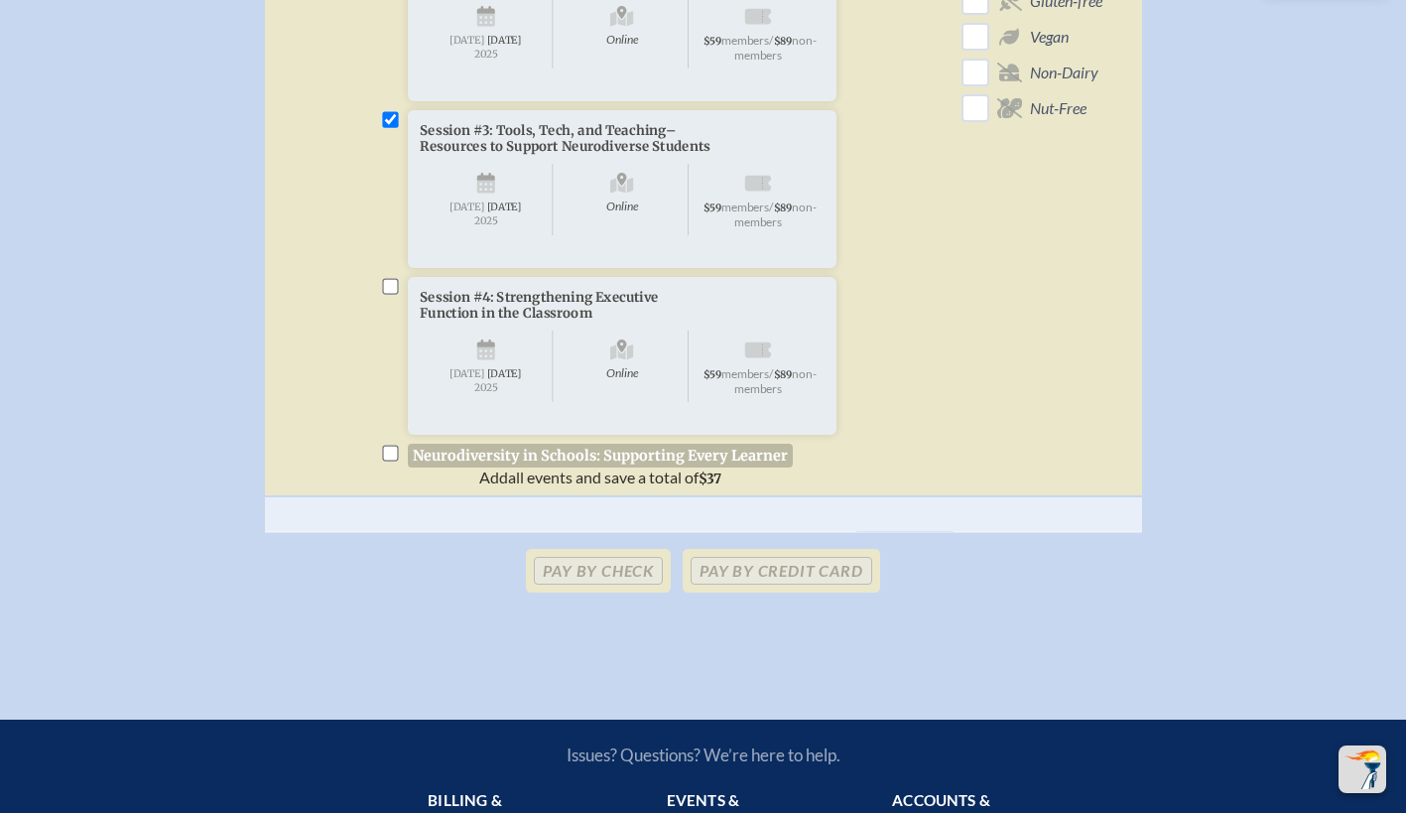
scroll to position [897, 15]
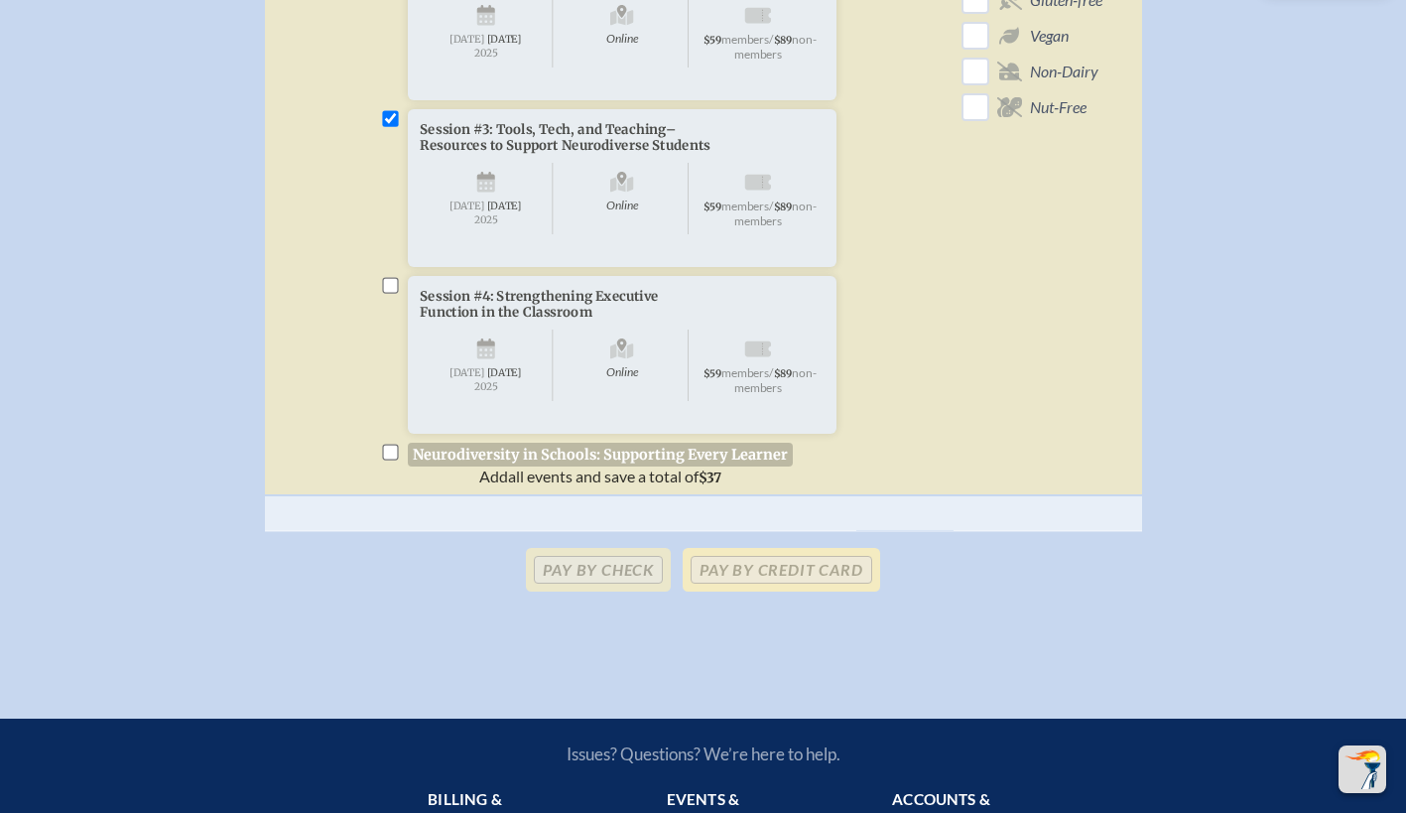
click at [716, 591] on p "Pay by Credit Card" at bounding box center [781, 570] width 196 height 44
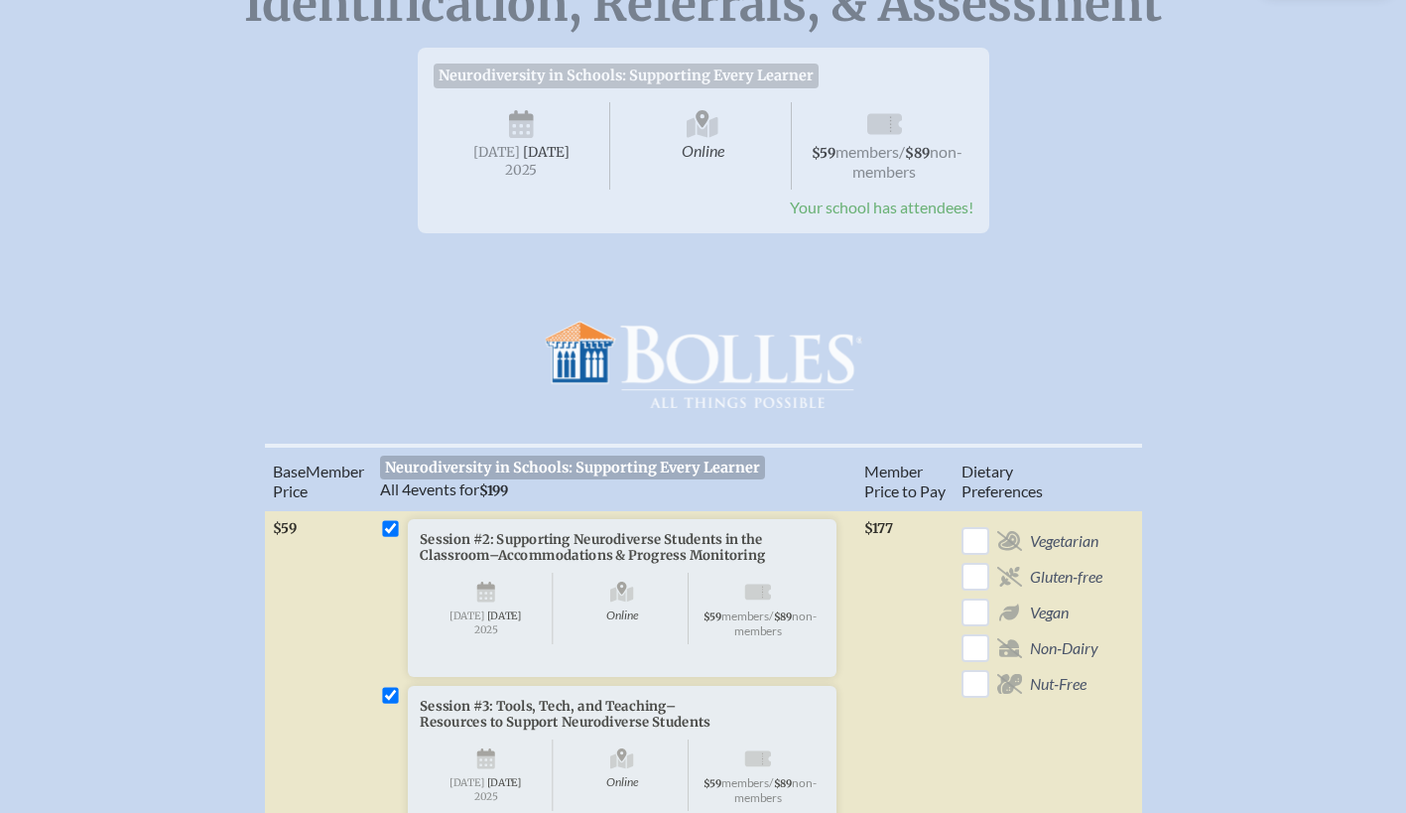
scroll to position [339, 0]
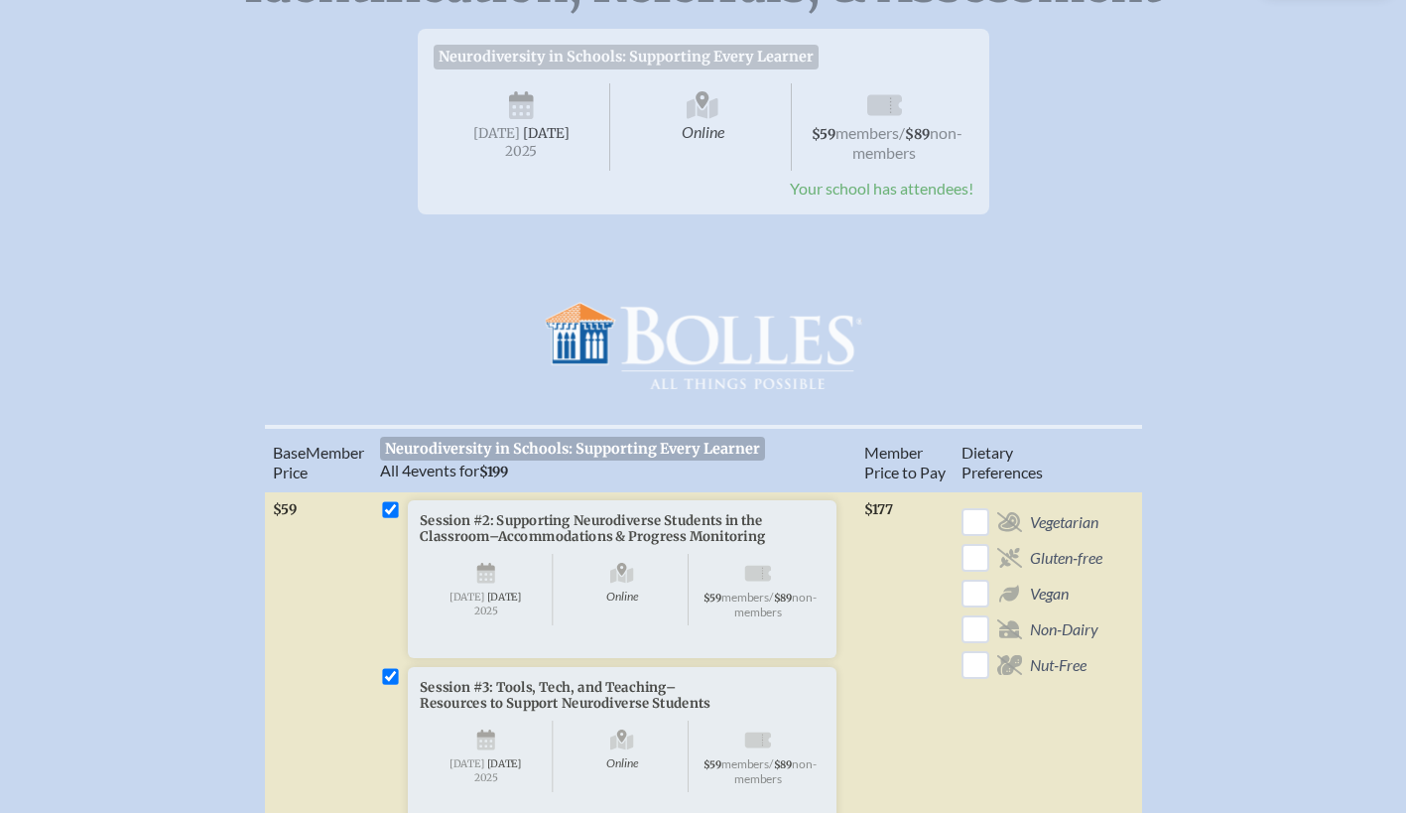
click at [389, 518] on input "checkbox" at bounding box center [390, 510] width 16 height 16
checkbox input "false"
click at [386, 685] on input "checkbox" at bounding box center [390, 677] width 16 height 16
checkbox input "false"
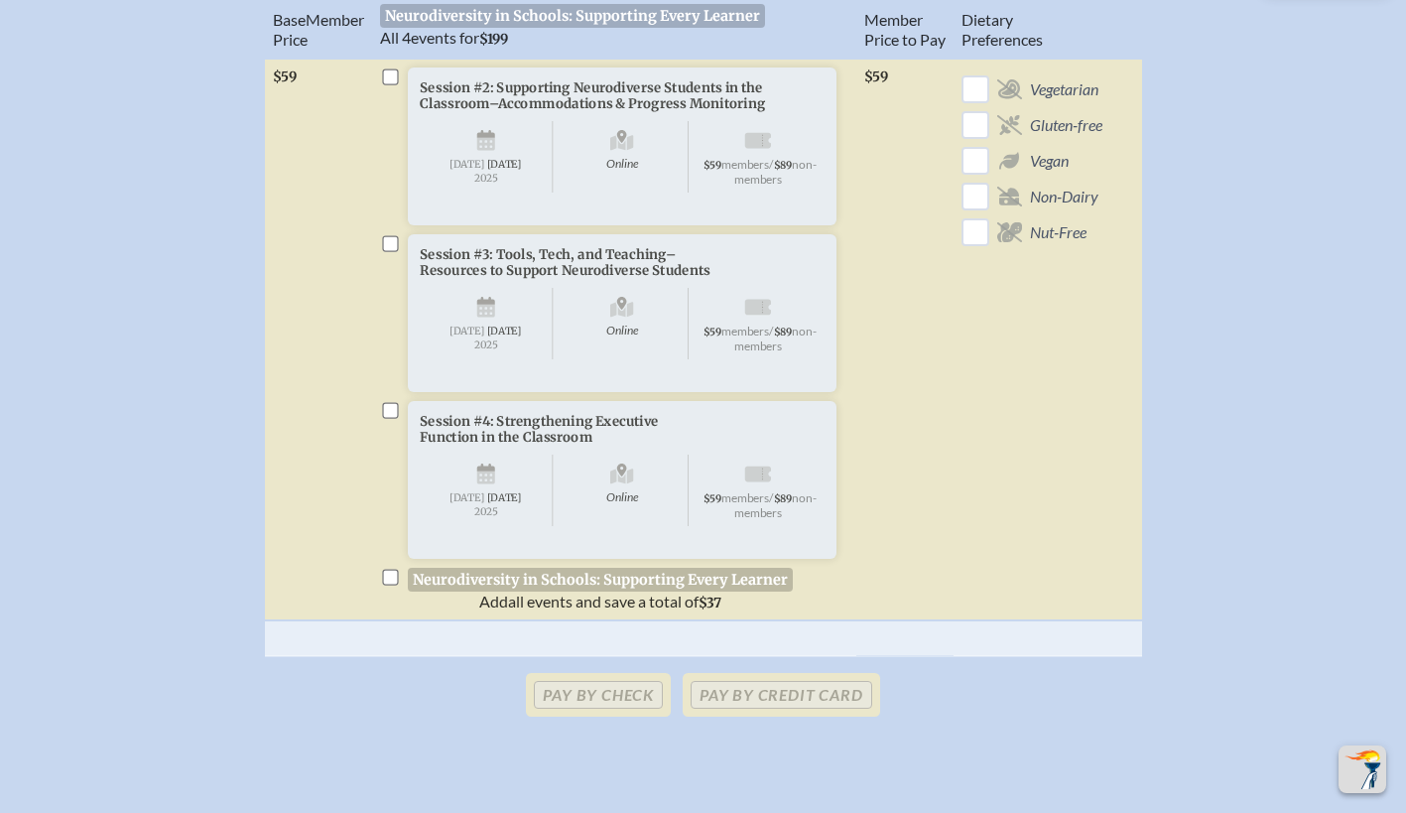
scroll to position [771, 0]
click at [390, 586] on input "checkbox" at bounding box center [390, 579] width 16 height 16
checkbox input "true"
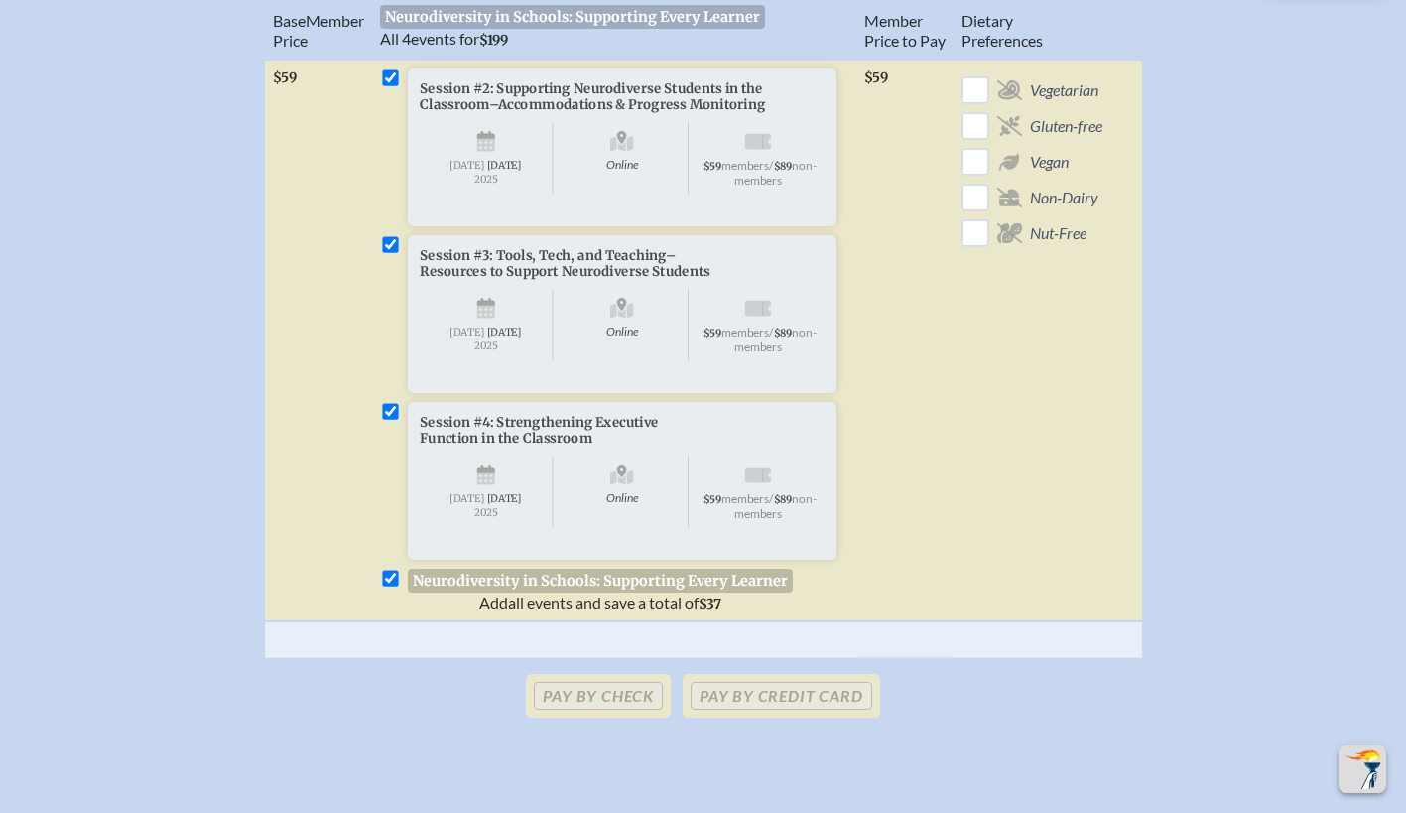
checkbox input "true"
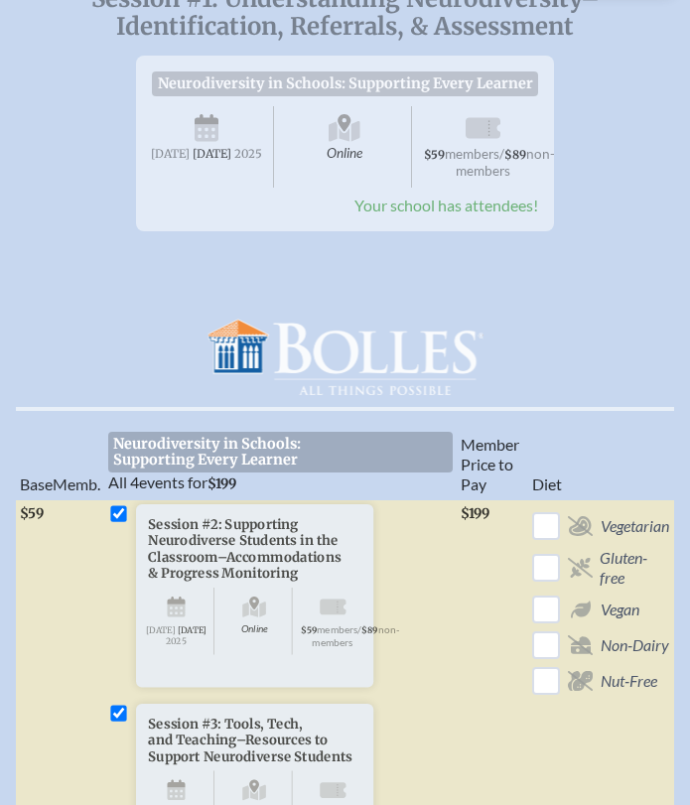
scroll to position [0, 0]
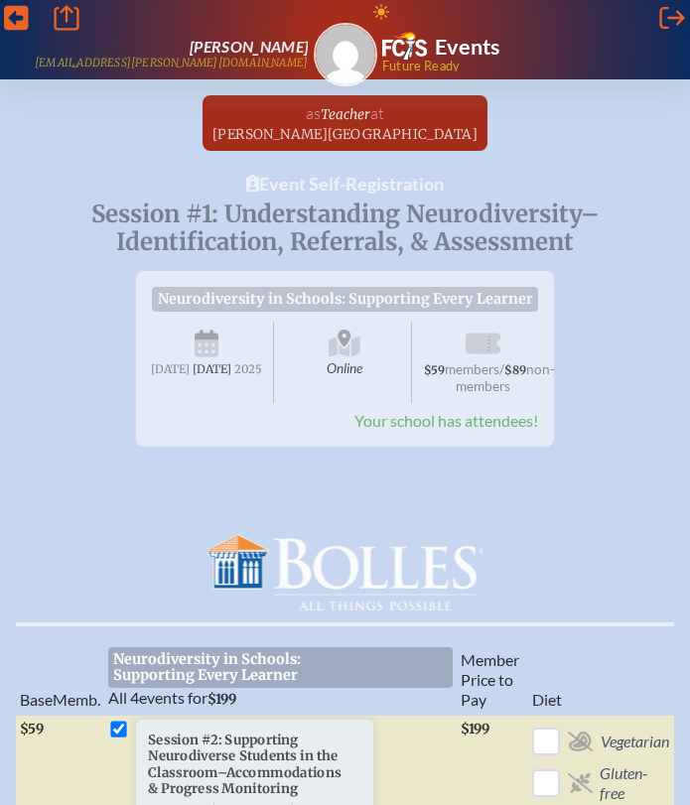
click at [350, 117] on span "Teacher" at bounding box center [346, 114] width 50 height 17
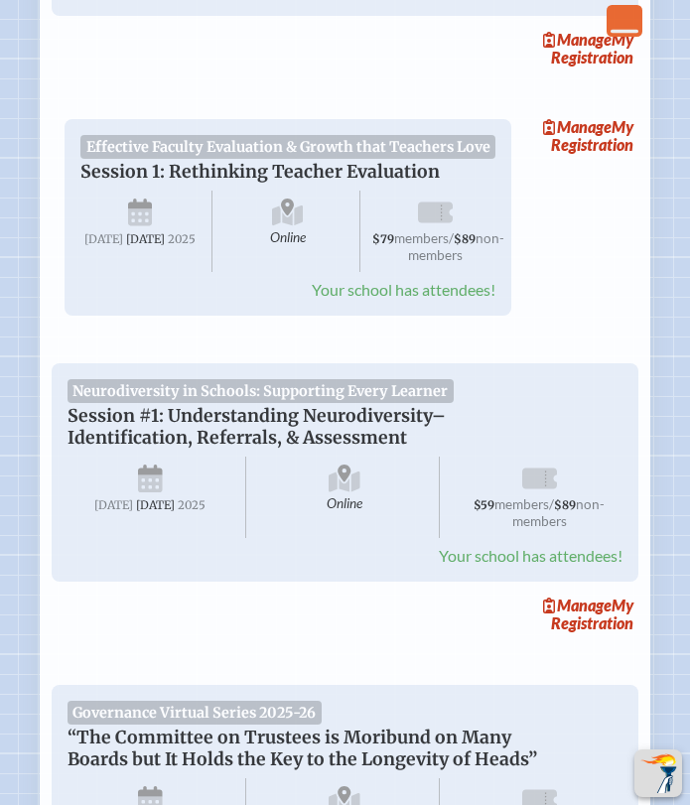
scroll to position [522, 0]
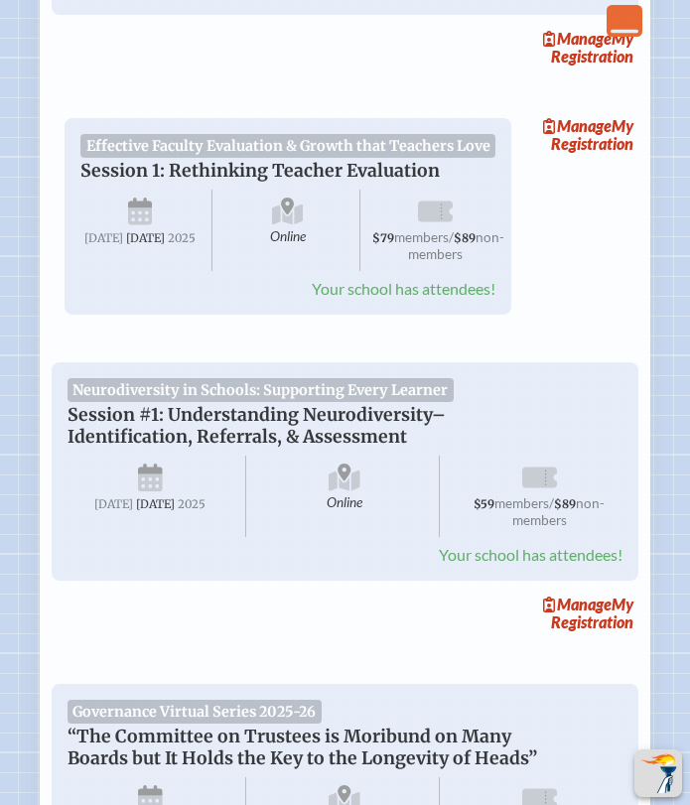
click at [561, 594] on span "Manage" at bounding box center [577, 603] width 68 height 19
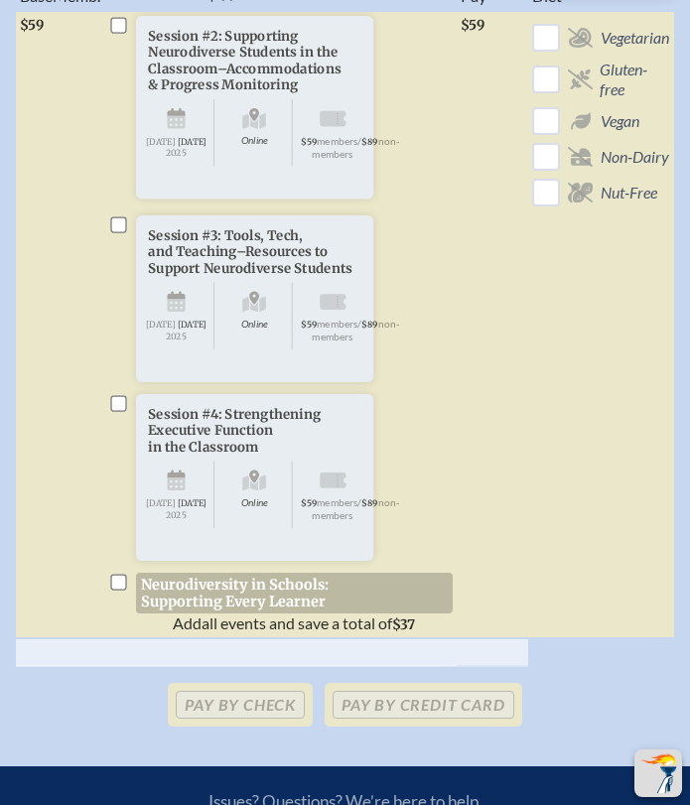
scroll to position [705, 0]
click at [110, 589] on input "checkbox" at bounding box center [118, 582] width 16 height 16
checkbox input "true"
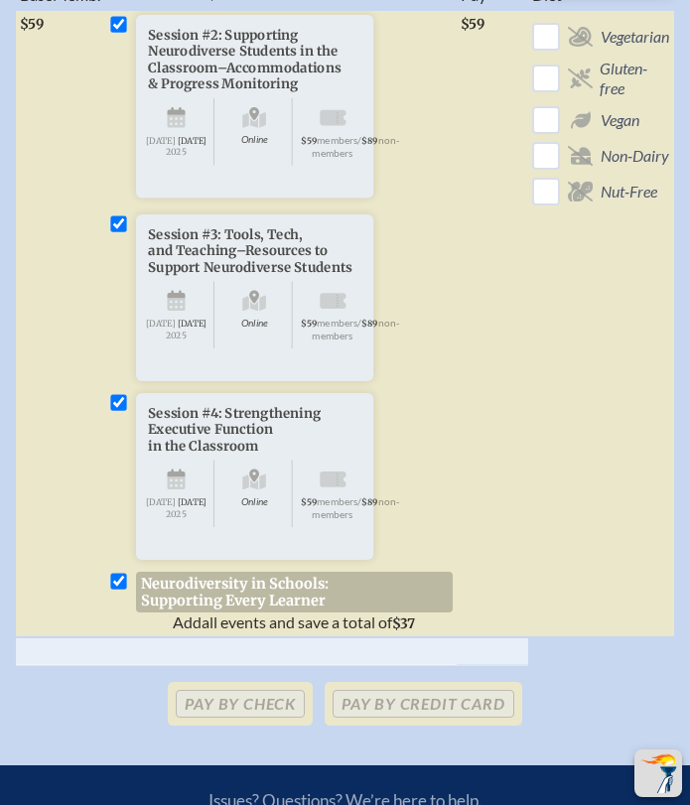
checkbox input "true"
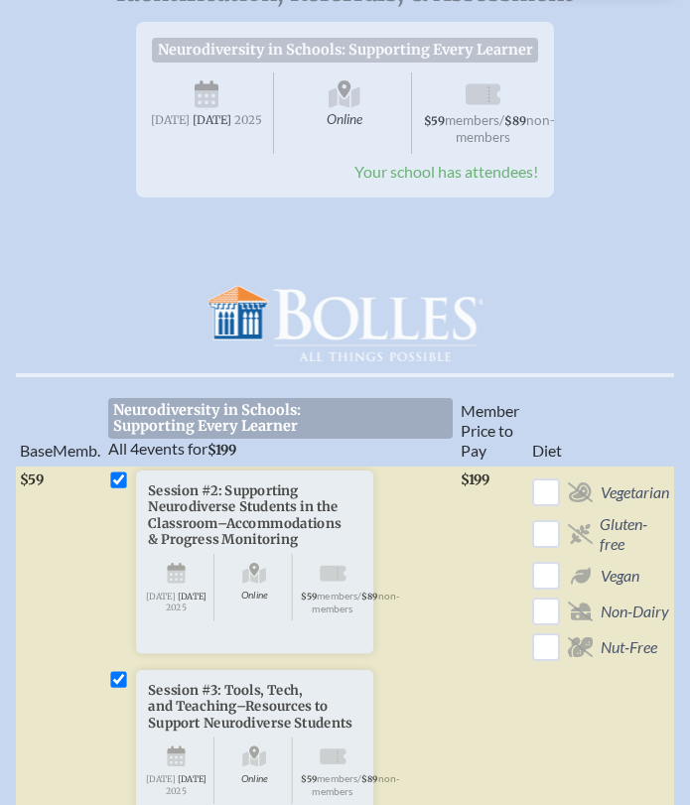
scroll to position [0, 0]
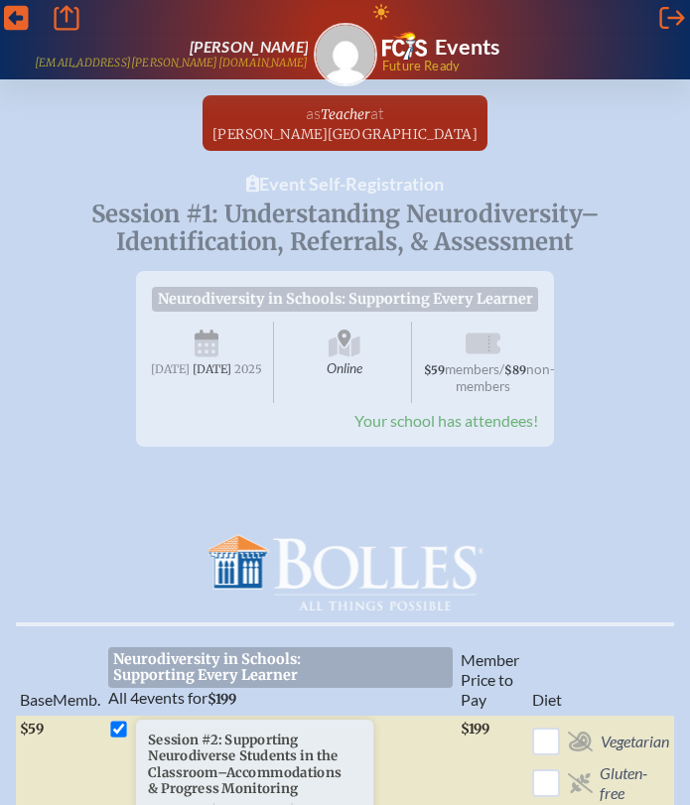
click at [16, 29] on icon at bounding box center [16, 18] width 25 height 25
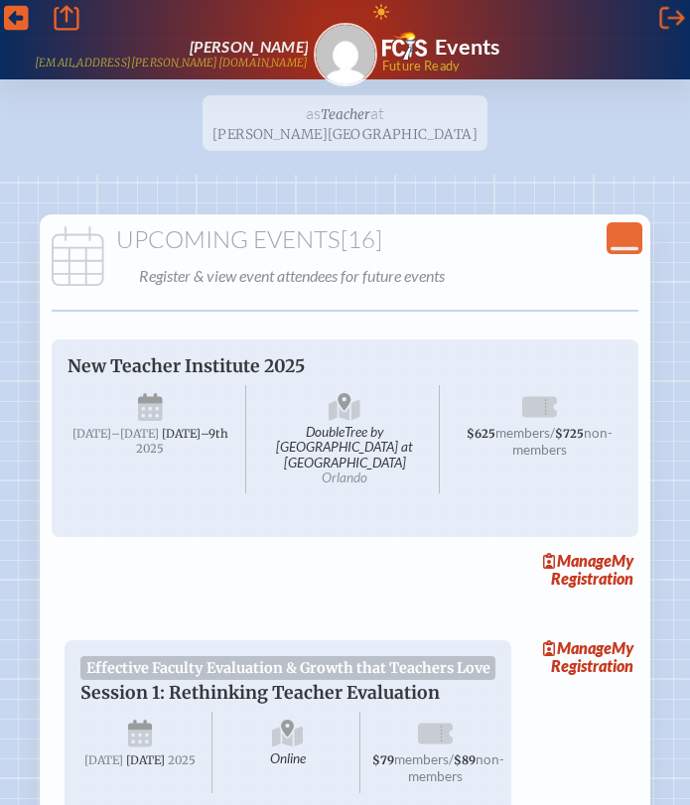
click at [67, 18] on icon "Main Site" at bounding box center [66, 17] width 25 height 25
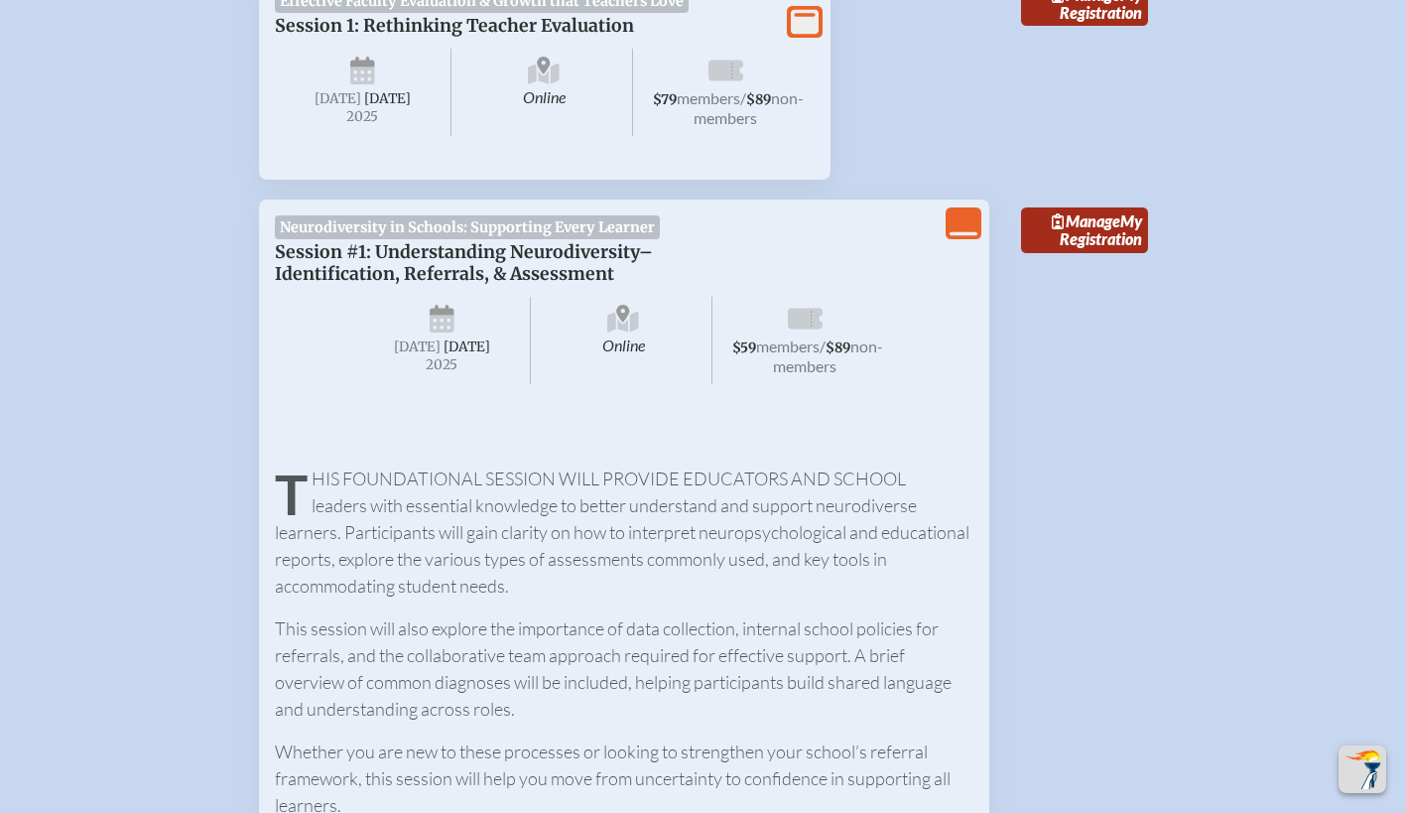
scroll to position [1079, 15]
click at [951, 215] on icon "View Less" at bounding box center [964, 222] width 28 height 28
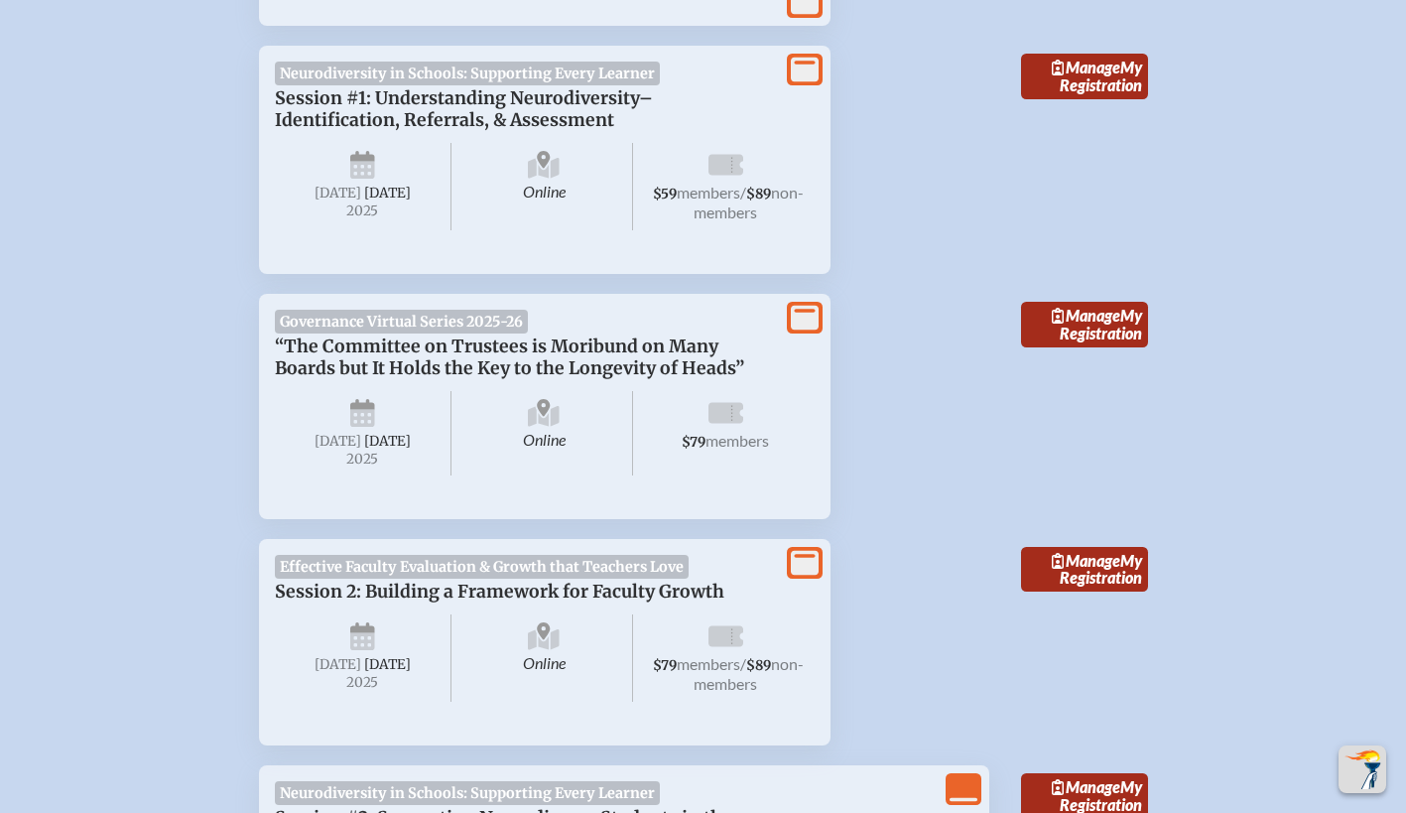
scroll to position [1256, 15]
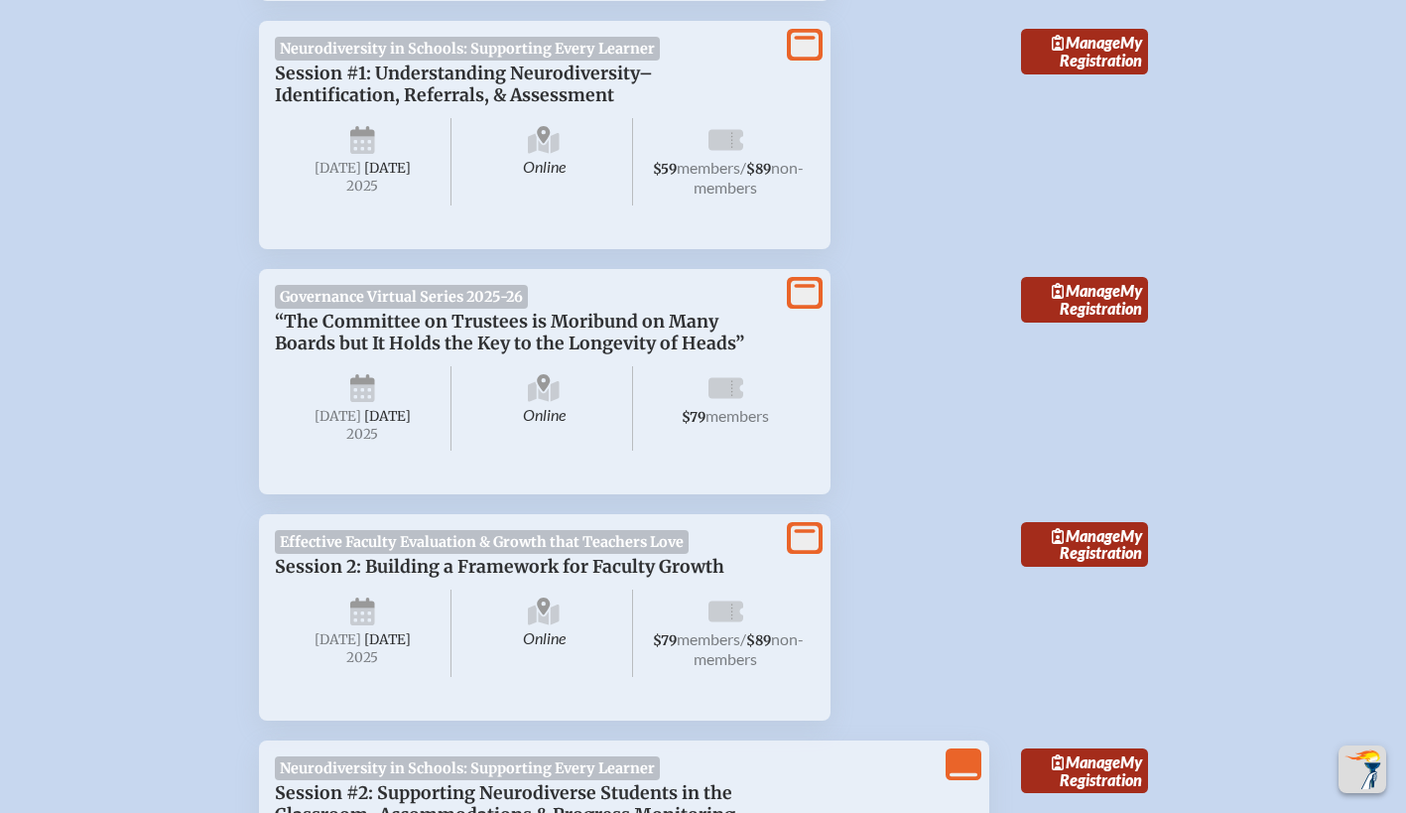
click at [670, 141] on span "$59 members / $89 non-members" at bounding box center [726, 161] width 178 height 87
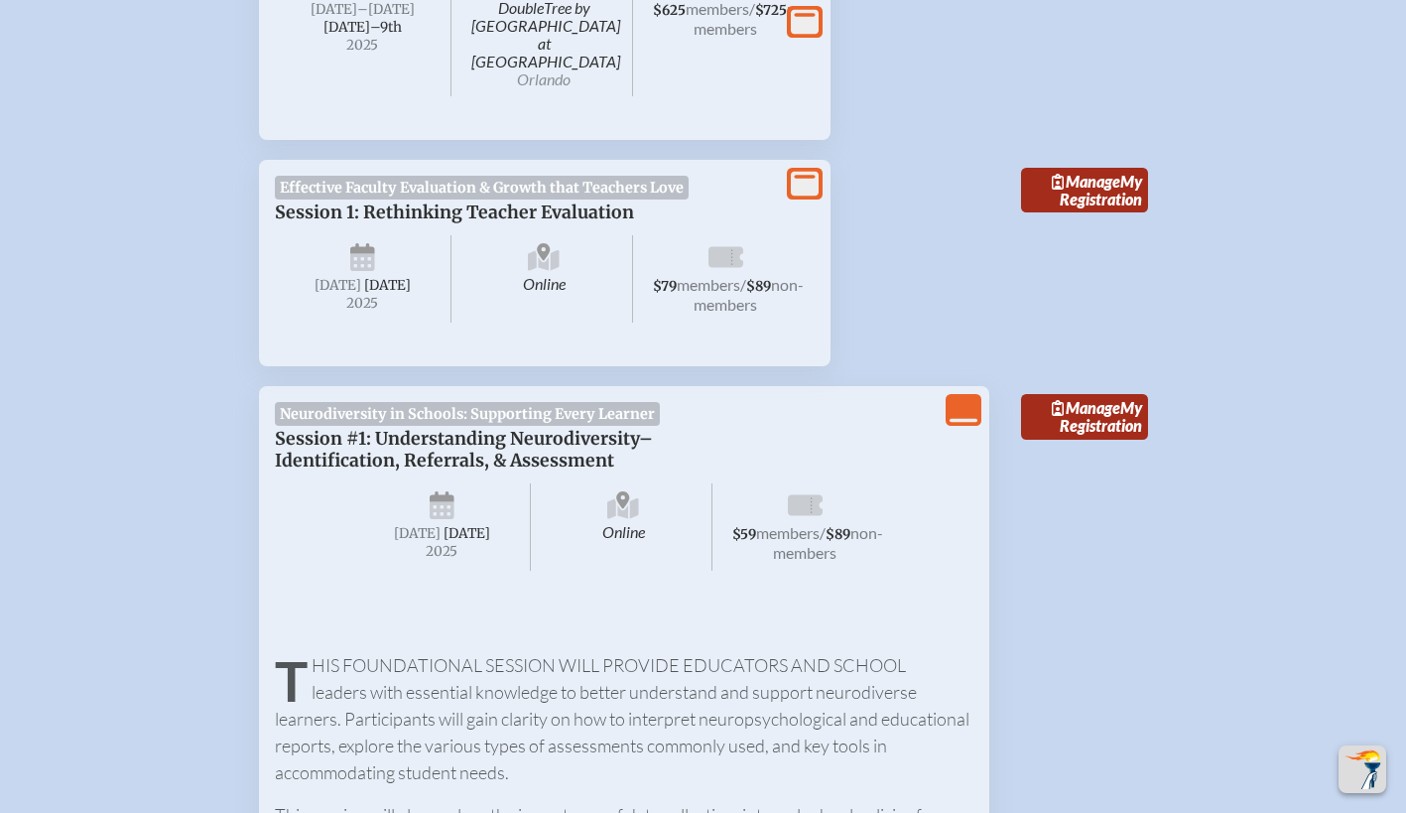
scroll to position [892, 15]
click at [1058, 171] on span "Manage" at bounding box center [1086, 180] width 68 height 19
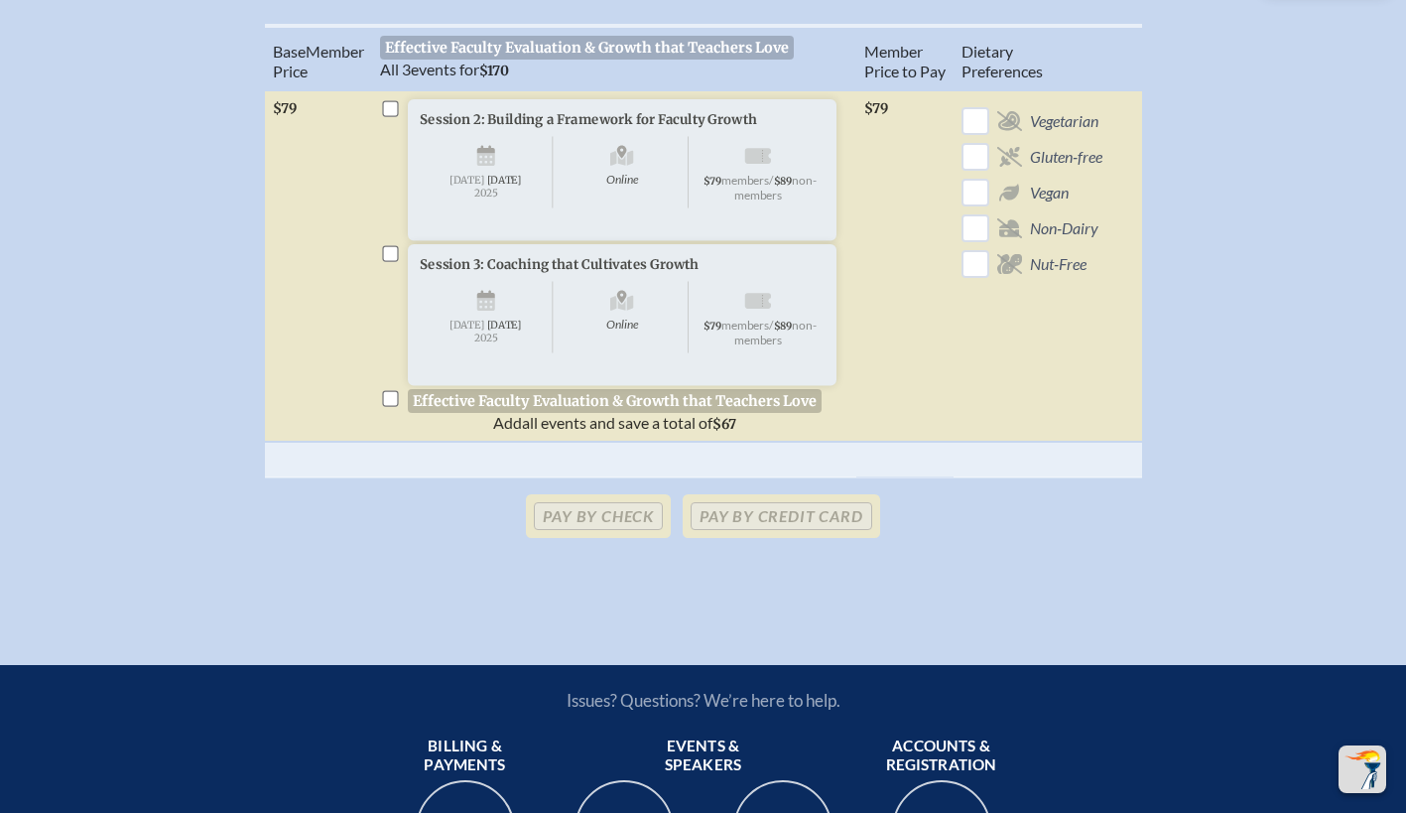
scroll to position [687, 0]
click at [390, 406] on input "checkbox" at bounding box center [390, 398] width 16 height 16
checkbox input "true"
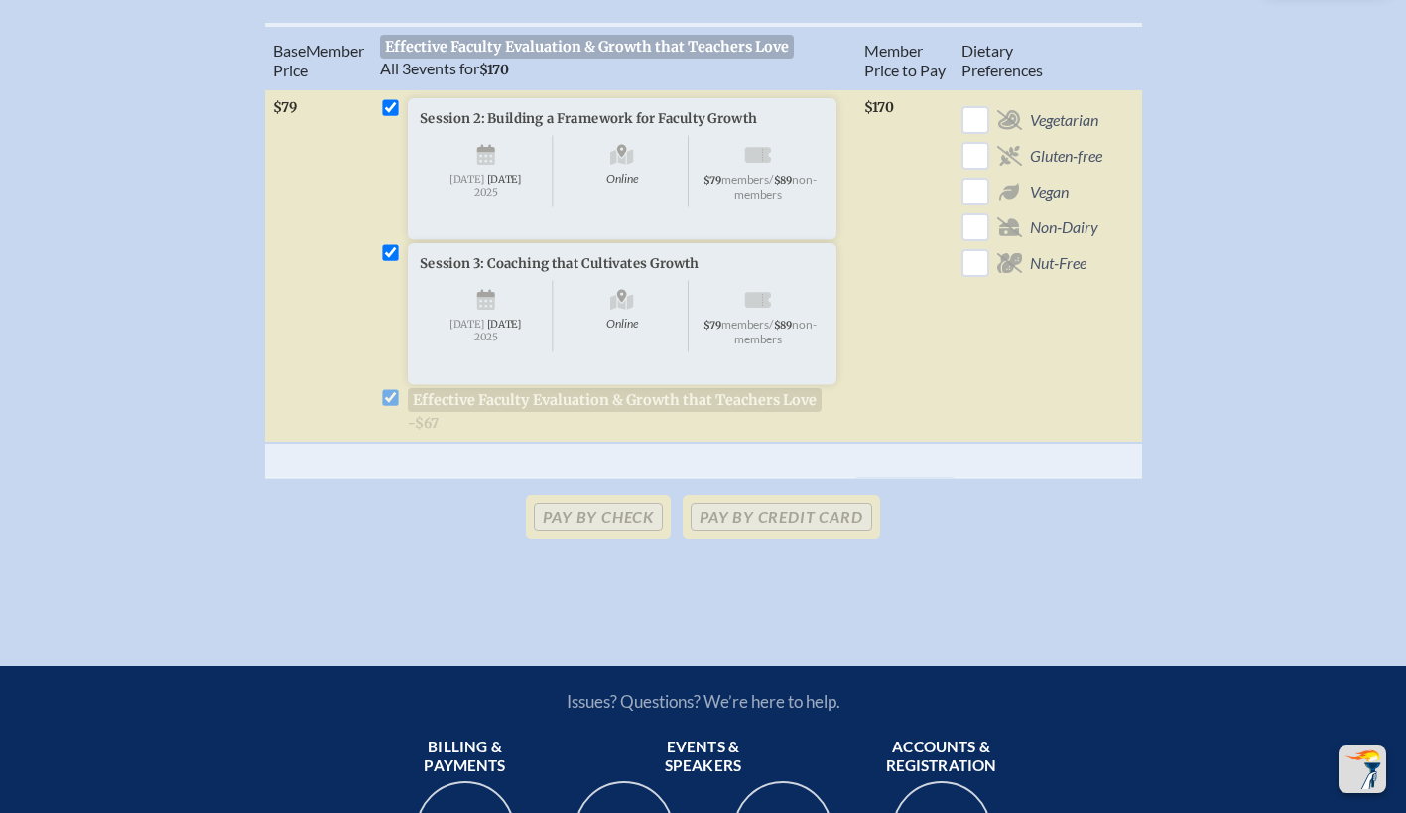
click at [390, 116] on input "checkbox" at bounding box center [390, 108] width 16 height 16
checkbox input "false"
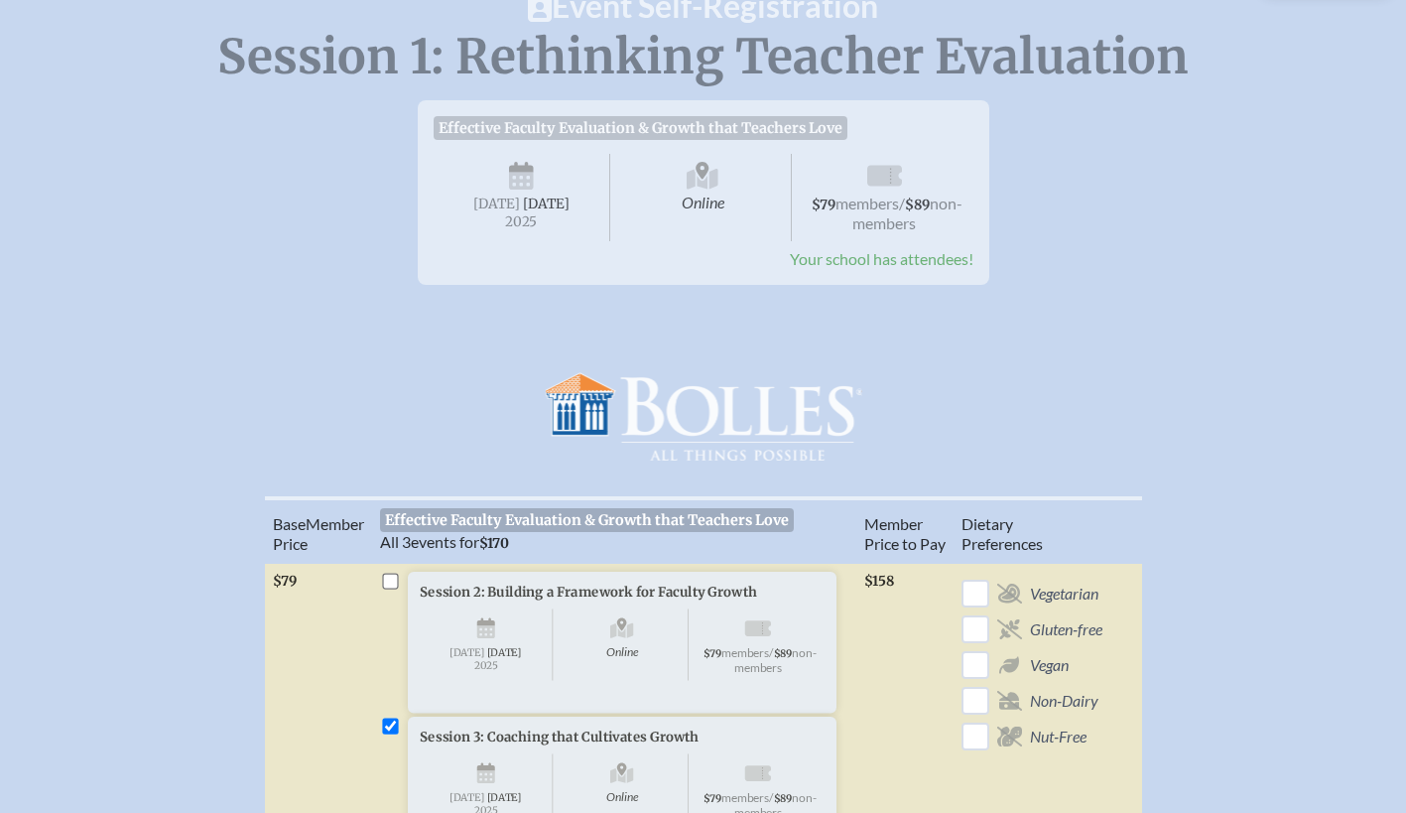
scroll to position [0, 0]
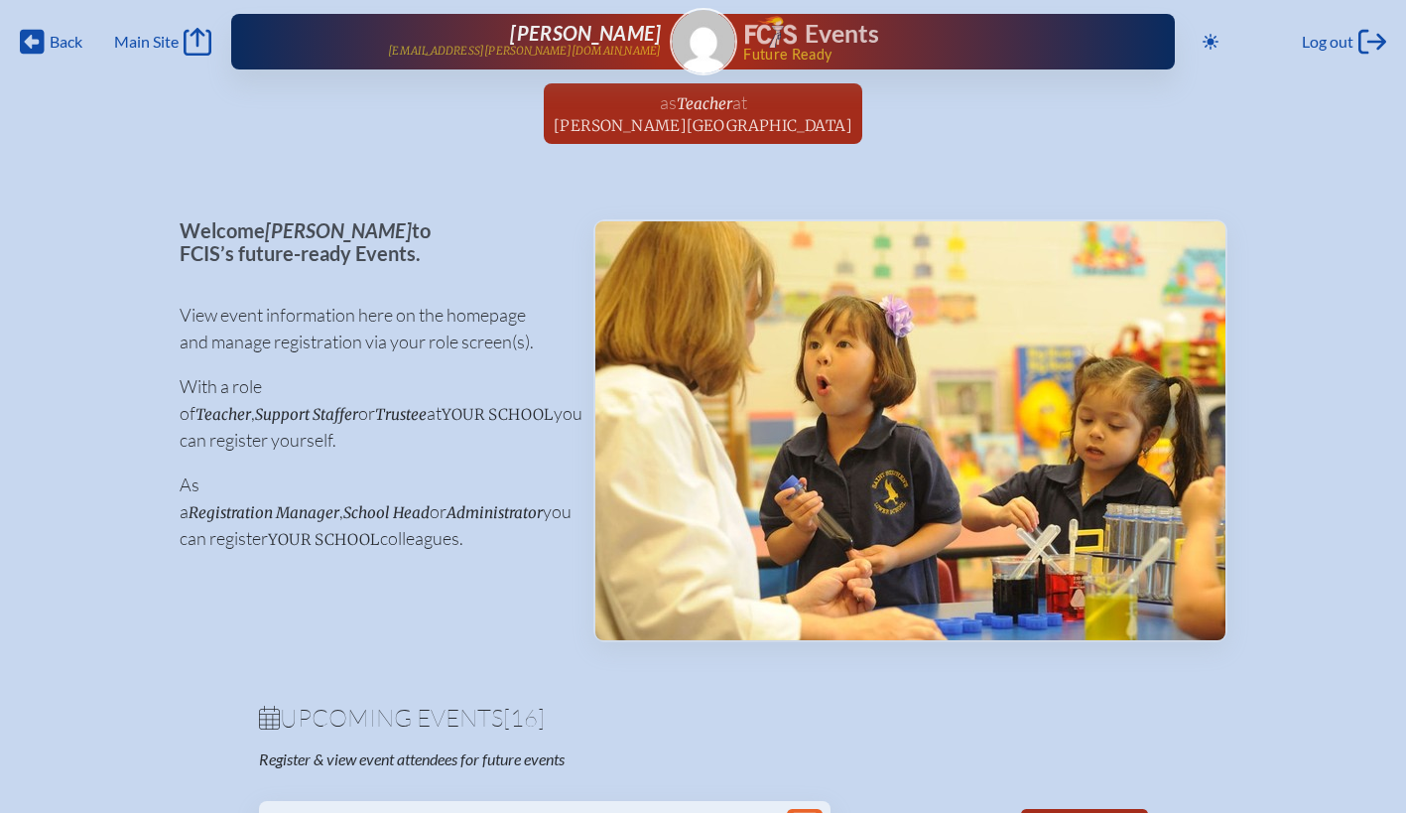
scroll to position [0, 9]
click at [704, 120] on span "[PERSON_NAME][GEOGRAPHIC_DATA]" at bounding box center [703, 125] width 299 height 19
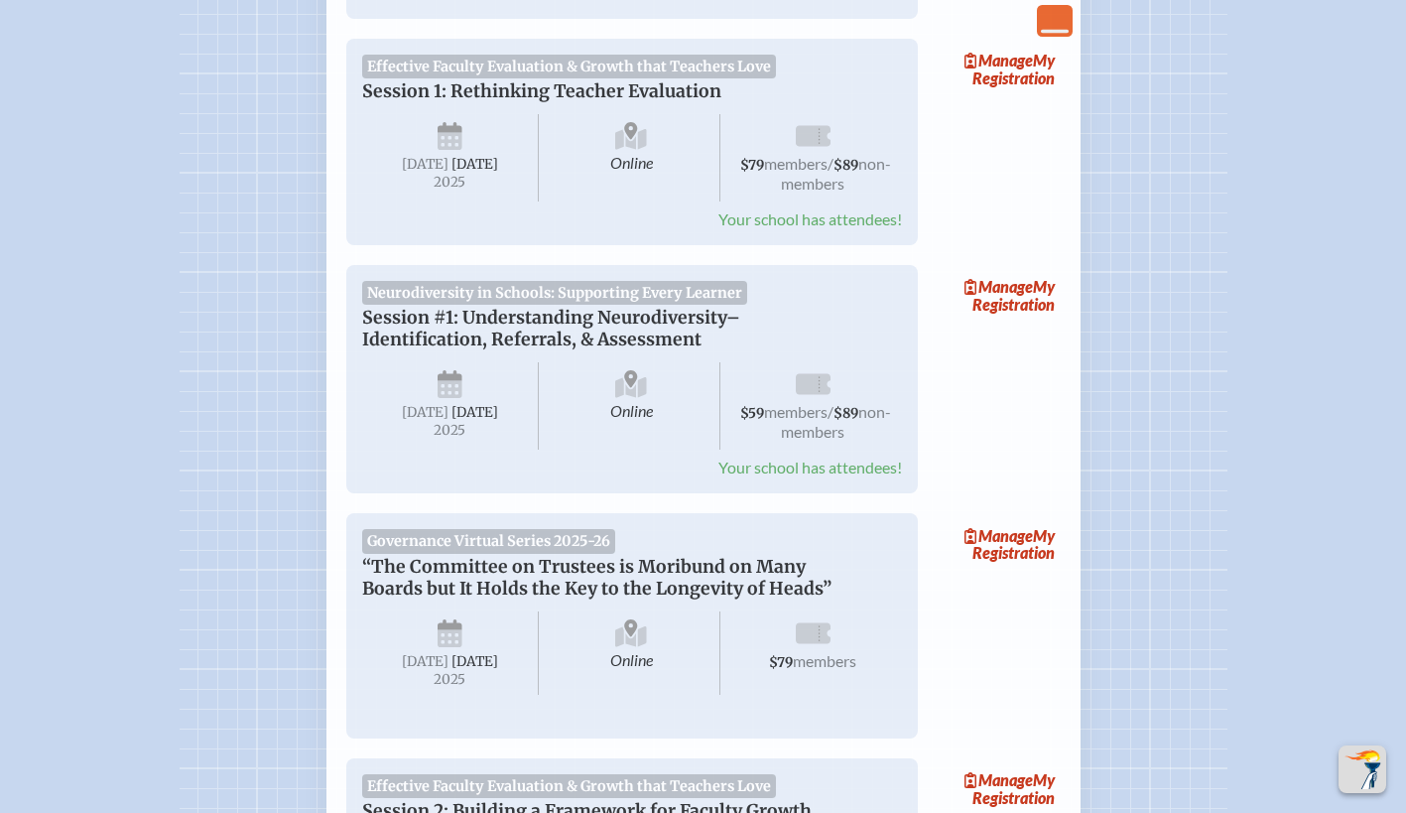
scroll to position [584, 0]
click at [999, 290] on link "Manage My Registration" at bounding box center [997, 295] width 127 height 46
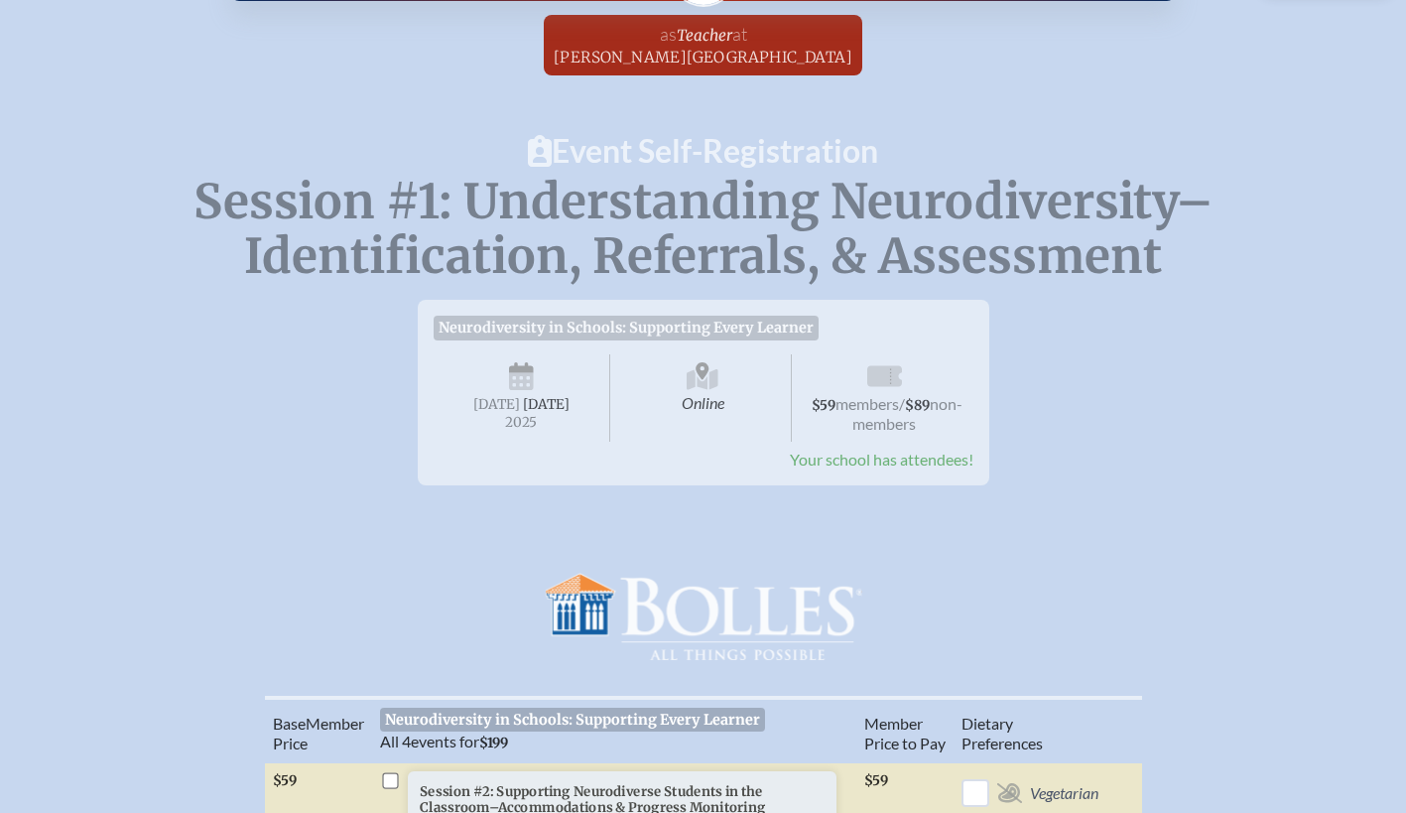
scroll to position [55, 12]
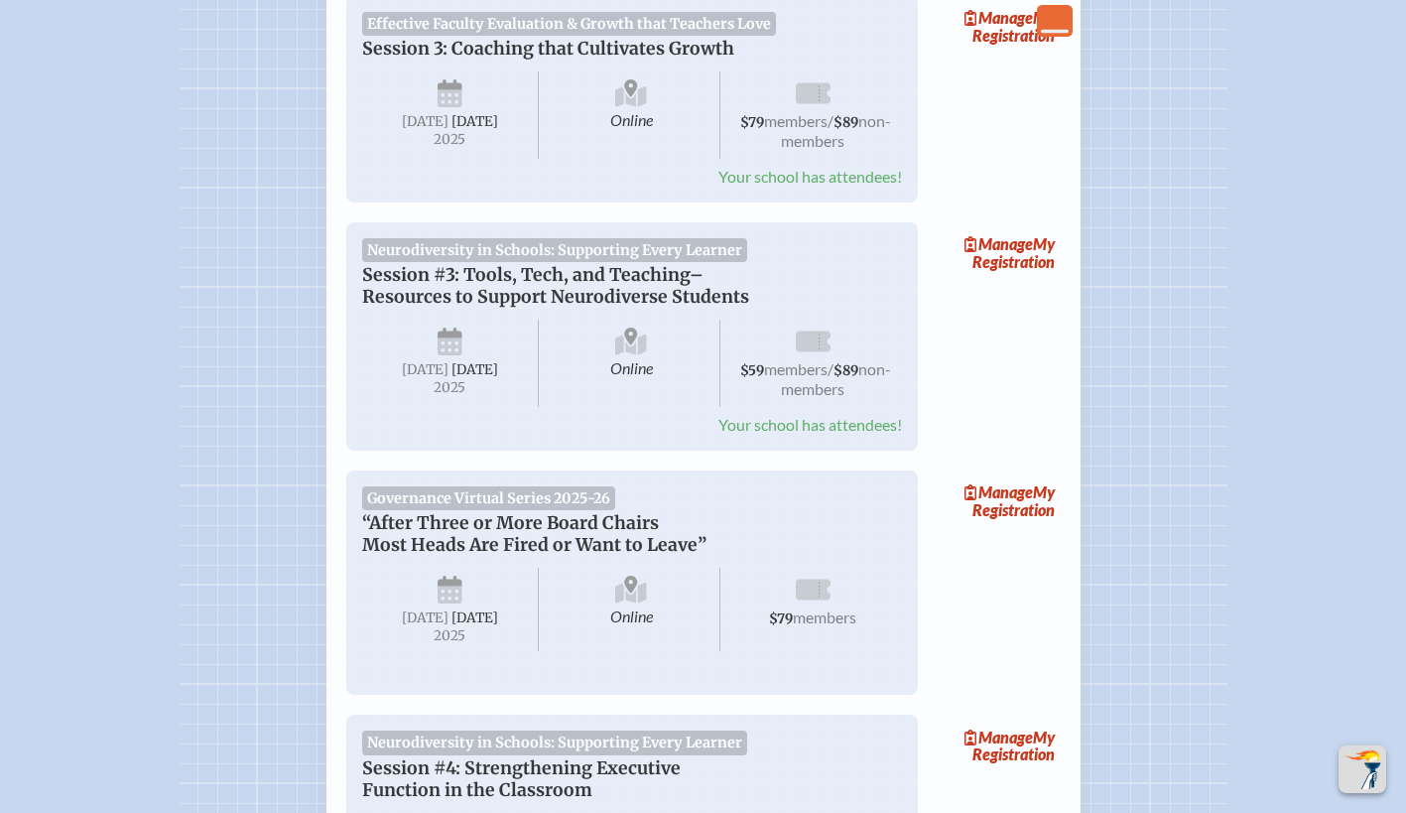
scroll to position [2058, 0]
click at [999, 275] on link "Manage My Registration" at bounding box center [997, 252] width 127 height 46
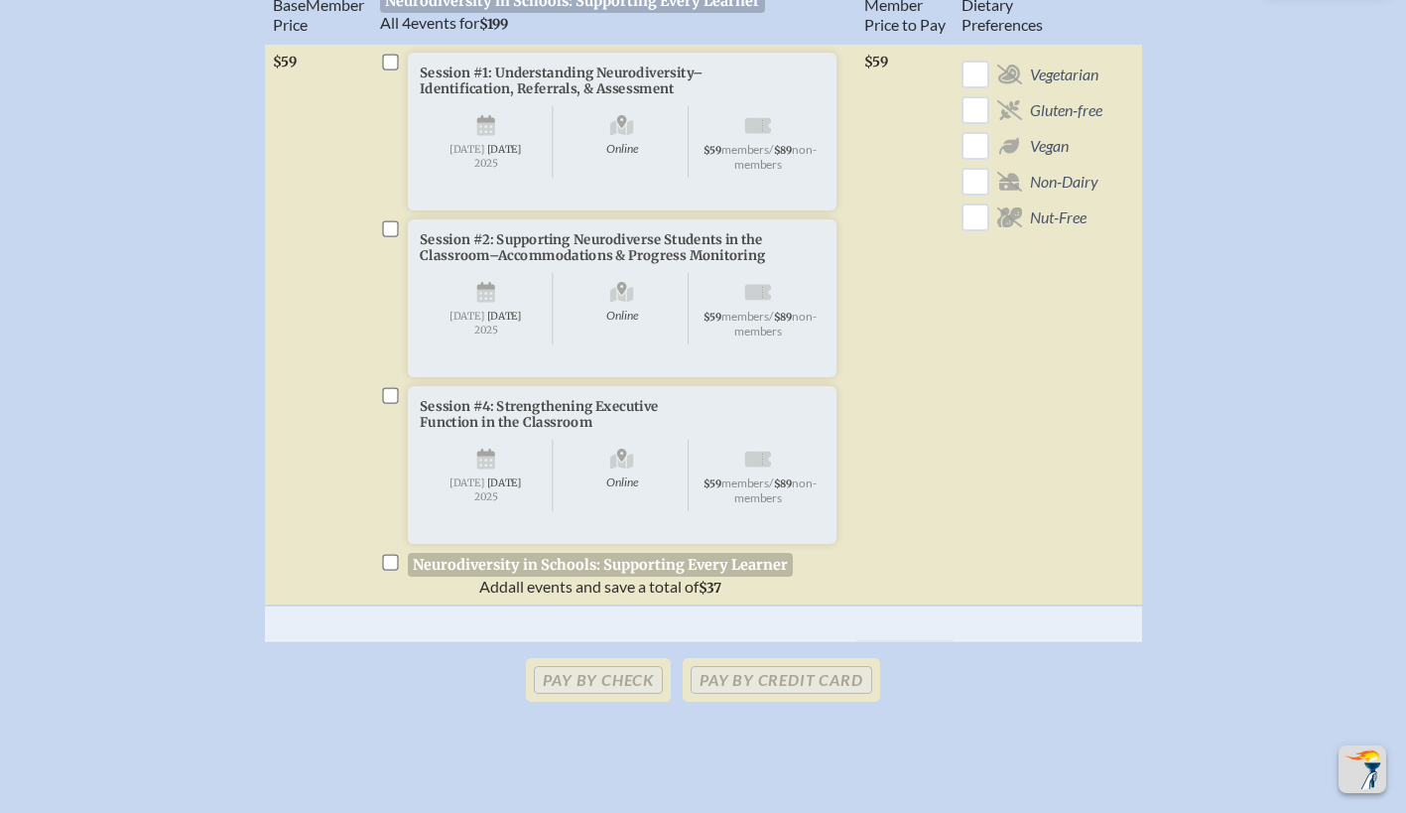
scroll to position [788, 0]
click at [387, 403] on input "checkbox" at bounding box center [390, 395] width 16 height 16
checkbox input "true"
click at [392, 236] on input "checkbox" at bounding box center [390, 228] width 16 height 16
checkbox input "true"
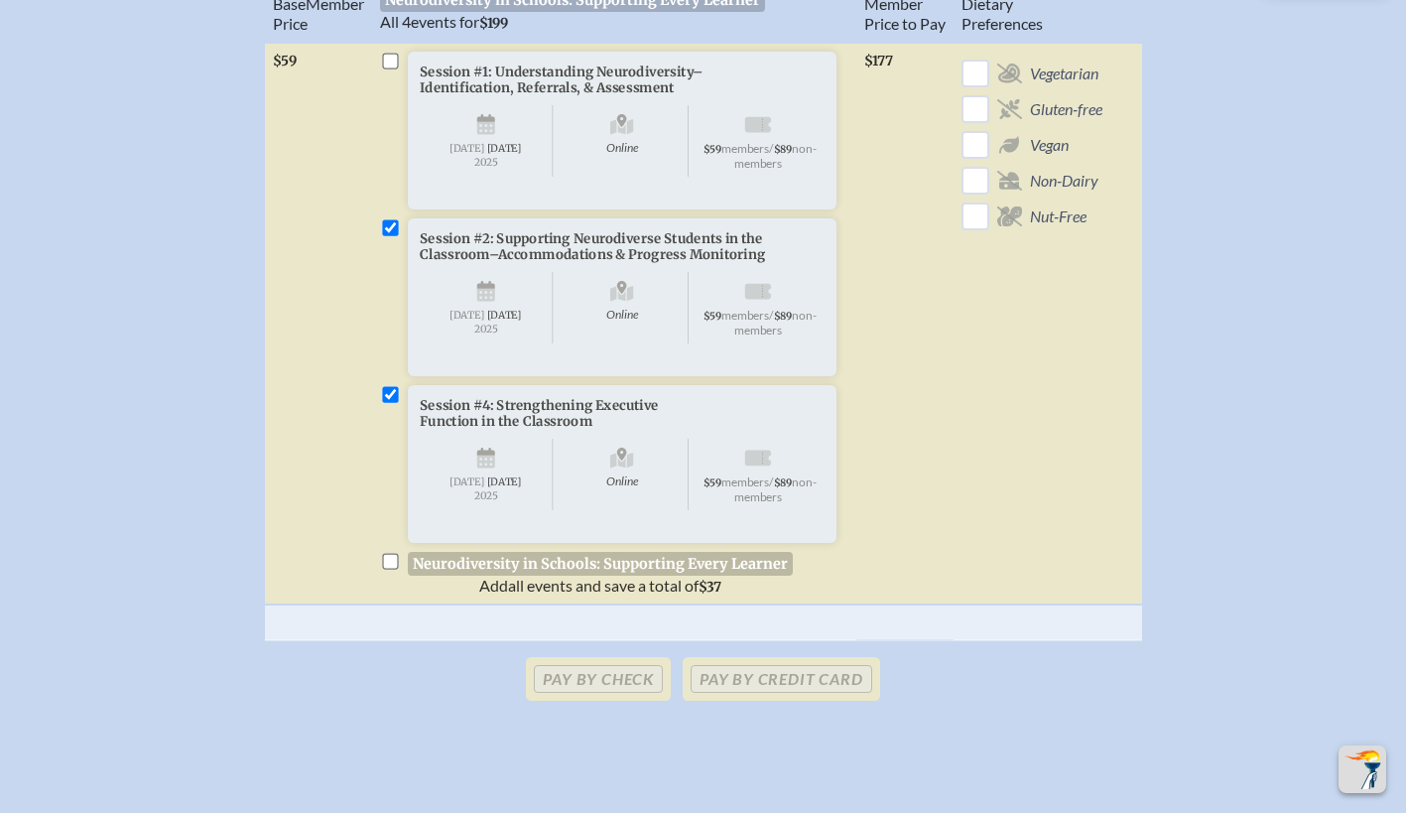
click at [387, 570] on input "checkbox" at bounding box center [390, 562] width 16 height 16
checkbox input "true"
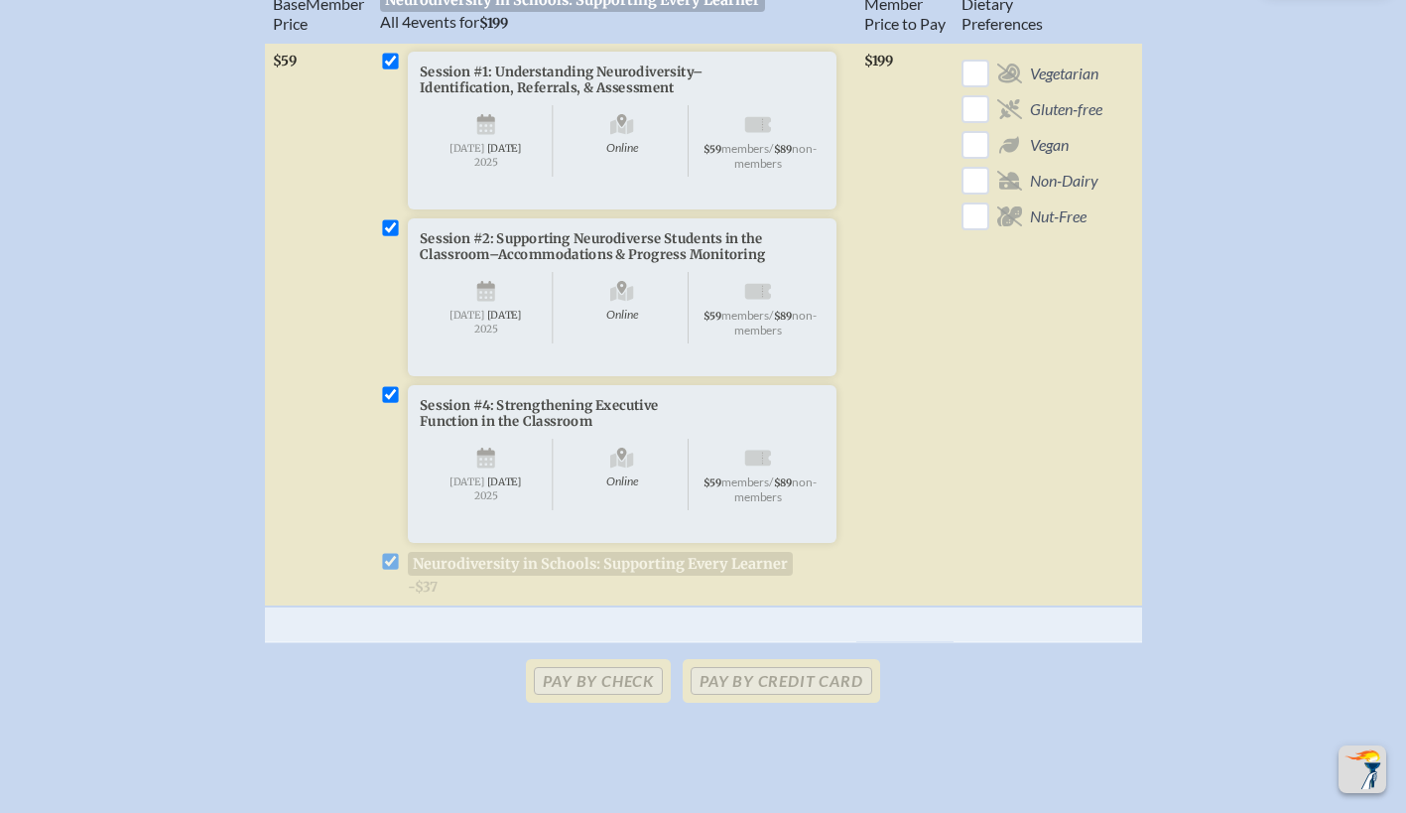
click at [790, 703] on p "Pay by Credit Card" at bounding box center [781, 681] width 196 height 44
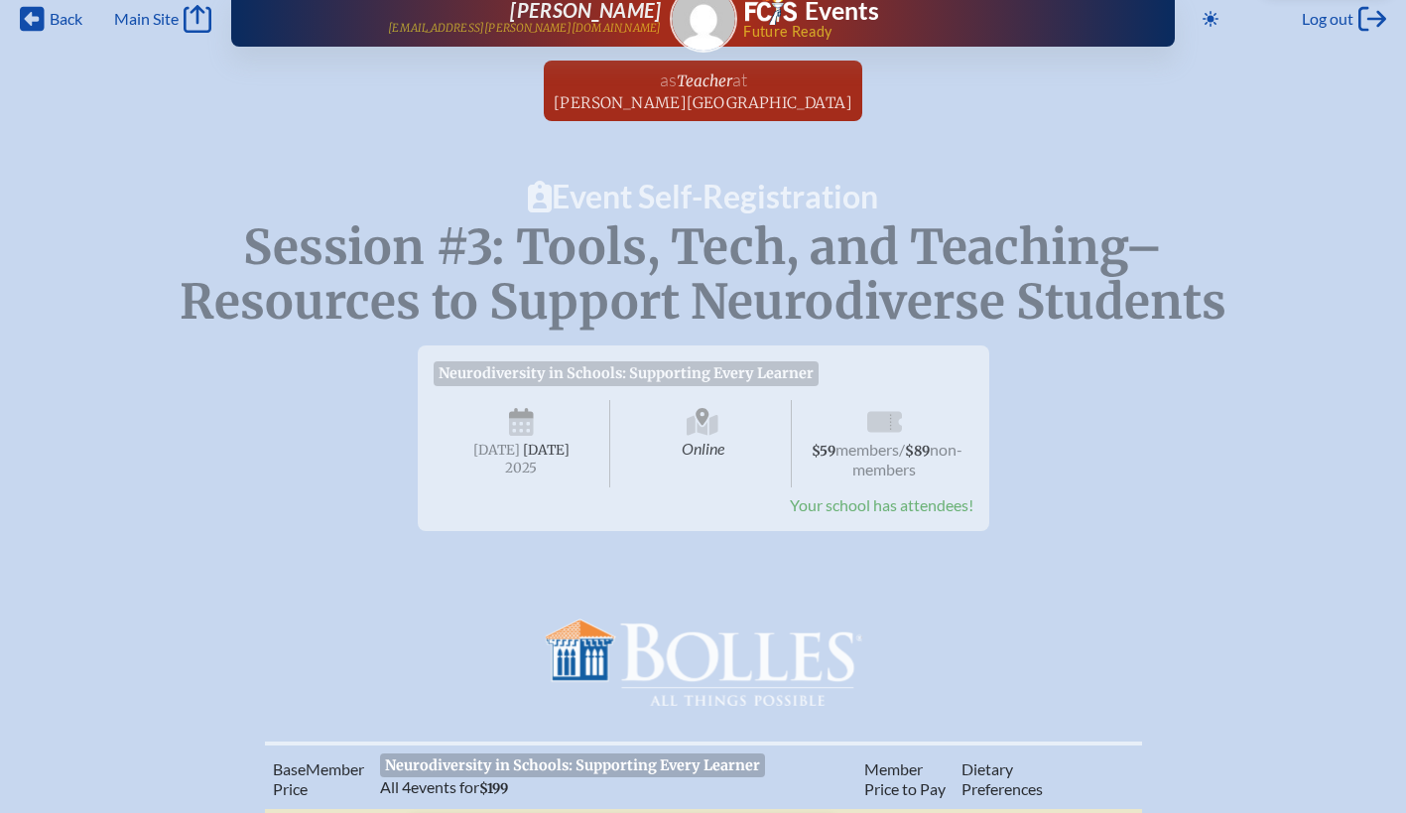
scroll to position [0, 0]
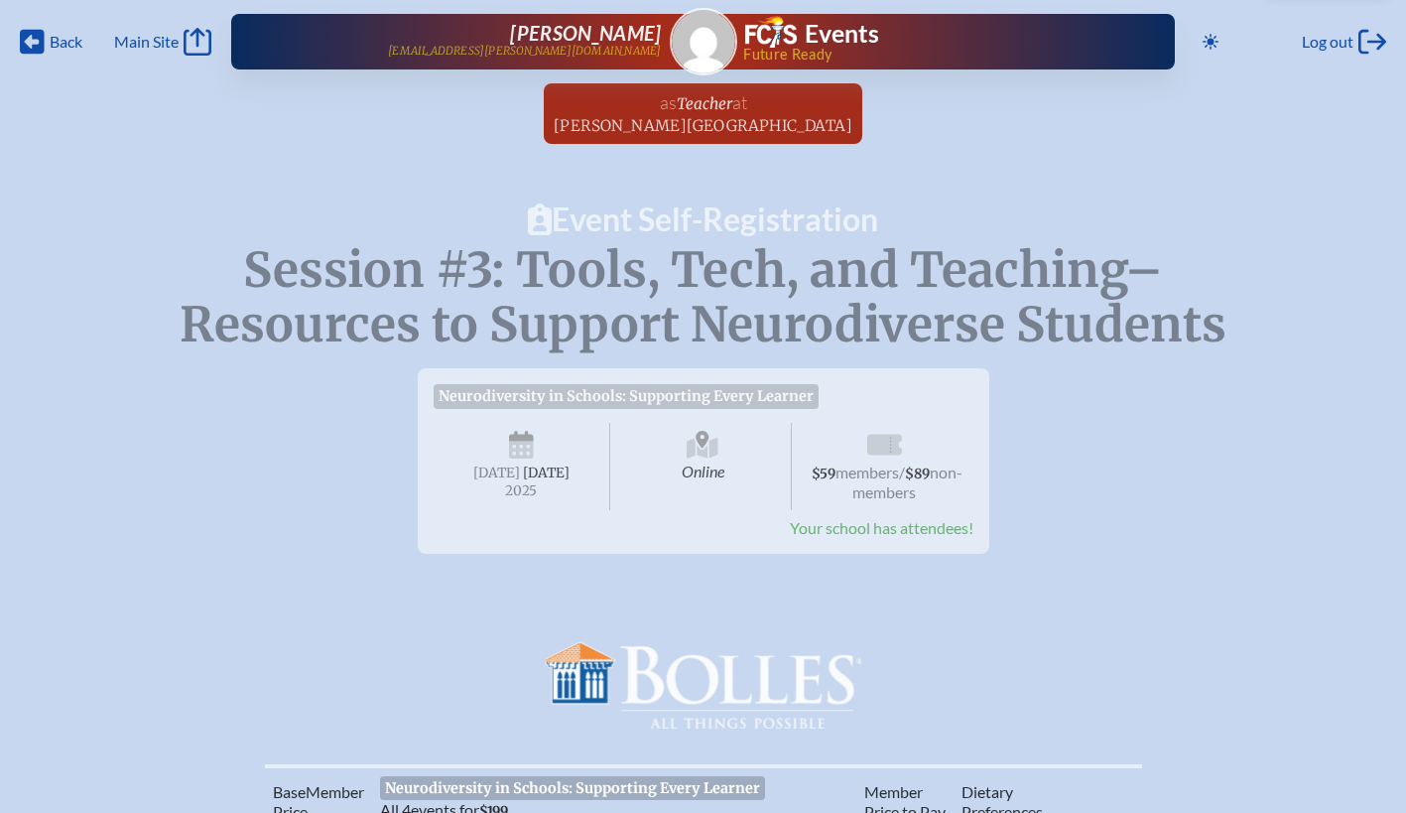
click at [871, 439] on icon at bounding box center [884, 444] width 35 height 21
